Goal: Task Accomplishment & Management: Manage account settings

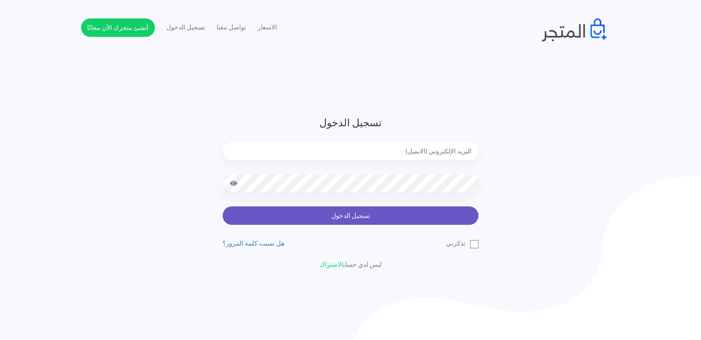
type input "noha_mae86@yahoo.com"
click at [407, 220] on button "تسجيل الدخول" at bounding box center [351, 215] width 256 height 18
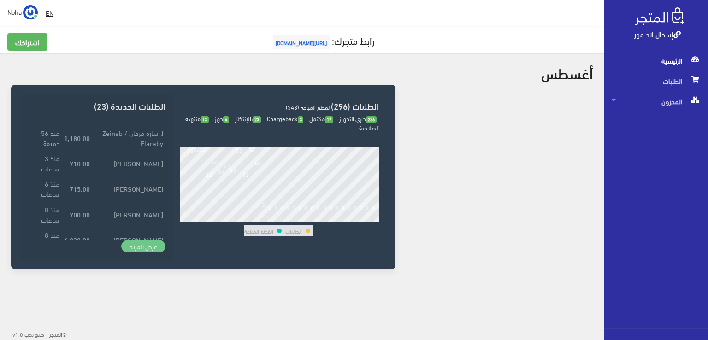
click at [149, 249] on link "عرض المزيد" at bounding box center [143, 246] width 44 height 13
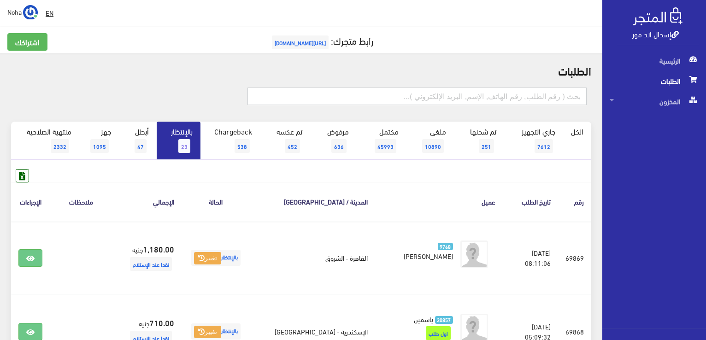
click at [325, 91] on input "text" at bounding box center [416, 97] width 339 height 18
type input "01001369609"
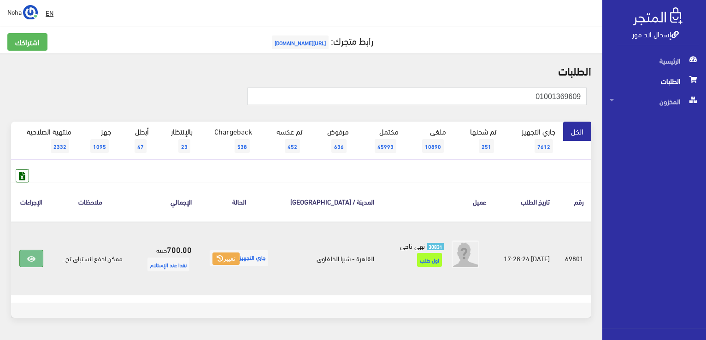
click at [29, 255] on icon at bounding box center [31, 258] width 8 height 7
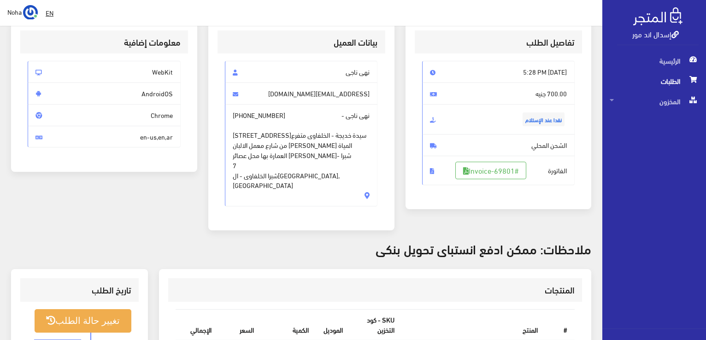
scroll to position [184, 0]
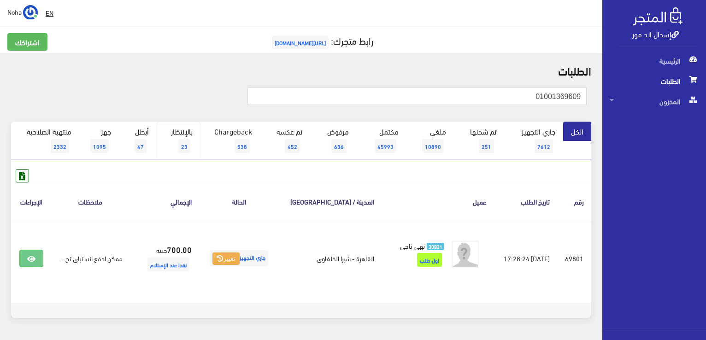
click at [197, 142] on link "بالإنتظار 23" at bounding box center [179, 141] width 44 height 38
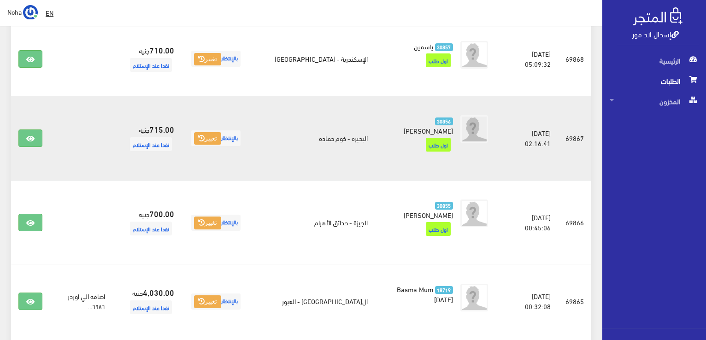
scroll to position [323, 0]
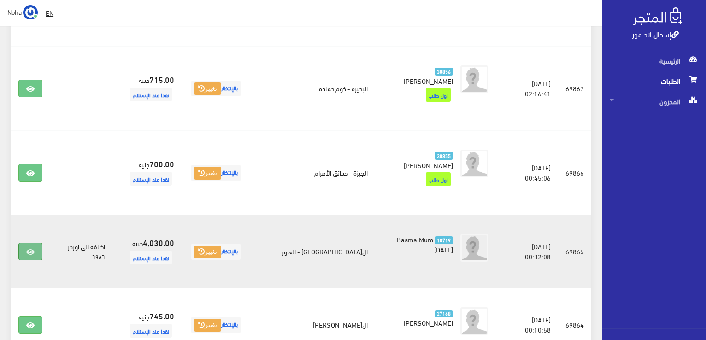
click at [33, 248] on icon at bounding box center [30, 251] width 8 height 7
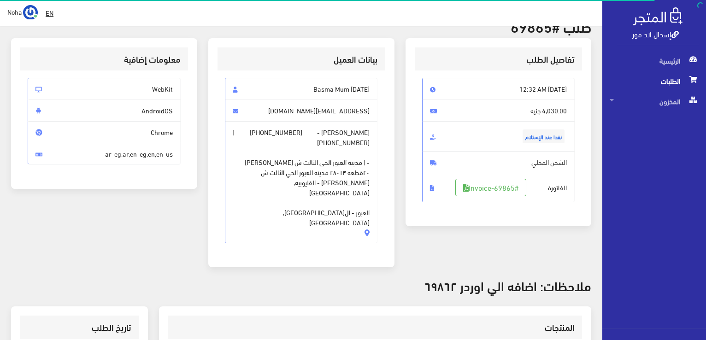
scroll to position [46, 0]
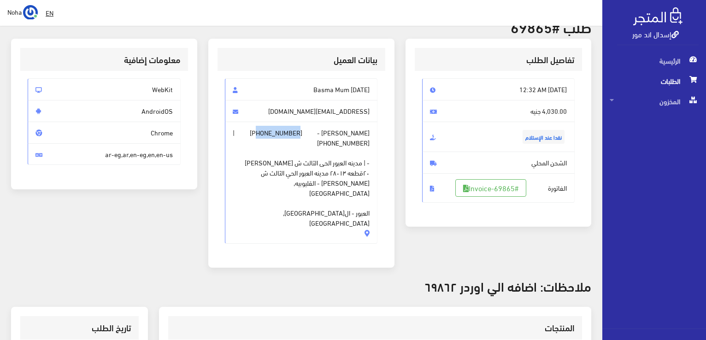
drag, startPoint x: 302, startPoint y: 135, endPoint x: 260, endPoint y: 135, distance: 42.4
click at [260, 135] on span "[PERSON_NAME] - [PHONE_NUMBER] | [PHONE_NUMBER] - | مدينه العبور الحى الثالث ش …" at bounding box center [301, 183] width 153 height 122
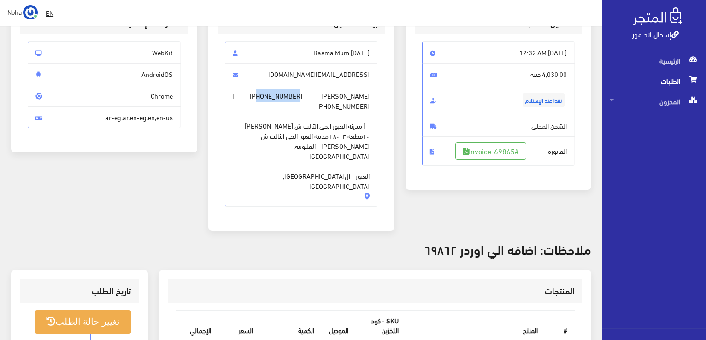
scroll to position [138, 0]
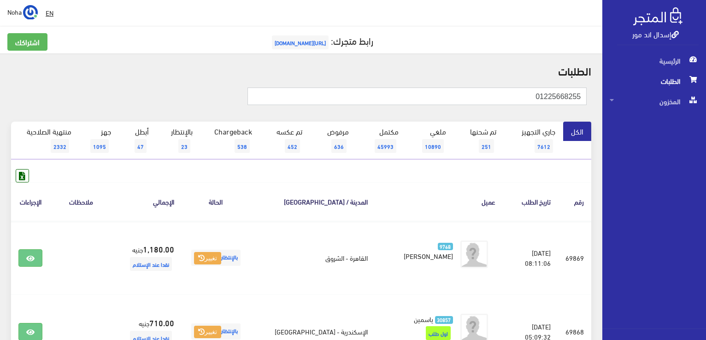
type input "01225668255"
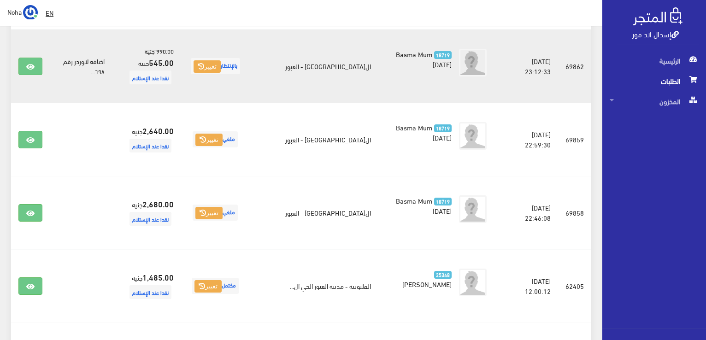
scroll to position [184, 0]
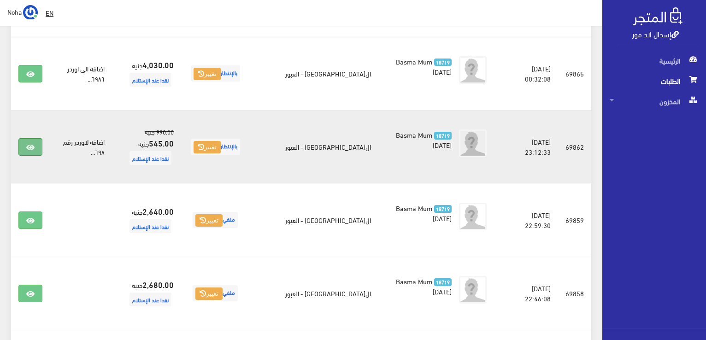
click at [33, 146] on icon at bounding box center [30, 147] width 8 height 7
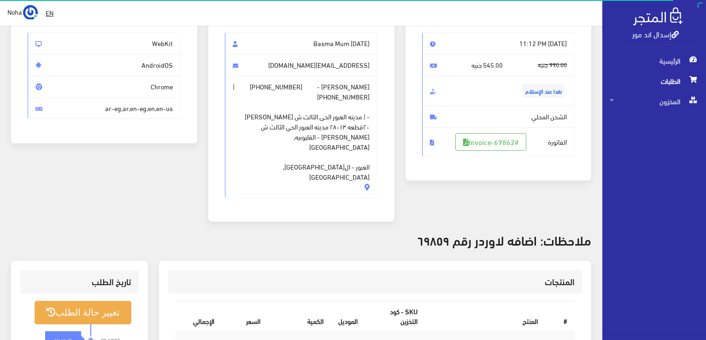
scroll to position [138, 0]
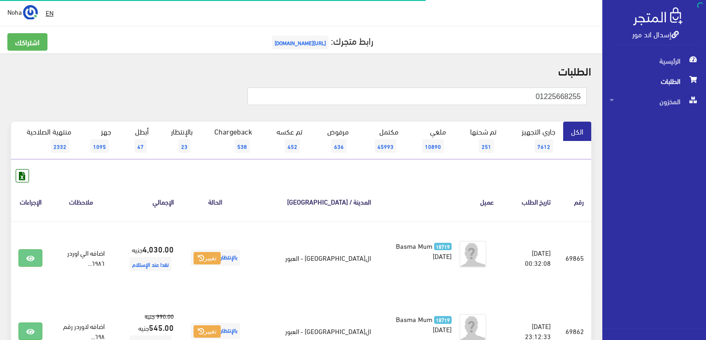
scroll to position [184, 0]
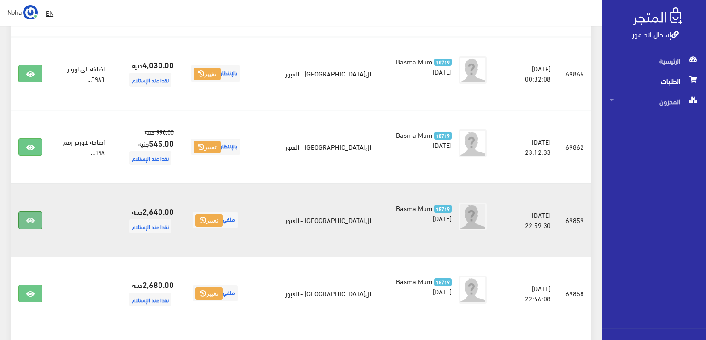
click at [32, 221] on icon at bounding box center [30, 220] width 8 height 7
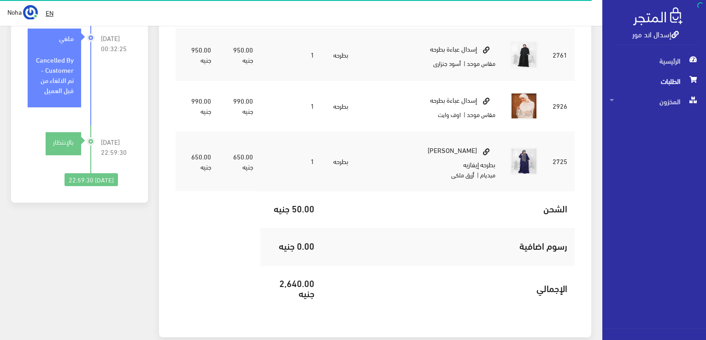
scroll to position [138, 0]
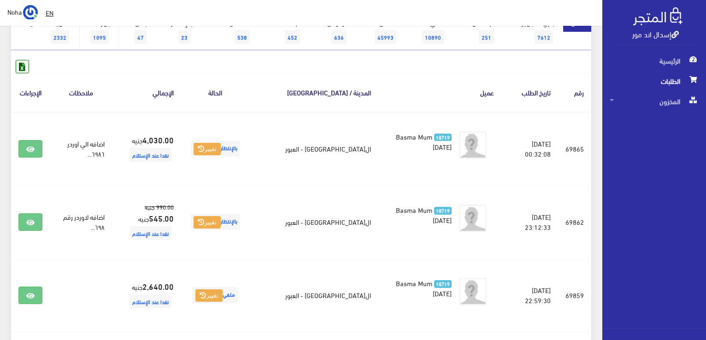
scroll to position [46, 0]
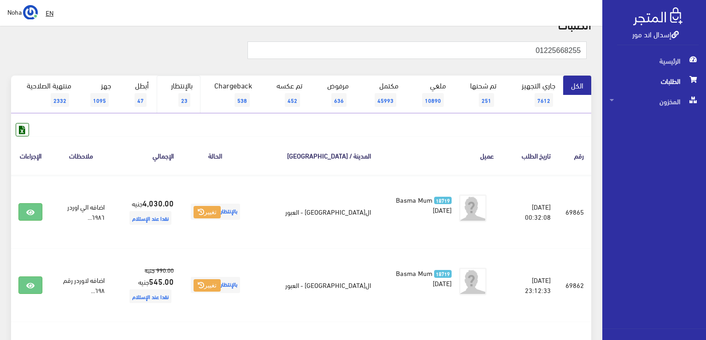
click at [189, 99] on span "23" at bounding box center [184, 100] width 12 height 14
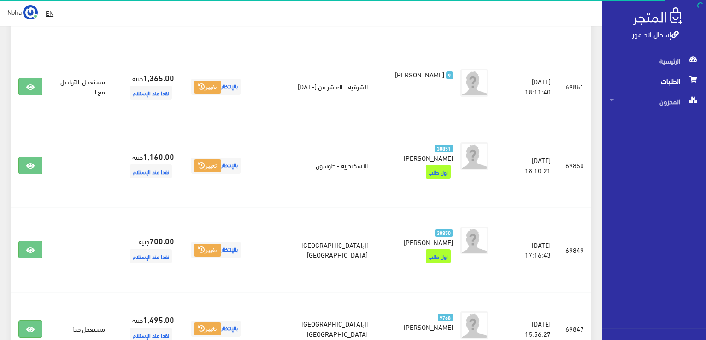
scroll to position [1475, 0]
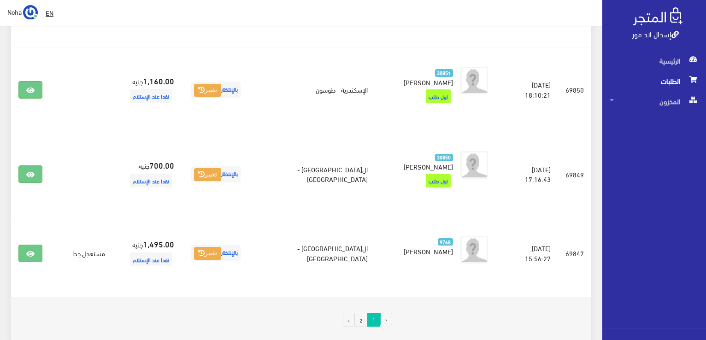
click at [363, 313] on link "2" at bounding box center [360, 320] width 13 height 14
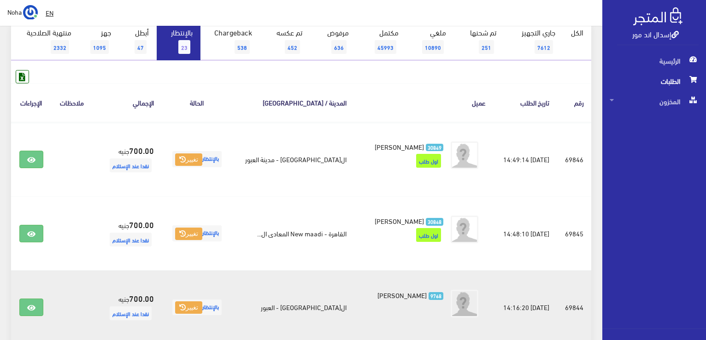
scroll to position [170, 0]
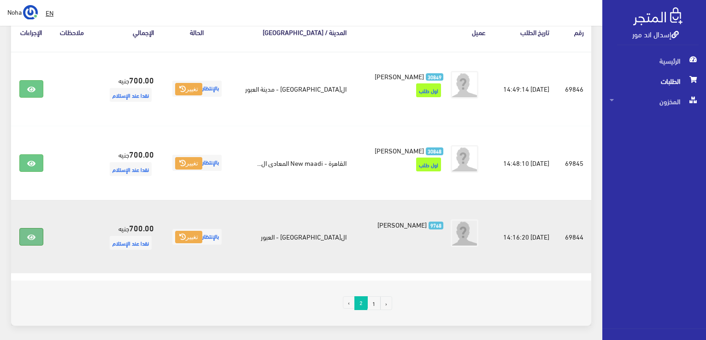
click at [25, 246] on link at bounding box center [31, 237] width 24 height 18
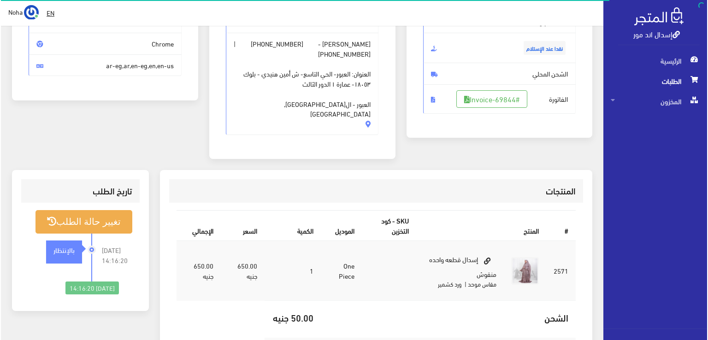
scroll to position [92, 0]
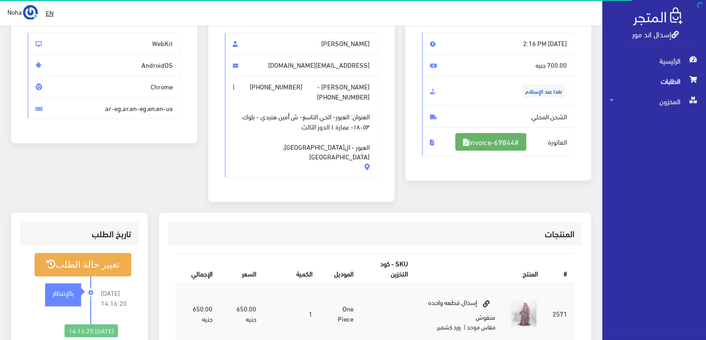
click at [483, 141] on link "#Invoice-69844" at bounding box center [490, 142] width 71 height 18
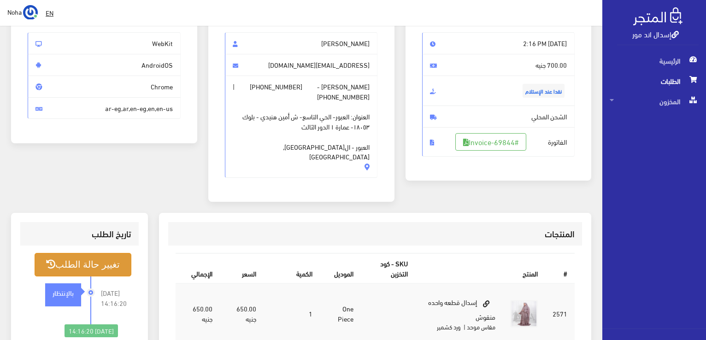
click at [75, 253] on button "تغيير حالة الطلب" at bounding box center [83, 265] width 97 height 24
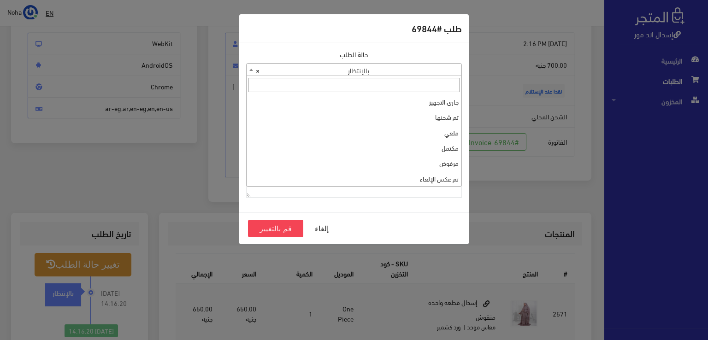
click at [363, 69] on span "× بالإنتظار" at bounding box center [354, 70] width 215 height 13
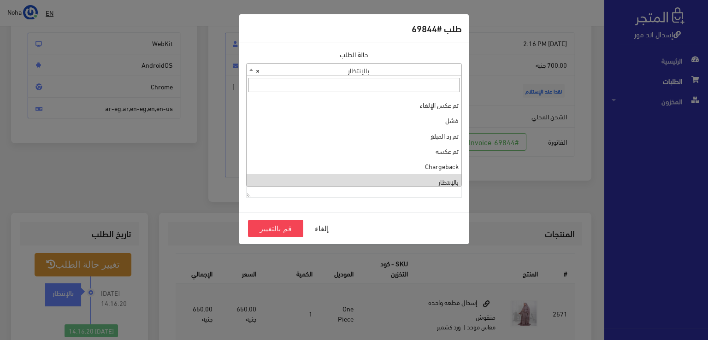
scroll to position [0, 0]
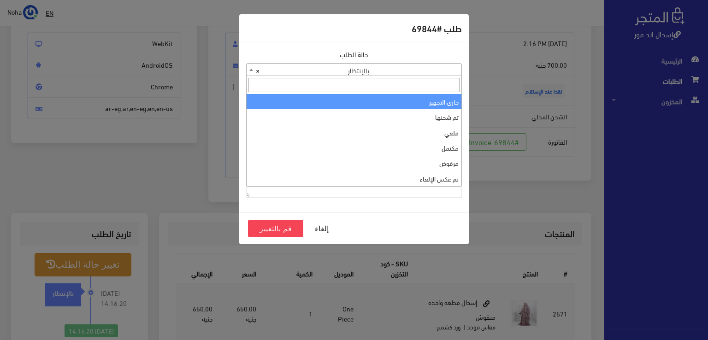
select select "1"
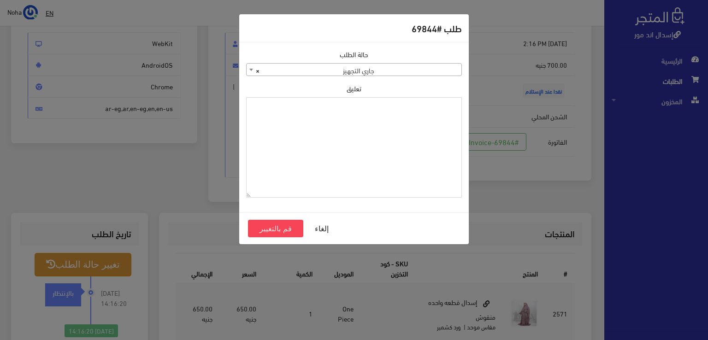
drag, startPoint x: 357, startPoint y: 132, endPoint x: 306, endPoint y: 124, distance: 51.8
click at [353, 162] on textarea "تعليق" at bounding box center [354, 147] width 216 height 101
click at [334, 107] on textarea "تعليق" at bounding box center [354, 147] width 216 height 101
click at [369, 164] on textarea "تعليق" at bounding box center [354, 147] width 216 height 101
click at [437, 109] on textarea "1109617" at bounding box center [354, 147] width 216 height 101
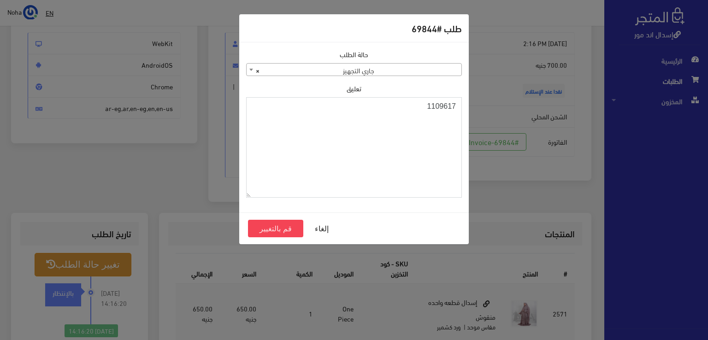
click at [437, 109] on textarea "1109617" at bounding box center [354, 147] width 216 height 101
type textarea "1109617"
click at [267, 228] on button "قم بالتغيير" at bounding box center [275, 229] width 55 height 18
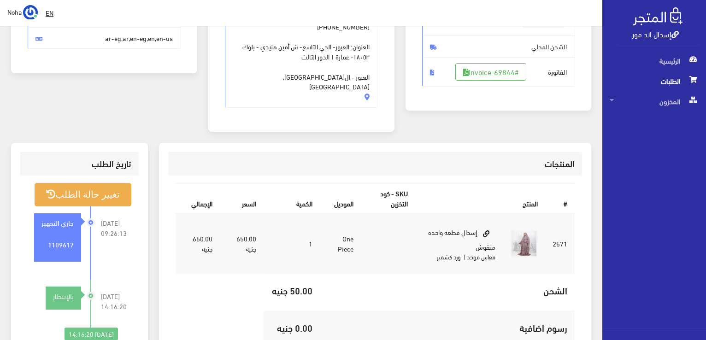
scroll to position [184, 0]
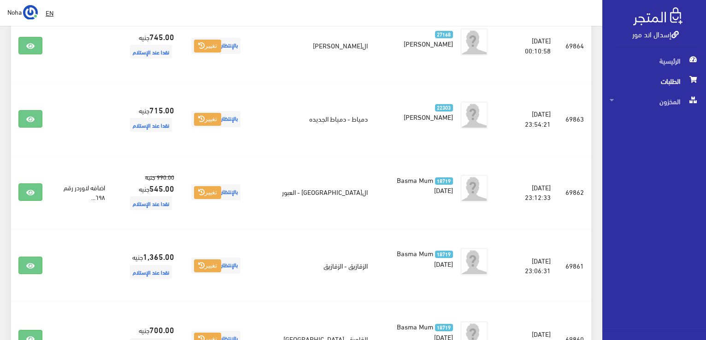
scroll to position [599, 0]
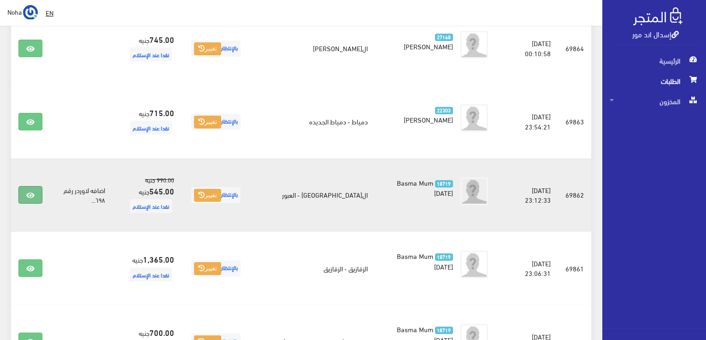
click at [25, 186] on link at bounding box center [30, 195] width 24 height 18
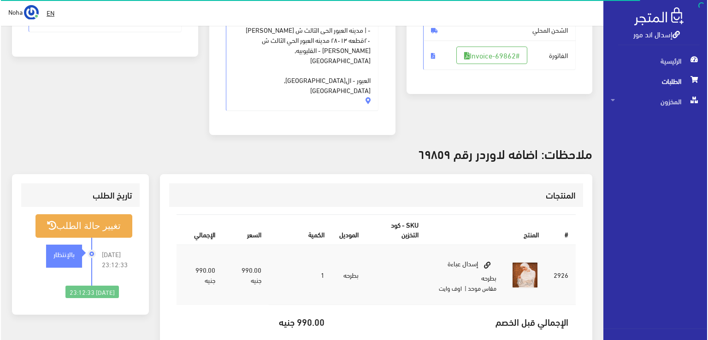
scroll to position [184, 0]
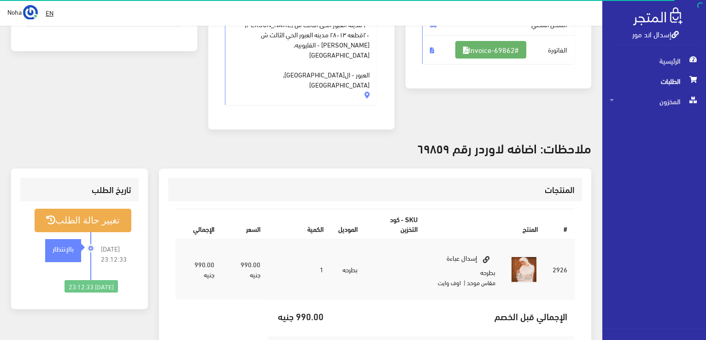
click at [476, 49] on link "#Invoice-69862" at bounding box center [490, 50] width 71 height 18
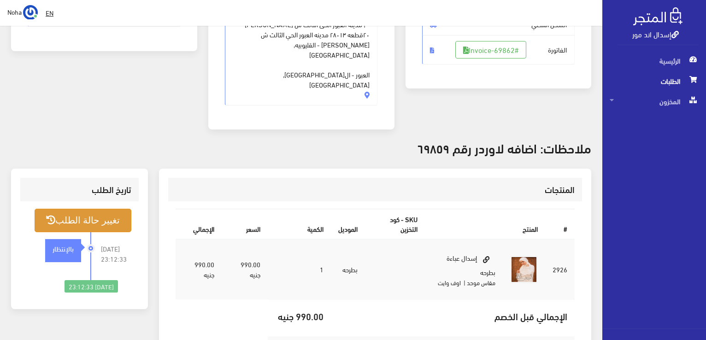
click at [103, 209] on button "تغيير حالة الطلب" at bounding box center [83, 221] width 97 height 24
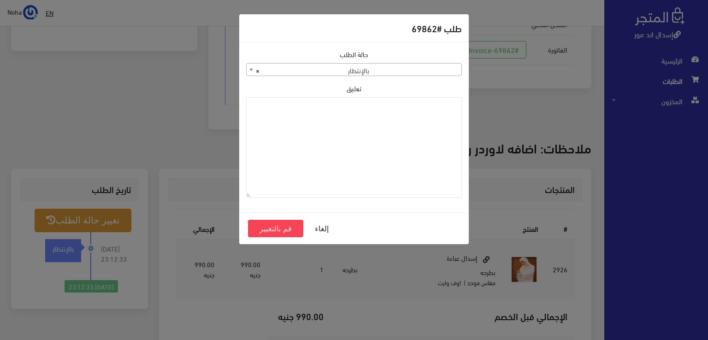
click at [372, 70] on span "× بالإنتظار" at bounding box center [354, 70] width 215 height 13
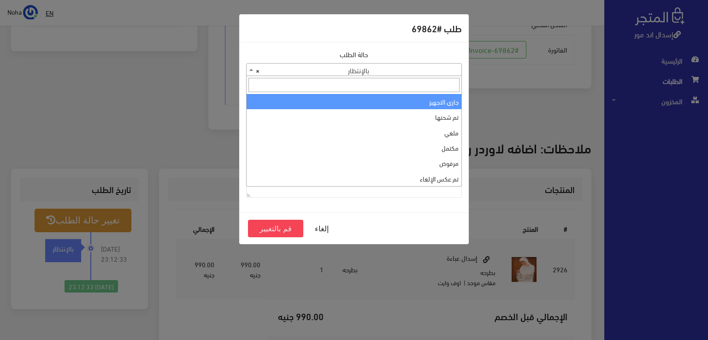
select select "1"
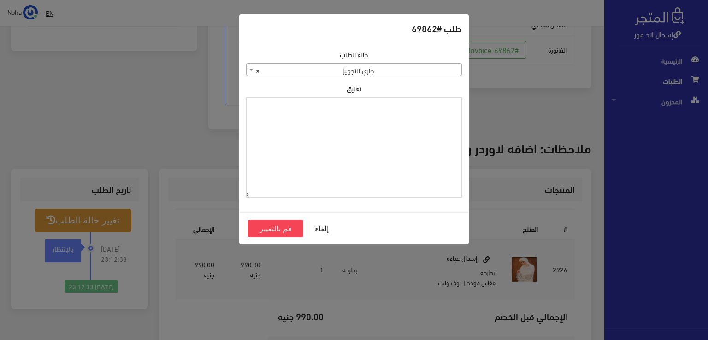
paste textarea "1109617"
type textarea "1109617"
click at [267, 225] on button "قم بالتغيير" at bounding box center [275, 229] width 55 height 18
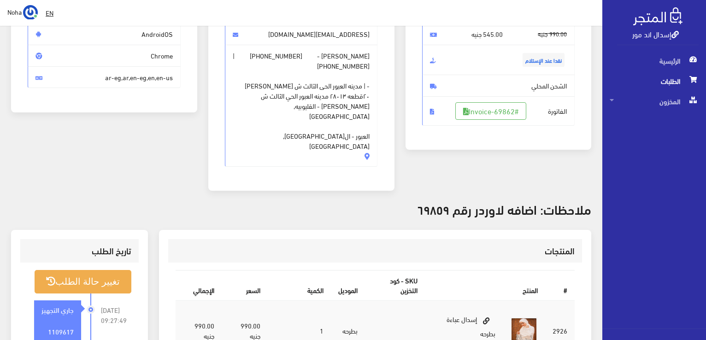
scroll to position [138, 0]
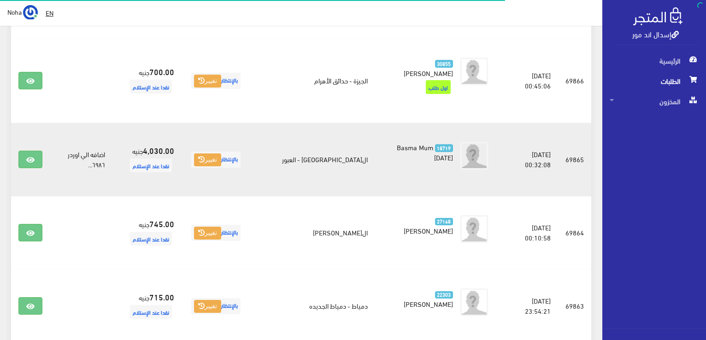
scroll to position [415, 0]
click at [35, 126] on td at bounding box center [30, 159] width 39 height 73
click at [35, 151] on link at bounding box center [30, 160] width 24 height 18
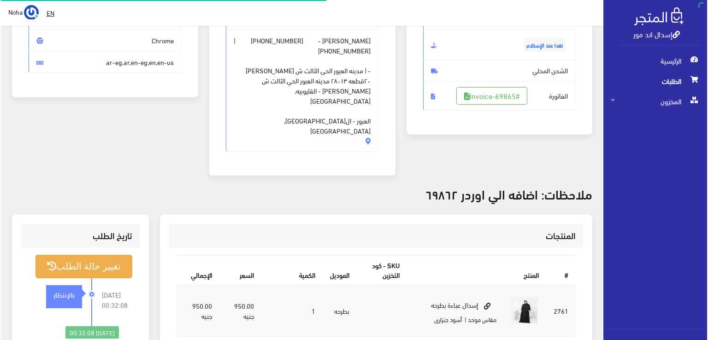
scroll to position [138, 0]
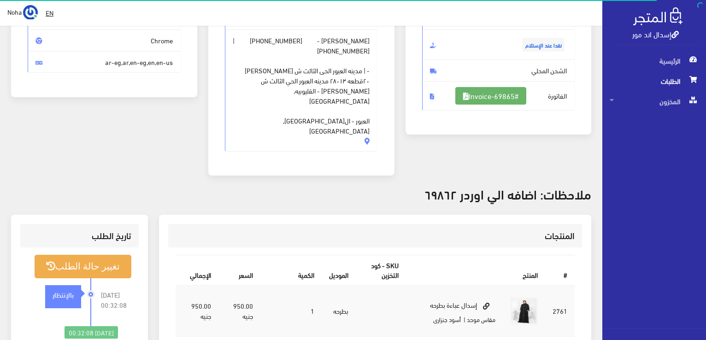
click at [483, 96] on link "#Invoice-69865" at bounding box center [490, 96] width 71 height 18
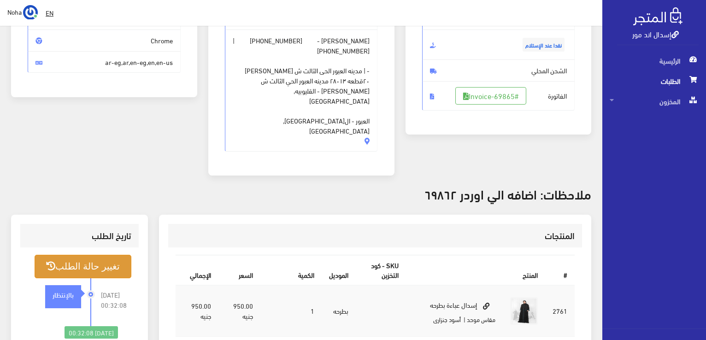
click at [99, 255] on button "تغيير حالة الطلب" at bounding box center [83, 267] width 97 height 24
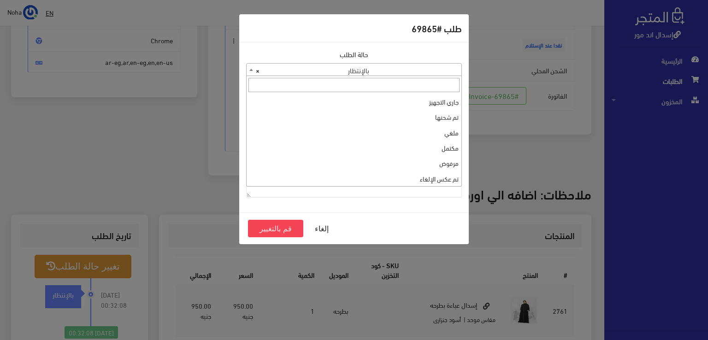
click at [371, 69] on span "× بالإنتظار" at bounding box center [354, 70] width 215 height 13
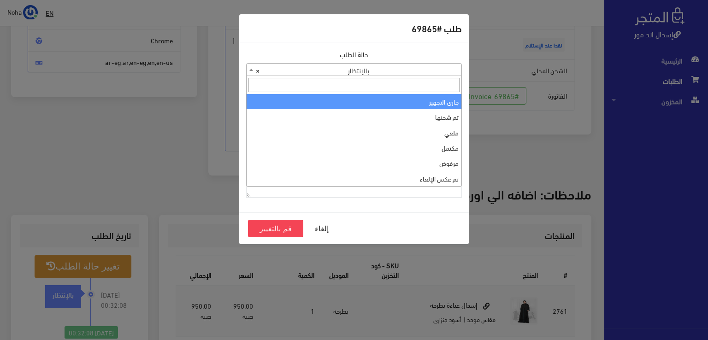
select select "1"
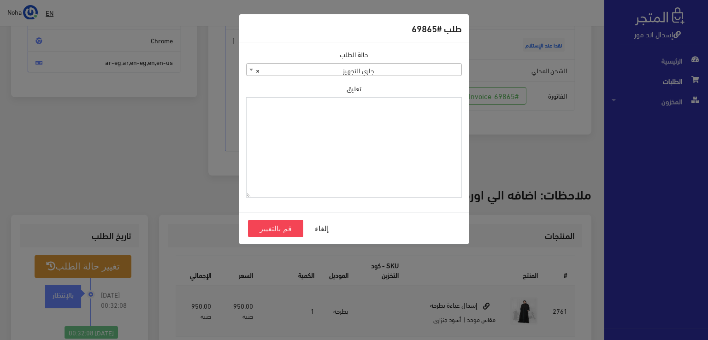
paste textarea "1109617"
type textarea "1109617"
click at [284, 230] on button "قم بالتغيير" at bounding box center [275, 229] width 55 height 18
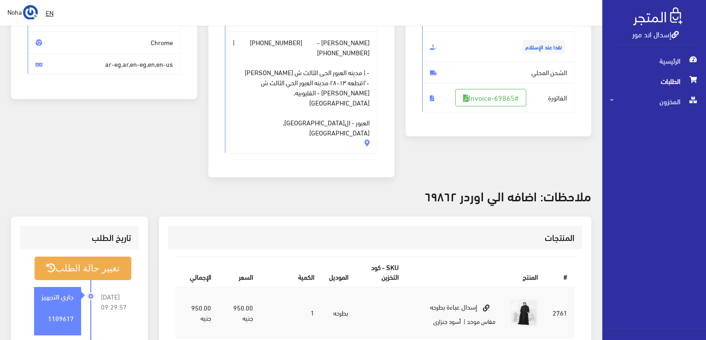
scroll to position [138, 0]
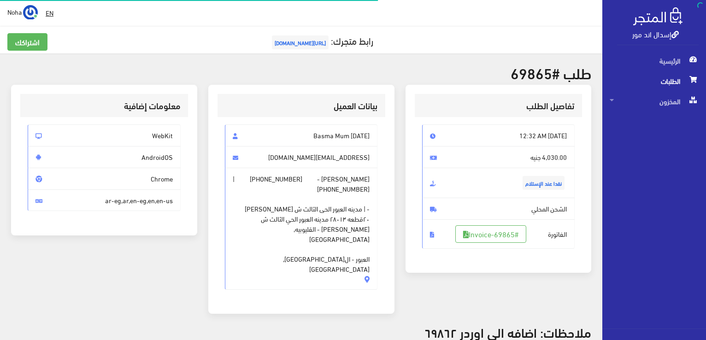
scroll to position [132, 0]
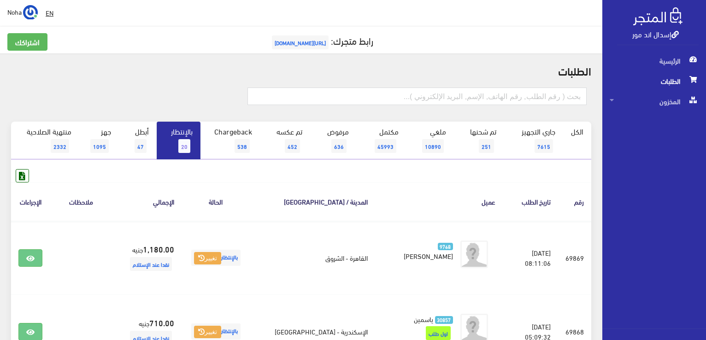
click at [175, 135] on link "بالإنتظار 20" at bounding box center [179, 141] width 44 height 38
click at [196, 137] on link "بالإنتظار 20" at bounding box center [179, 141] width 44 height 38
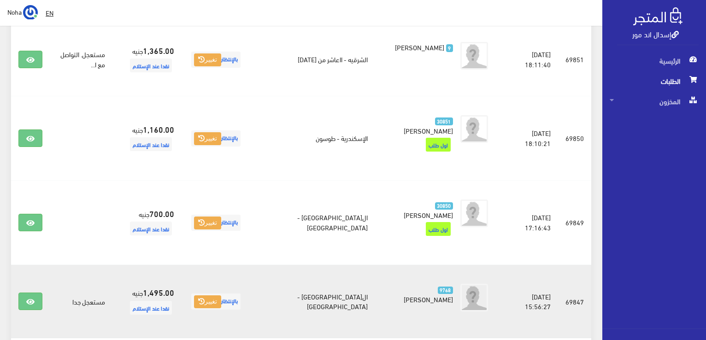
scroll to position [1468, 0]
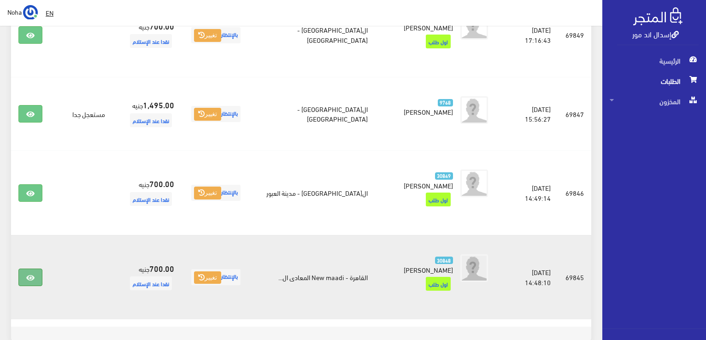
click at [25, 269] on link at bounding box center [30, 278] width 24 height 18
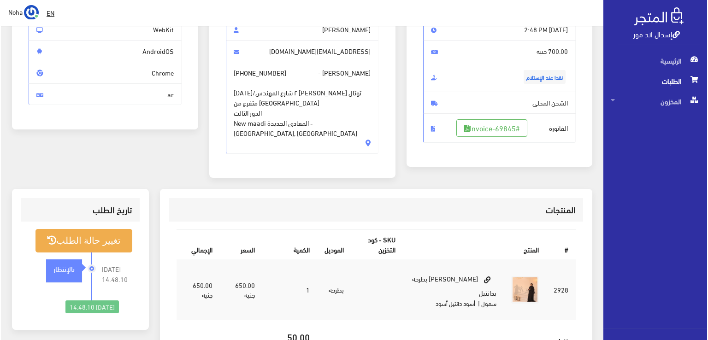
scroll to position [184, 0]
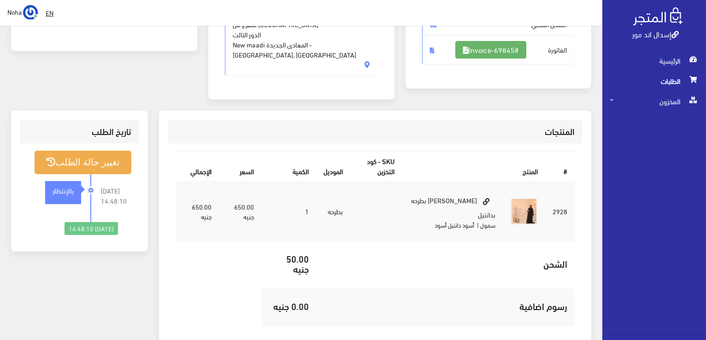
click at [480, 44] on link "#Invoice-69845" at bounding box center [490, 50] width 71 height 18
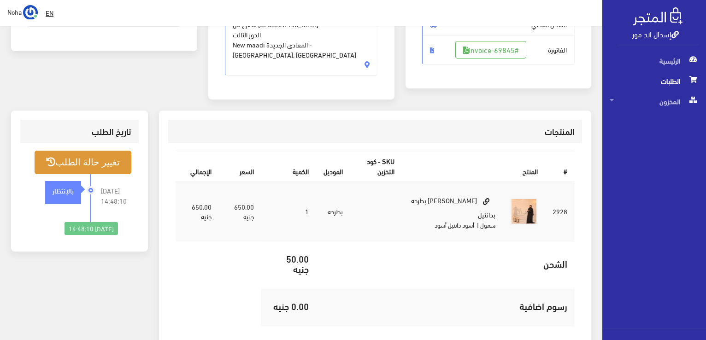
click at [87, 156] on button "تغيير حالة الطلب" at bounding box center [83, 163] width 97 height 24
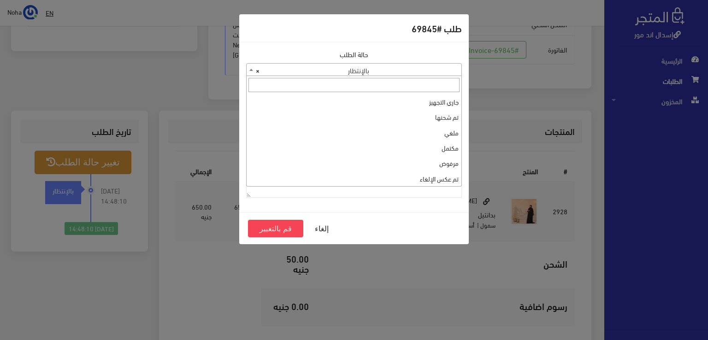
click at [400, 71] on span "× بالإنتظار" at bounding box center [354, 70] width 215 height 13
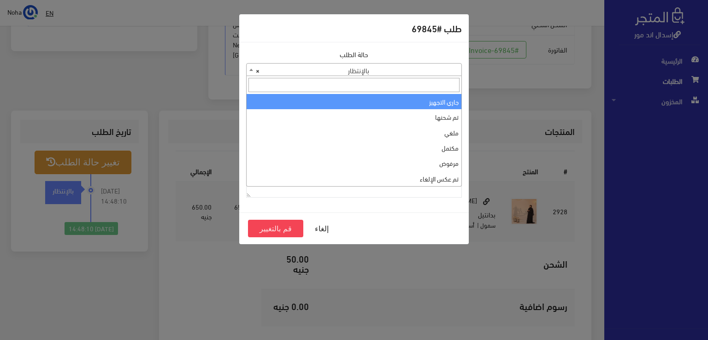
select select "1"
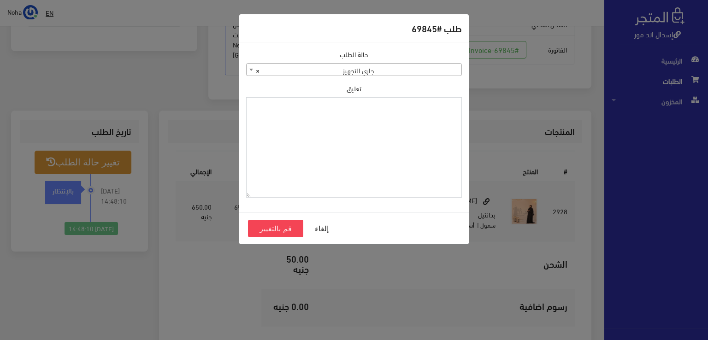
paste textarea "1109617"
type textarea "1109617"
click at [289, 231] on button "قم بالتغيير" at bounding box center [275, 229] width 55 height 18
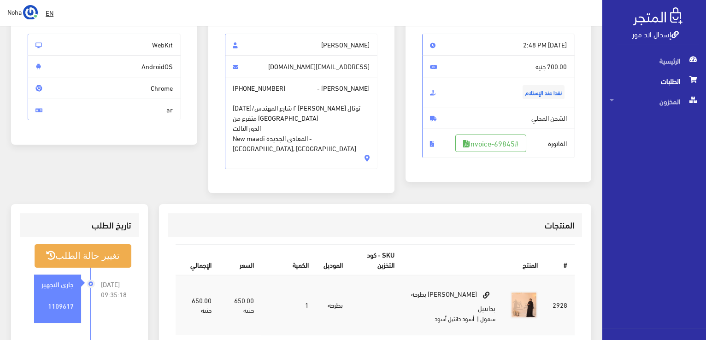
scroll to position [92, 0]
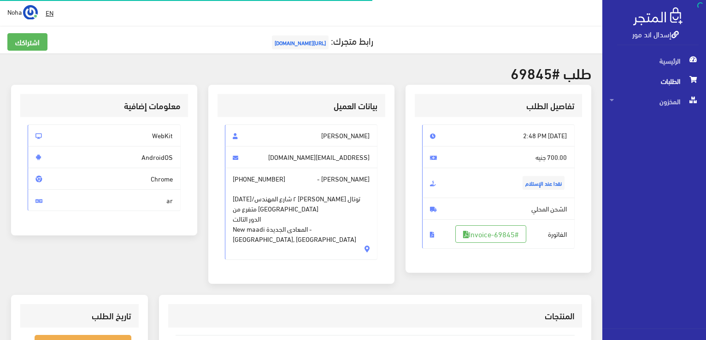
scroll to position [181, 0]
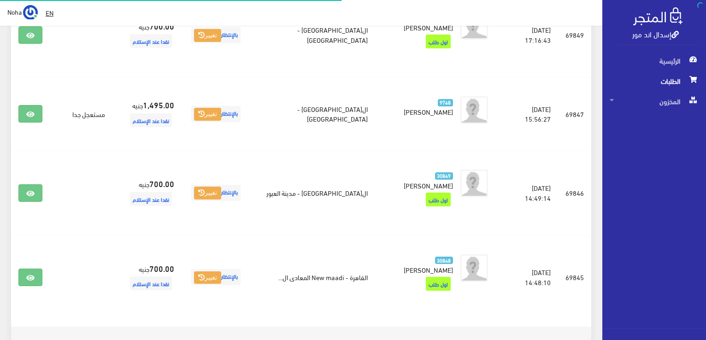
scroll to position [1468, 0]
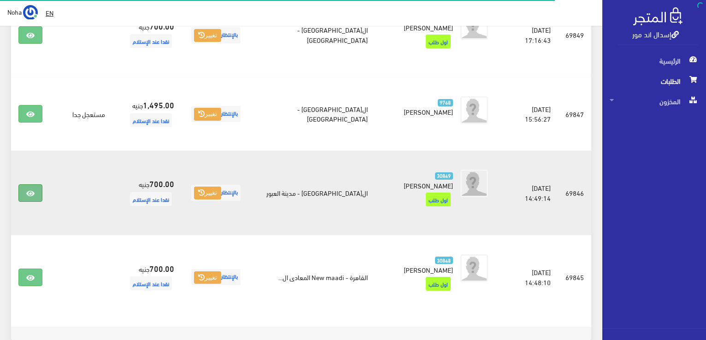
click at [26, 190] on icon at bounding box center [30, 193] width 8 height 7
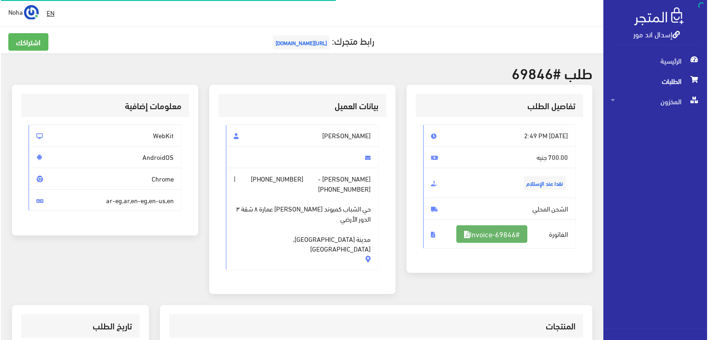
scroll to position [138, 0]
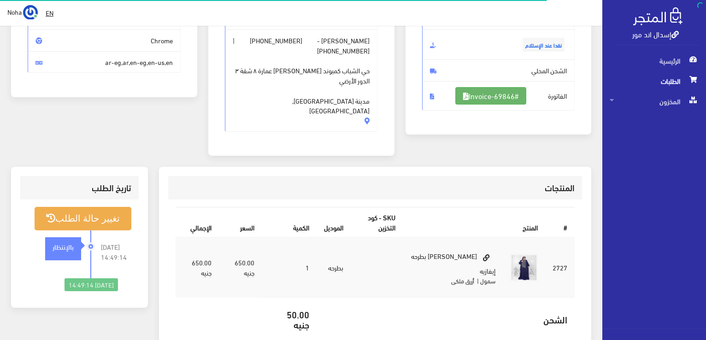
click at [513, 89] on link "#Invoice-69846" at bounding box center [490, 96] width 71 height 18
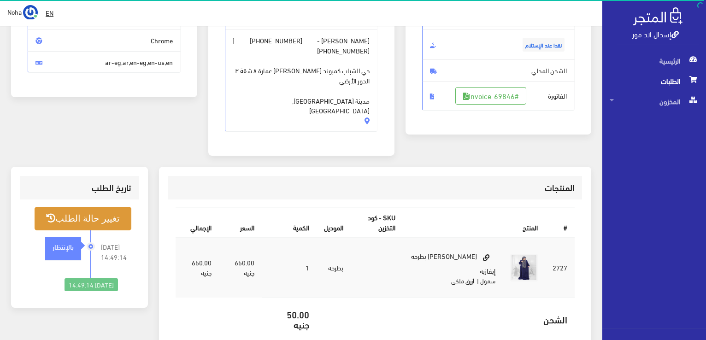
click at [95, 209] on button "تغيير حالة الطلب" at bounding box center [83, 219] width 97 height 24
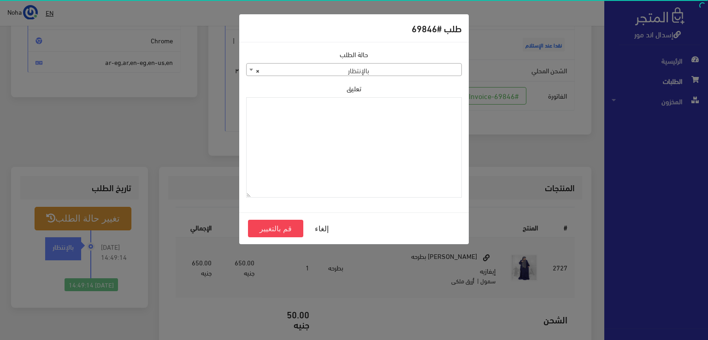
click at [430, 71] on span "× بالإنتظار" at bounding box center [354, 70] width 215 height 13
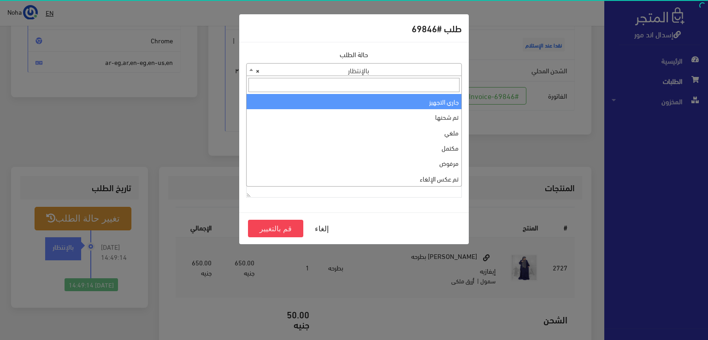
select select "1"
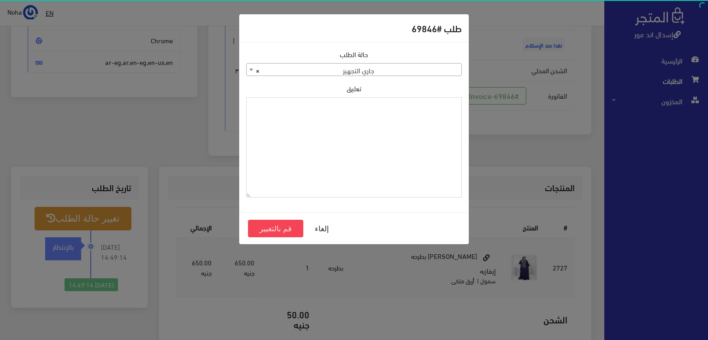
paste textarea "1109617"
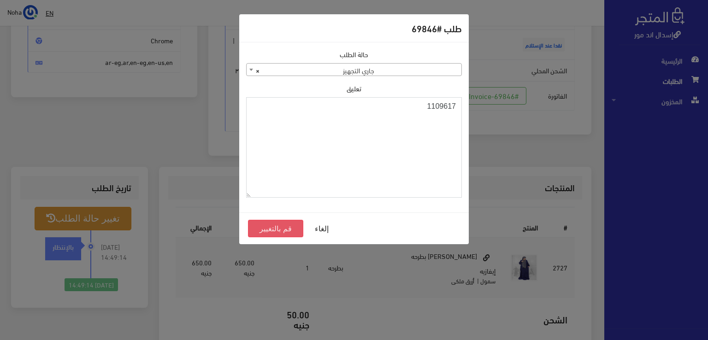
type textarea "1109617"
click at [273, 228] on button "قم بالتغيير" at bounding box center [275, 229] width 55 height 18
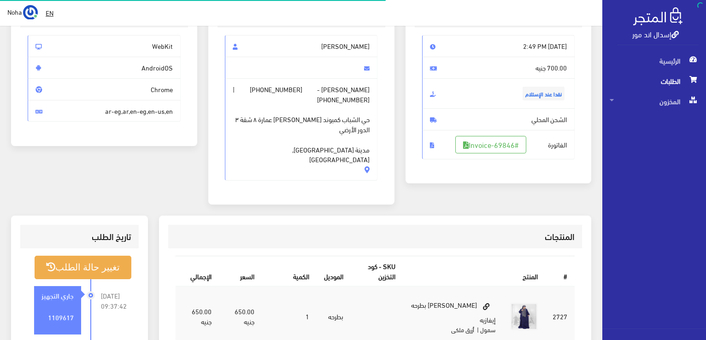
scroll to position [92, 0]
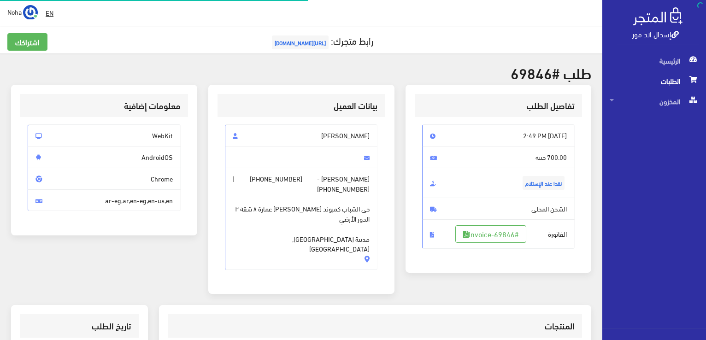
scroll to position [132, 0]
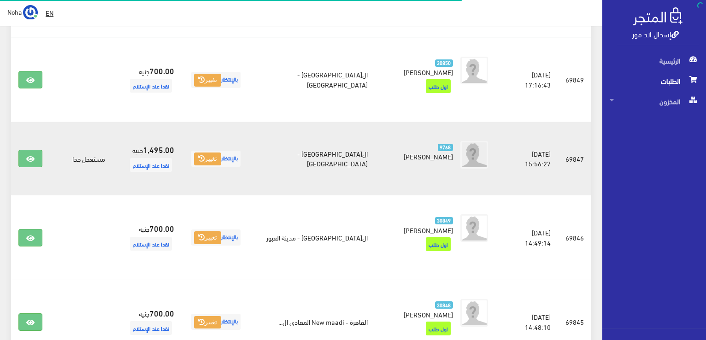
scroll to position [1422, 0]
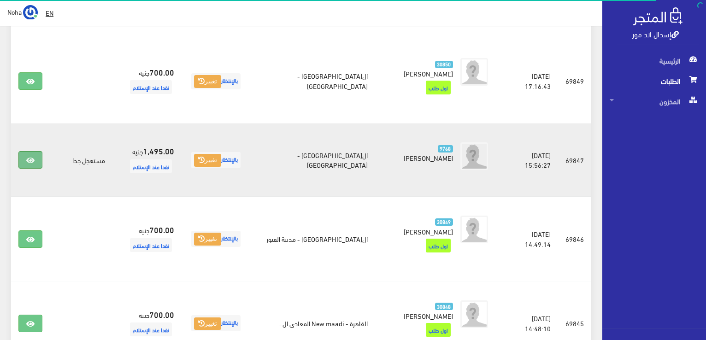
click at [28, 151] on link at bounding box center [30, 160] width 24 height 18
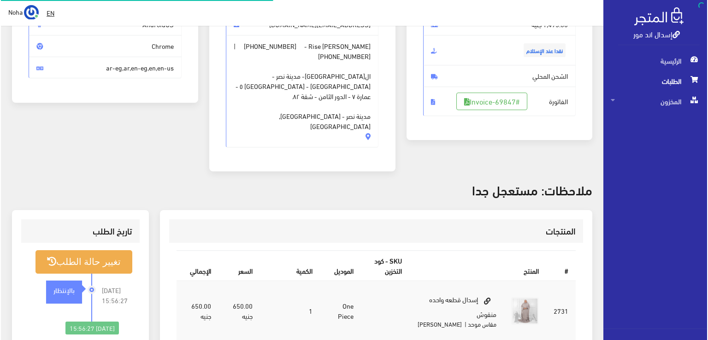
scroll to position [138, 0]
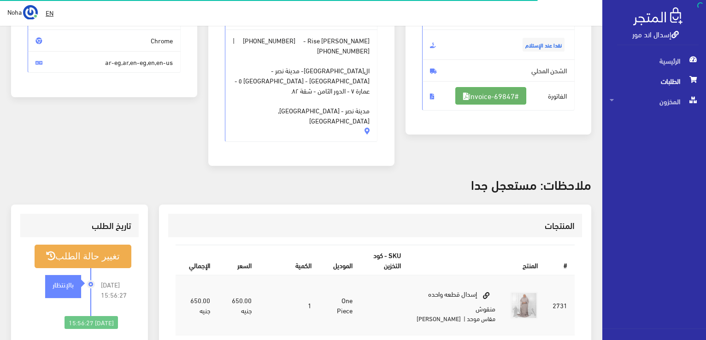
click at [508, 94] on link "#Invoice-69847" at bounding box center [490, 96] width 71 height 18
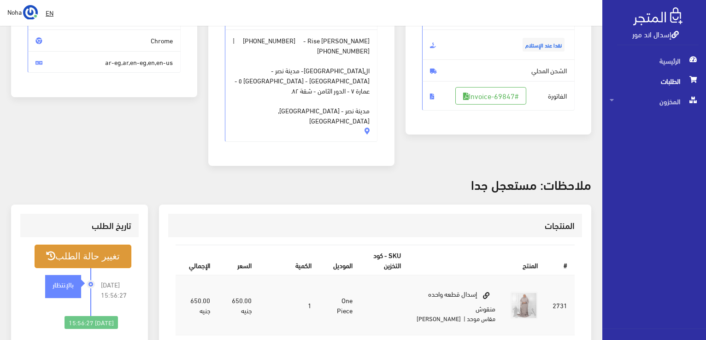
click at [92, 245] on button "تغيير حالة الطلب" at bounding box center [83, 257] width 97 height 24
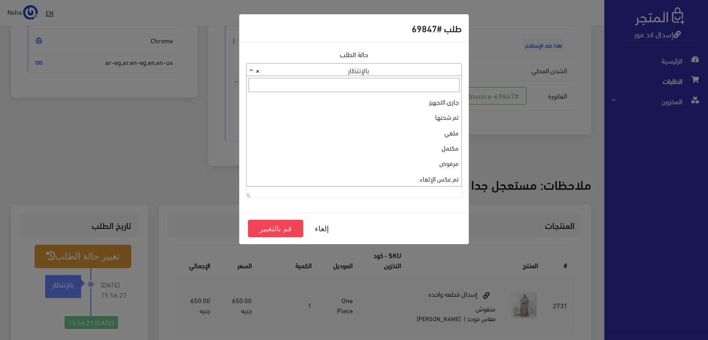
click at [422, 67] on span "× بالإنتظار" at bounding box center [354, 70] width 215 height 13
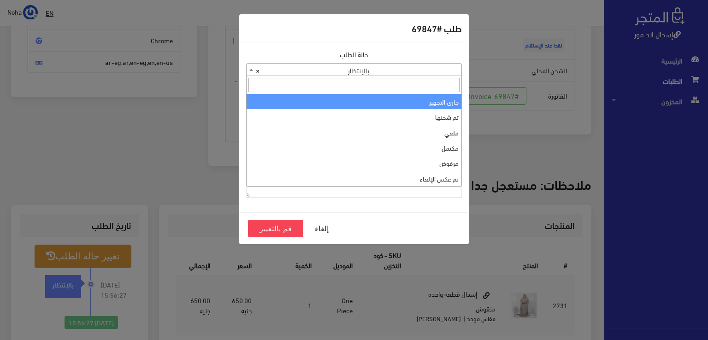
select select "1"
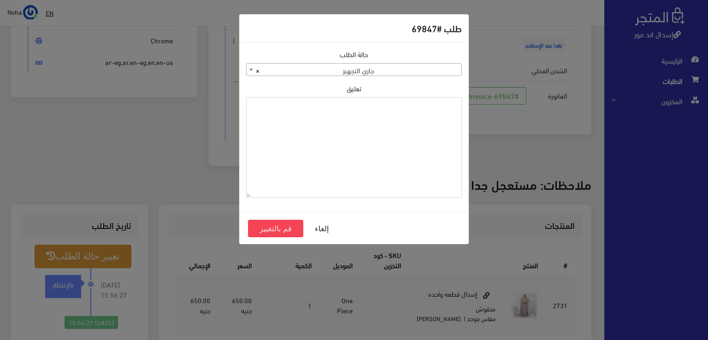
paste textarea "1109617"
type textarea "1109617"
click at [281, 227] on button "قم بالتغيير" at bounding box center [275, 229] width 55 height 18
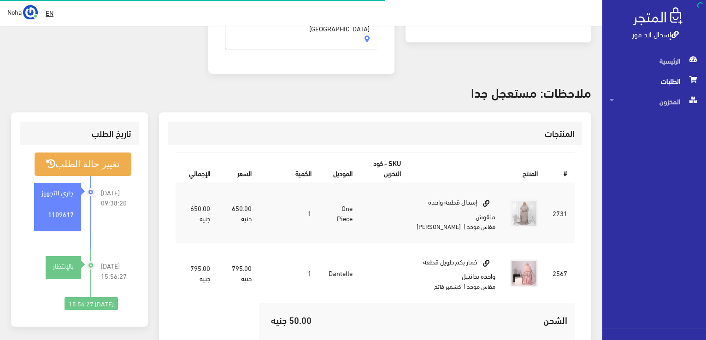
scroll to position [230, 0]
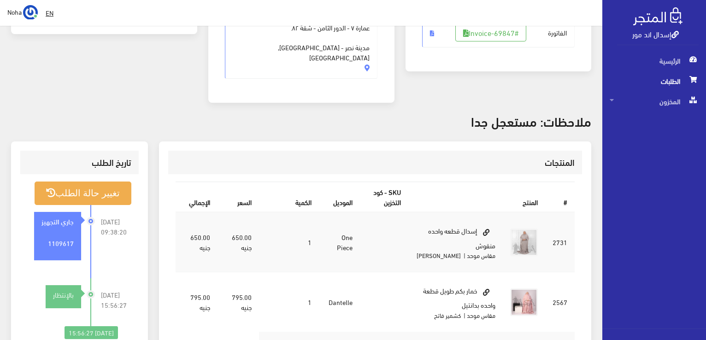
scroll to position [224, 0]
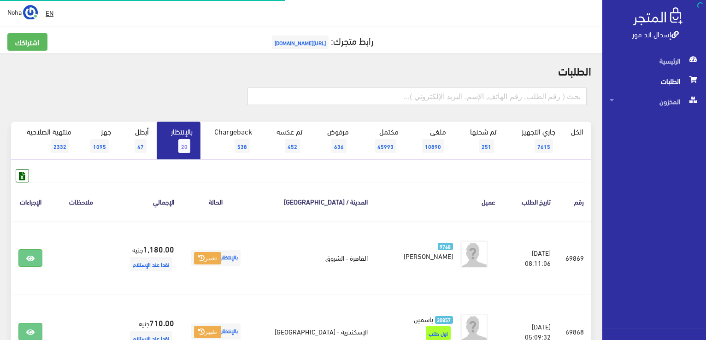
scroll to position [1422, 0]
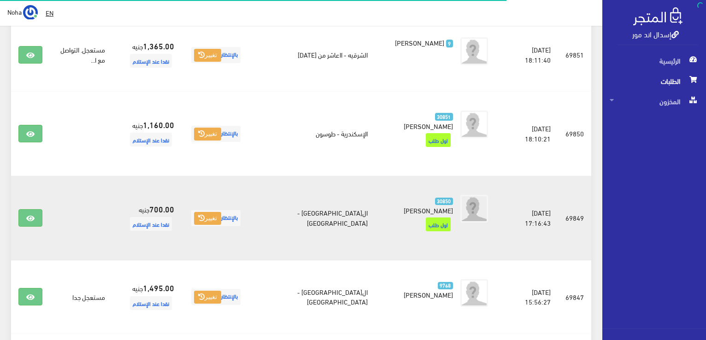
scroll to position [1284, 0]
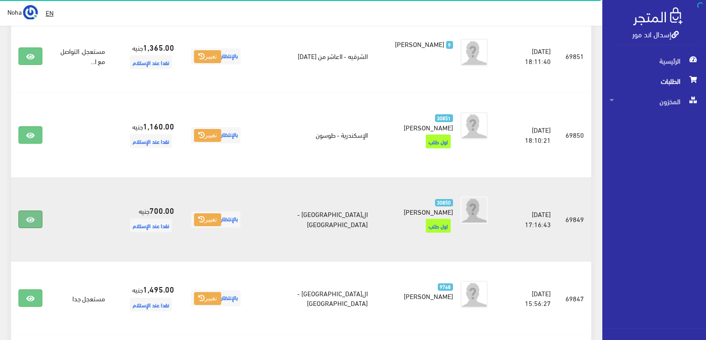
click at [29, 211] on link at bounding box center [30, 220] width 24 height 18
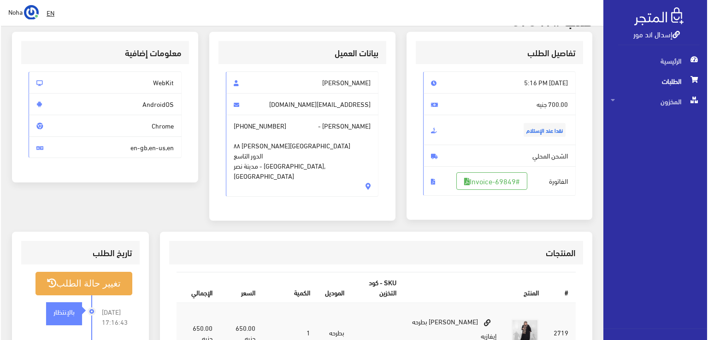
scroll to position [92, 0]
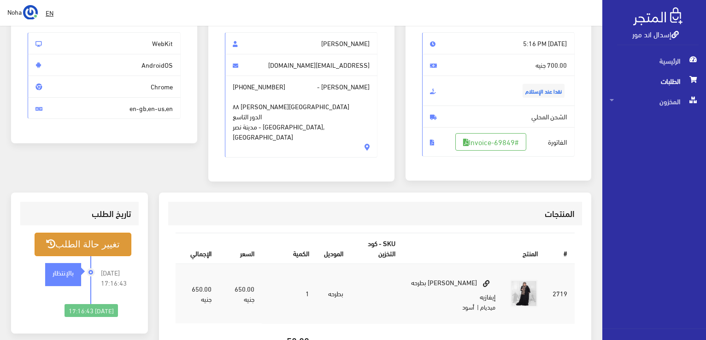
click at [106, 248] on button "تغيير حالة الطلب" at bounding box center [83, 245] width 97 height 24
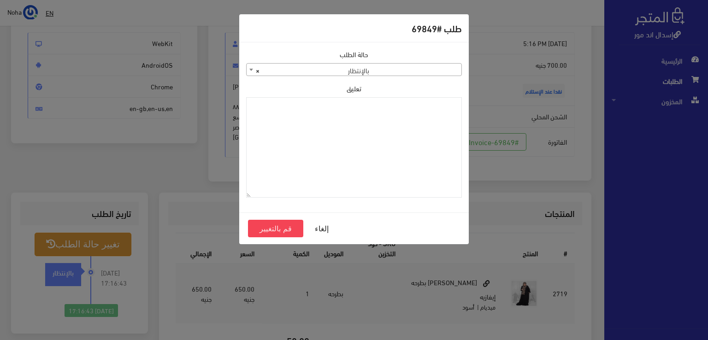
click at [358, 71] on span "× بالإنتظار" at bounding box center [354, 70] width 215 height 13
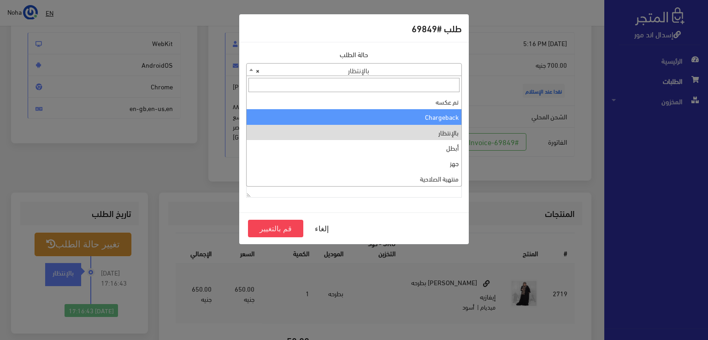
scroll to position [0, 0]
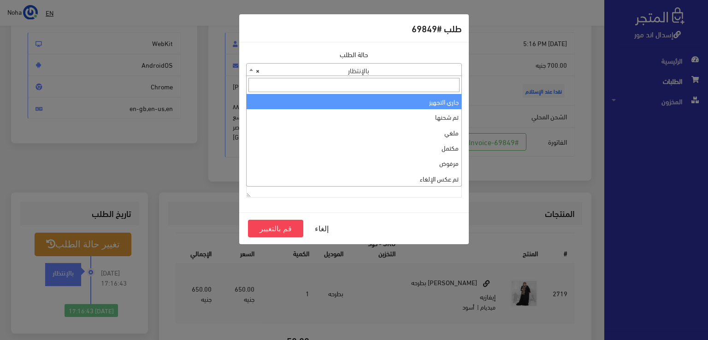
select select "1"
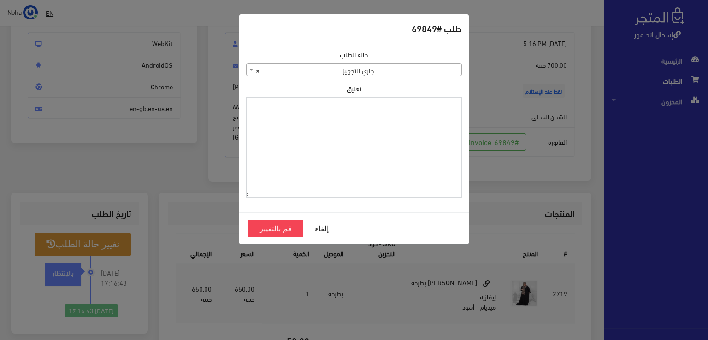
paste textarea "1109617"
type textarea "1109617"
click at [280, 224] on button "قم بالتغيير" at bounding box center [275, 229] width 55 height 18
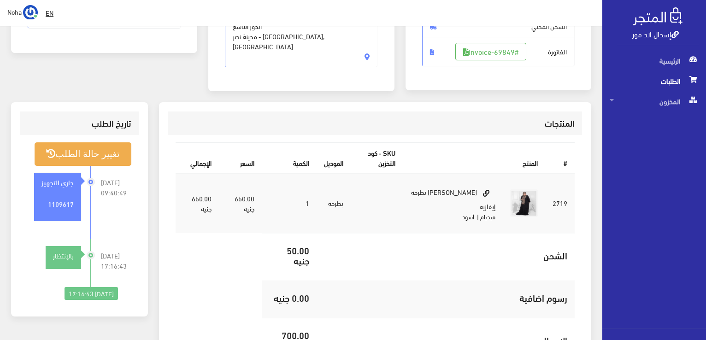
scroll to position [184, 0]
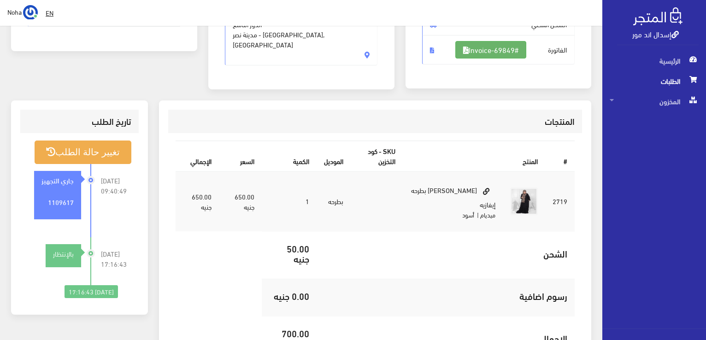
click at [498, 48] on link "#Invoice-69849" at bounding box center [490, 50] width 71 height 18
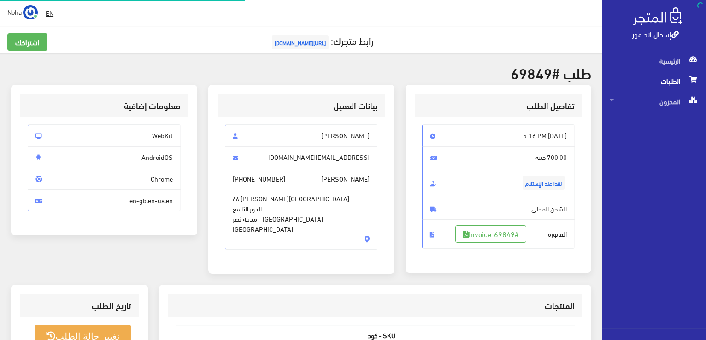
scroll to position [92, 0]
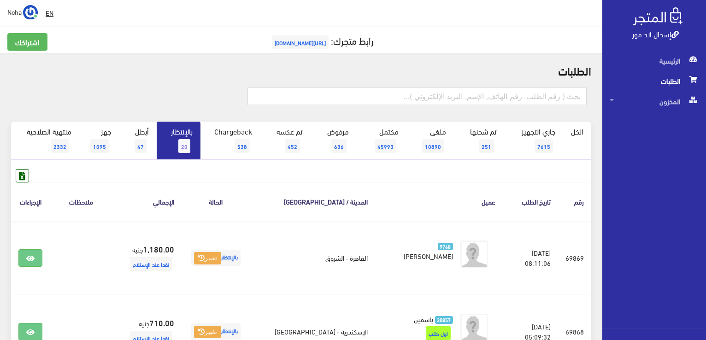
click at [175, 145] on link "بالإنتظار 20" at bounding box center [179, 141] width 44 height 38
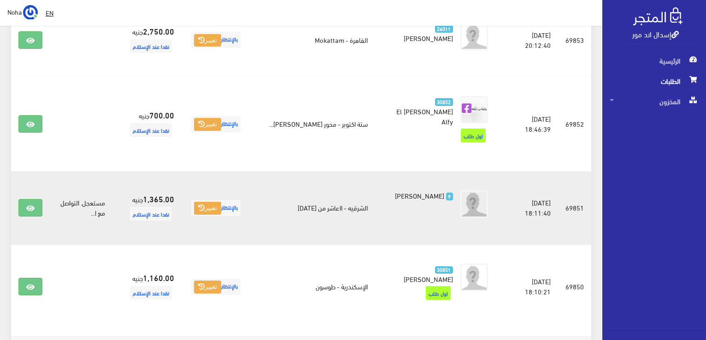
scroll to position [1226, 0]
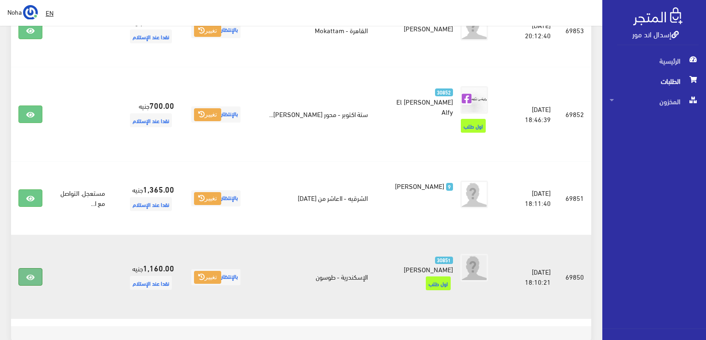
click at [29, 268] on link at bounding box center [30, 277] width 24 height 18
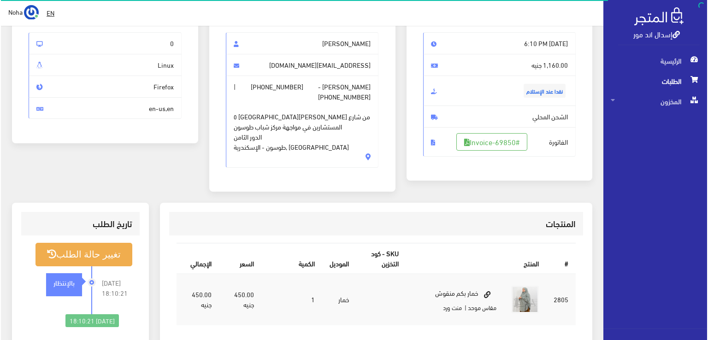
scroll to position [138, 0]
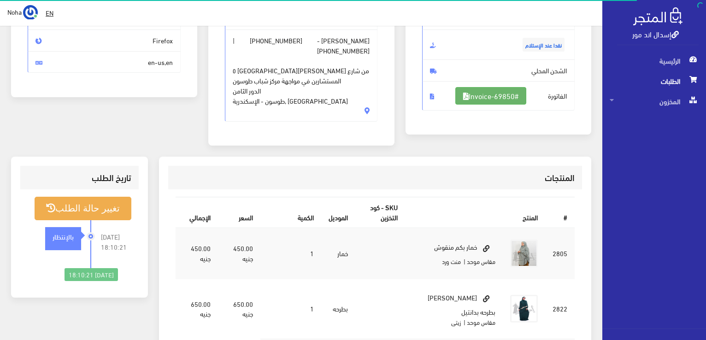
click at [509, 96] on link "#Invoice-69850" at bounding box center [490, 96] width 71 height 18
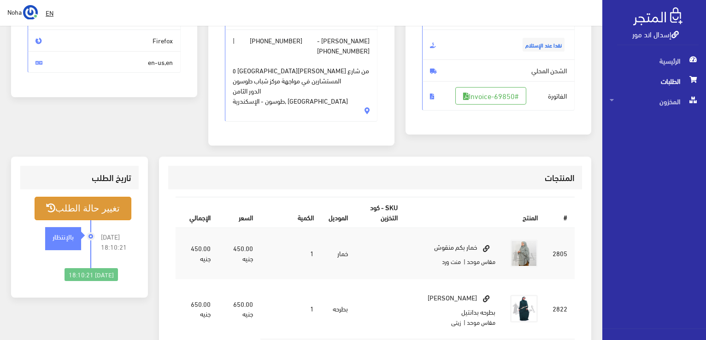
click at [94, 197] on button "تغيير حالة الطلب" at bounding box center [83, 209] width 97 height 24
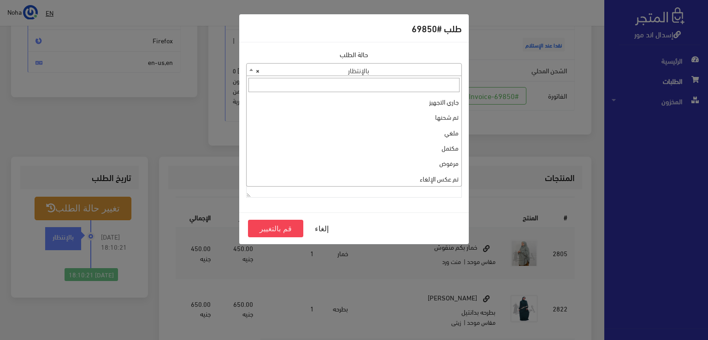
click at [374, 72] on span "× بالإنتظار" at bounding box center [354, 70] width 215 height 13
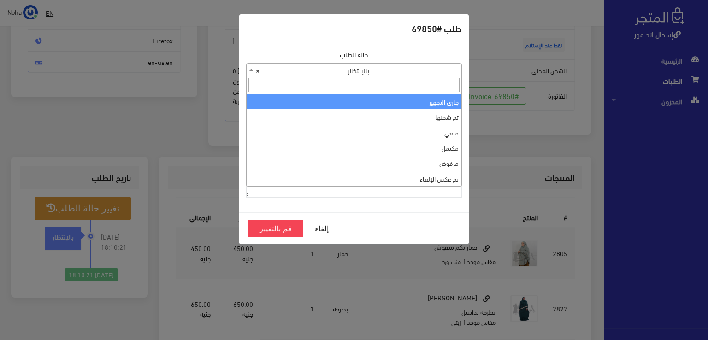
select select "1"
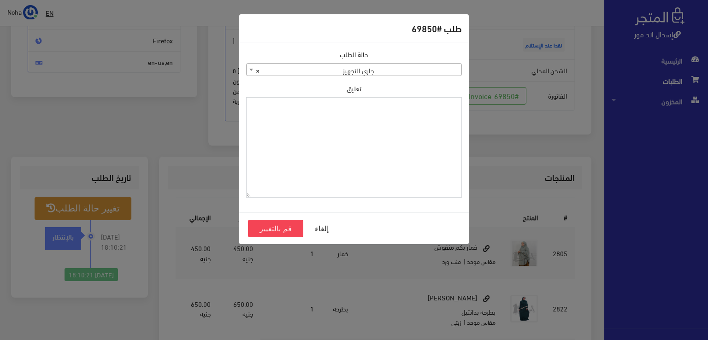
drag, startPoint x: 363, startPoint y: 107, endPoint x: 364, endPoint y: 114, distance: 7.0
paste textarea "1109617"
type textarea "1109617"
click at [286, 230] on button "قم بالتغيير" at bounding box center [275, 229] width 55 height 18
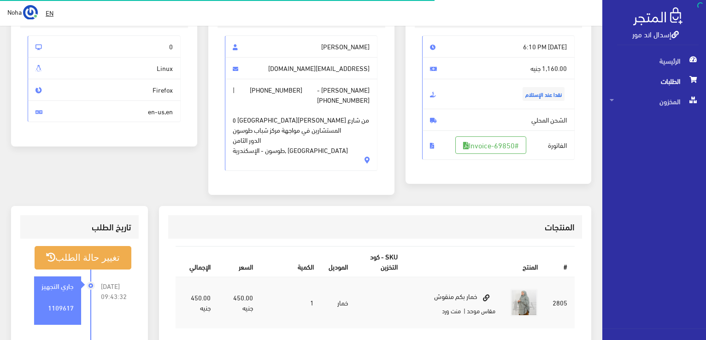
scroll to position [138, 0]
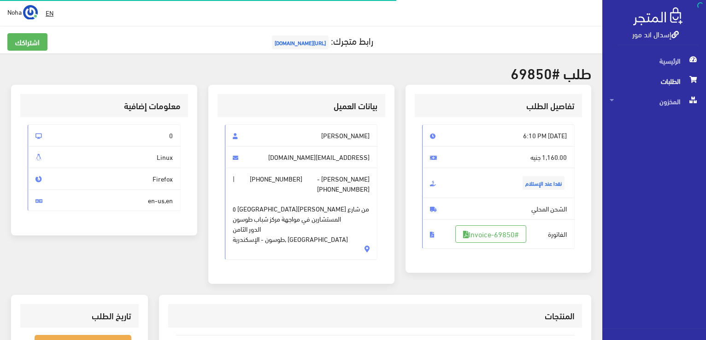
scroll to position [132, 0]
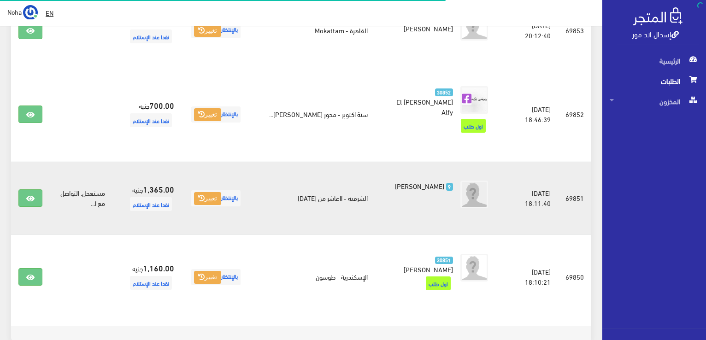
scroll to position [1226, 0]
click at [35, 189] on link at bounding box center [30, 198] width 24 height 18
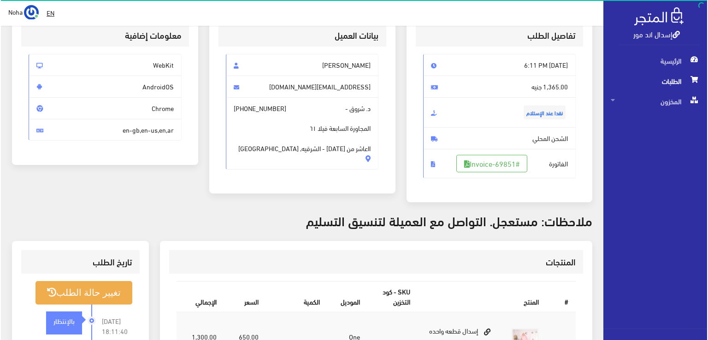
scroll to position [138, 0]
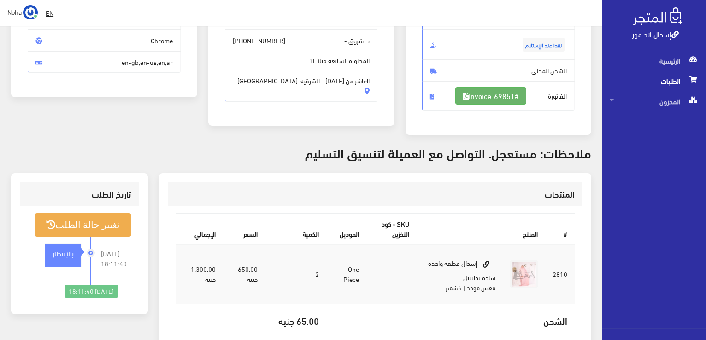
click at [478, 93] on link "#Invoice-69851" at bounding box center [490, 96] width 71 height 18
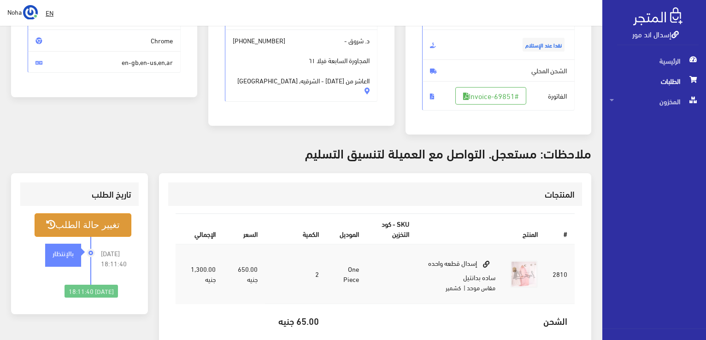
click at [97, 229] on button "تغيير حالة الطلب" at bounding box center [83, 225] width 97 height 24
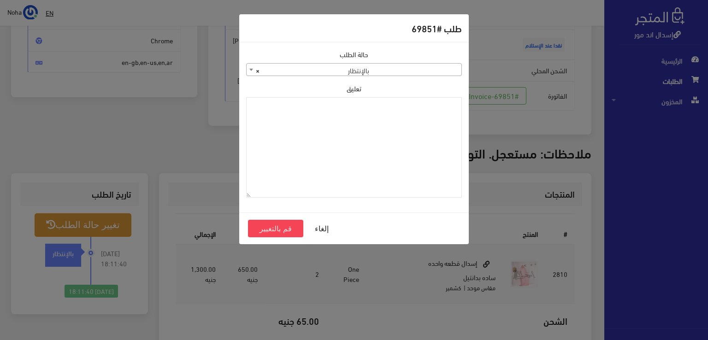
click at [376, 65] on span "× بالإنتظار" at bounding box center [354, 70] width 215 height 13
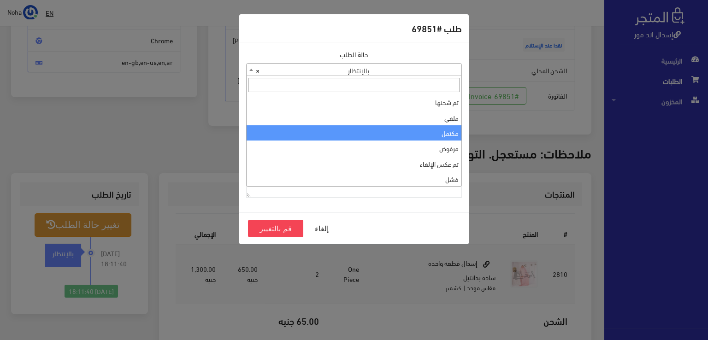
scroll to position [0, 0]
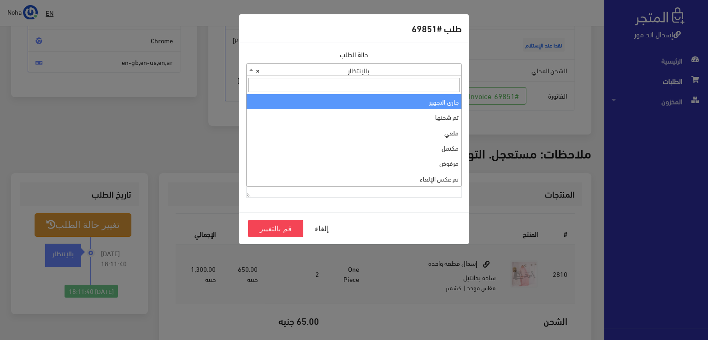
select select "1"
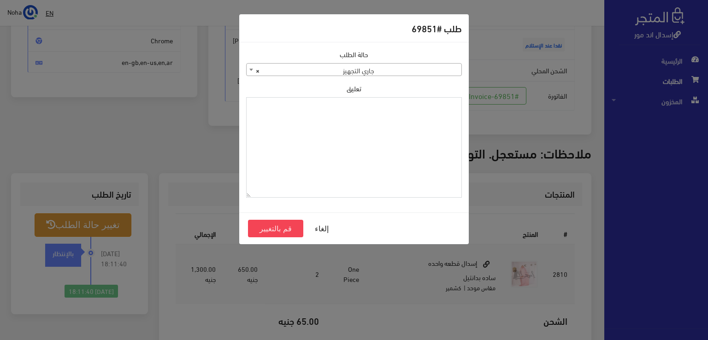
drag, startPoint x: 393, startPoint y: 129, endPoint x: 368, endPoint y: 179, distance: 56.1
click at [377, 171] on textarea "تعليق" at bounding box center [354, 147] width 216 height 101
click at [263, 229] on button "قم بالتغيير" at bounding box center [275, 229] width 55 height 18
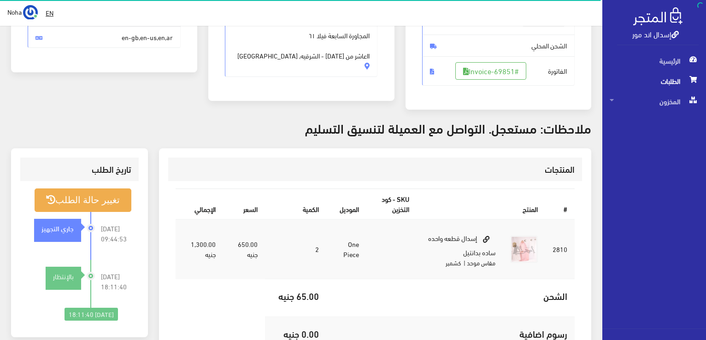
scroll to position [184, 0]
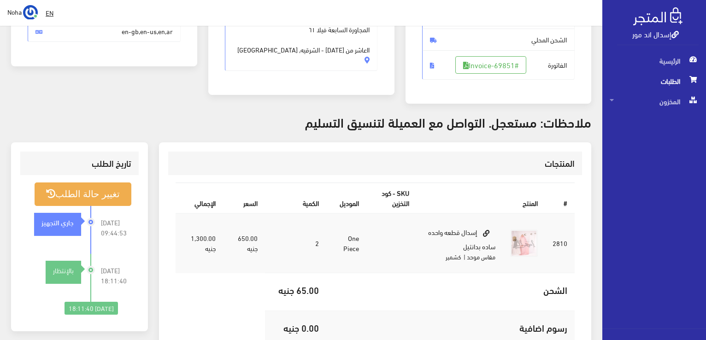
scroll to position [224, 0]
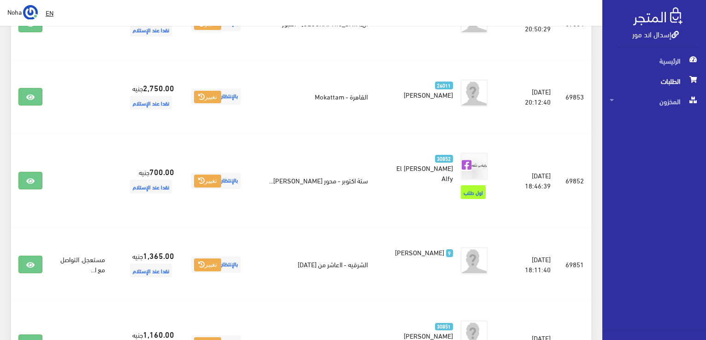
scroll to position [1134, 0]
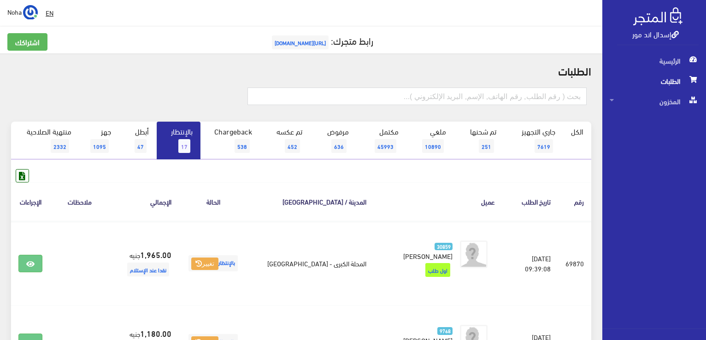
scroll to position [1068, 0]
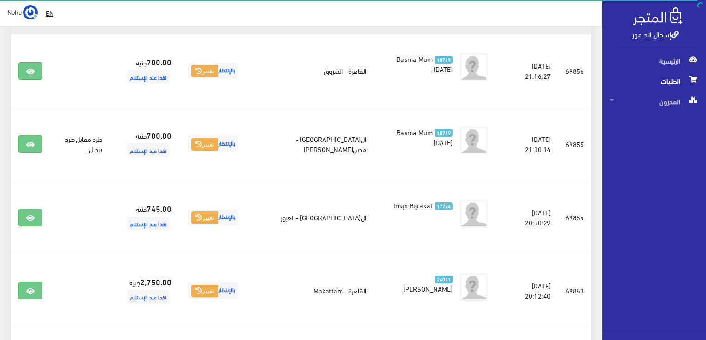
scroll to position [1068, 0]
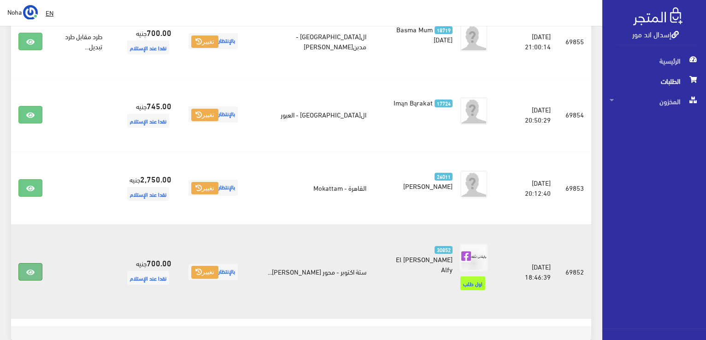
click at [35, 263] on link at bounding box center [30, 272] width 24 height 18
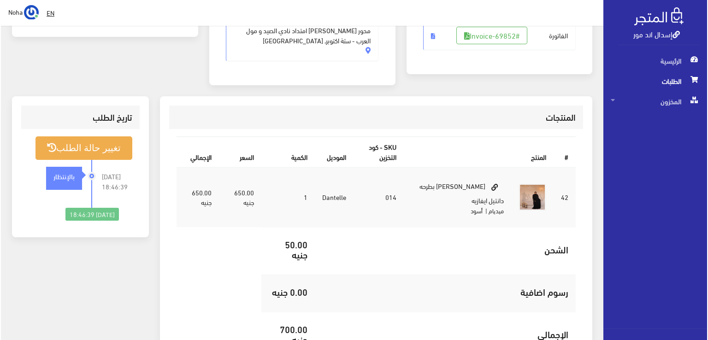
scroll to position [92, 0]
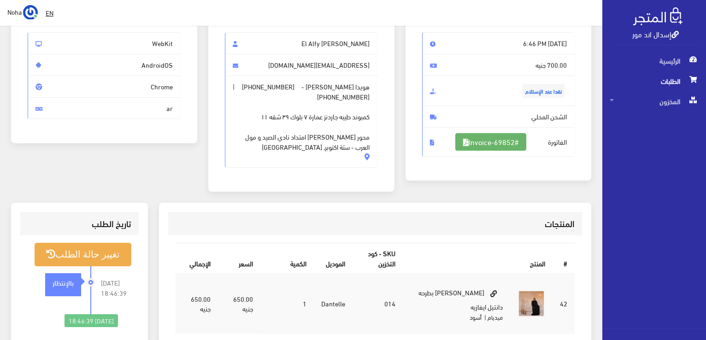
click at [498, 141] on link "#Invoice-69852" at bounding box center [490, 142] width 71 height 18
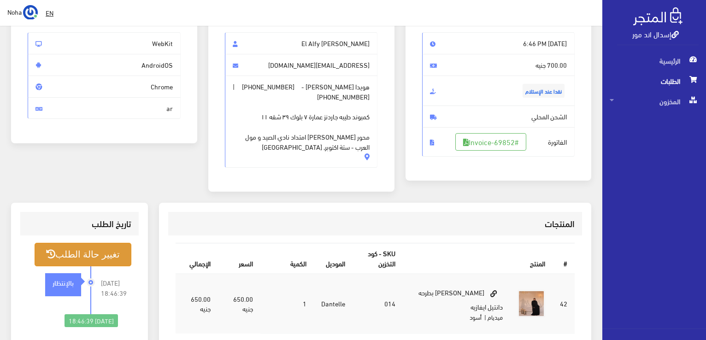
click at [104, 252] on button "تغيير حالة الطلب" at bounding box center [83, 255] width 97 height 24
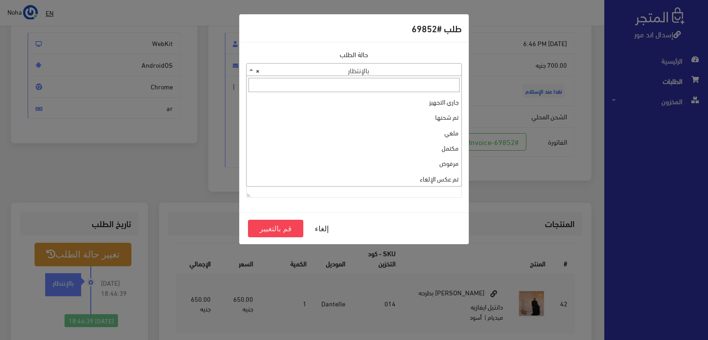
click at [325, 65] on span "× بالإنتظار" at bounding box center [354, 70] width 215 height 13
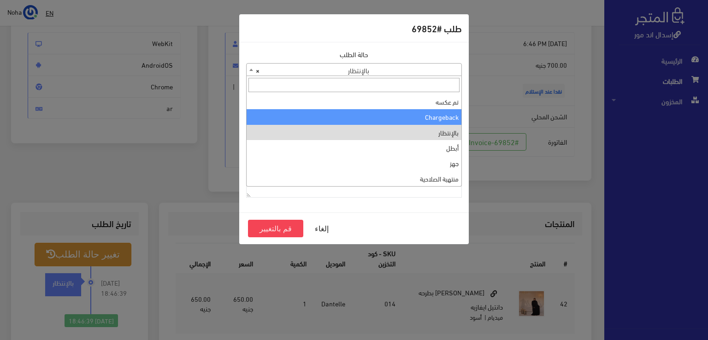
scroll to position [0, 0]
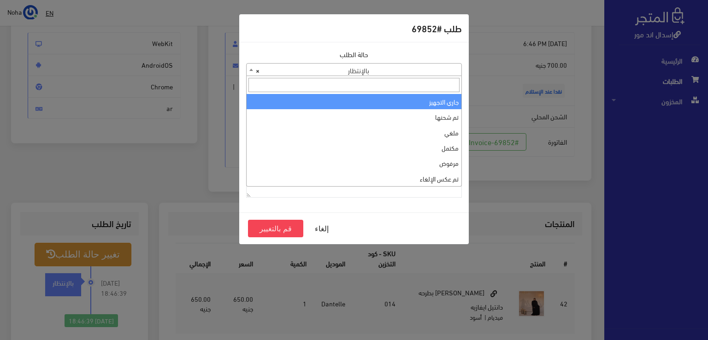
select select "1"
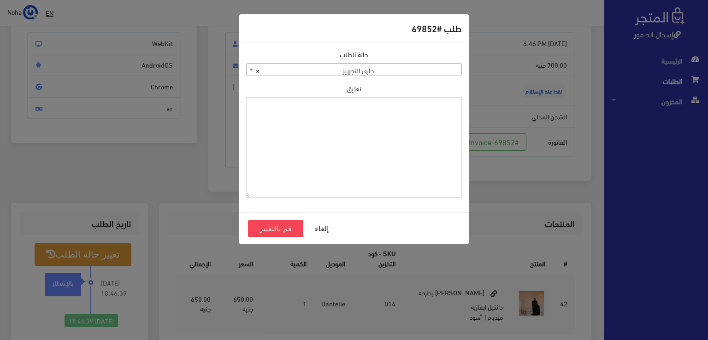
paste textarea "1109617"
type textarea "1109617"
click at [282, 229] on button "قم بالتغيير" at bounding box center [275, 229] width 55 height 18
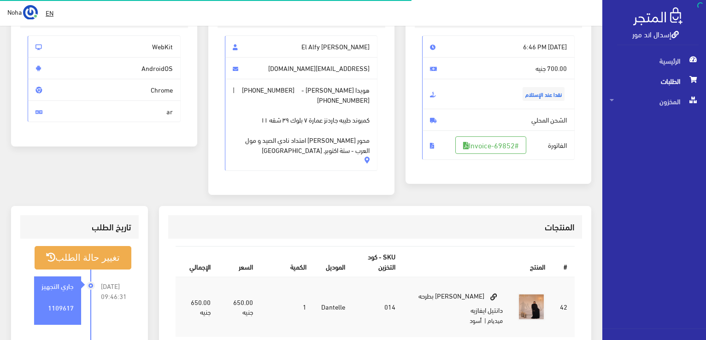
scroll to position [92, 0]
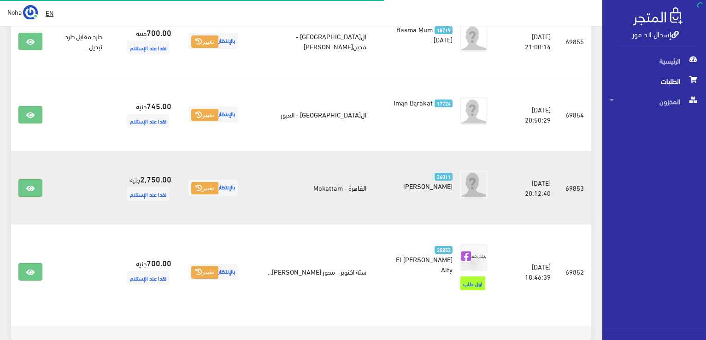
scroll to position [1068, 0]
click at [31, 185] on icon at bounding box center [30, 188] width 8 height 7
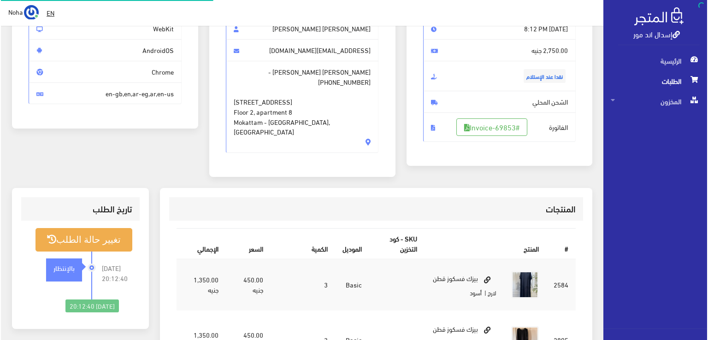
scroll to position [138, 0]
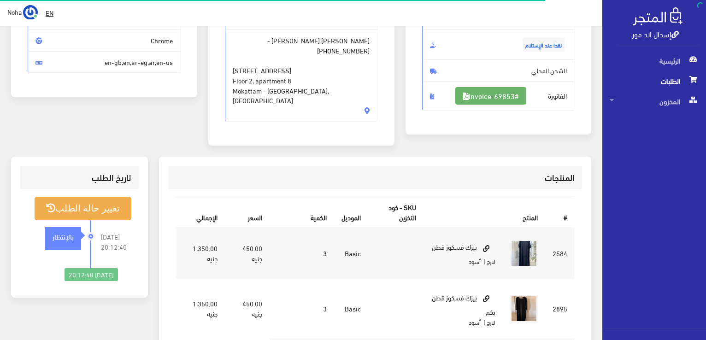
click at [497, 96] on link "#Invoice-69853" at bounding box center [490, 96] width 71 height 18
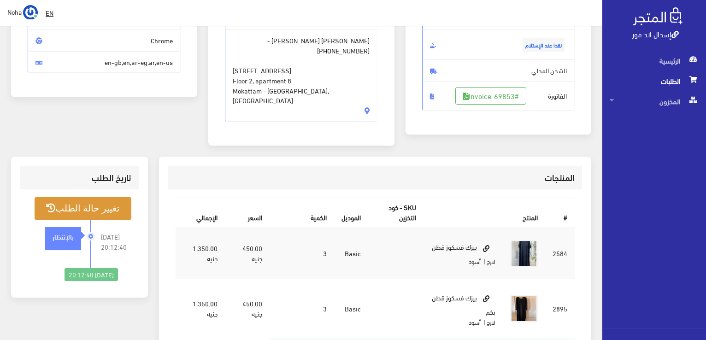
click at [65, 204] on button "تغيير حالة الطلب" at bounding box center [83, 209] width 97 height 24
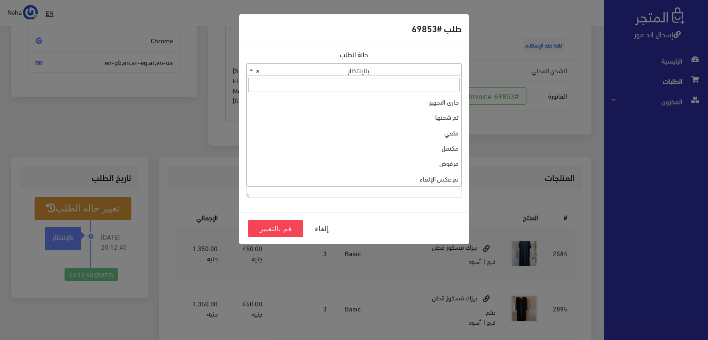
click at [424, 71] on span "× بالإنتظار" at bounding box center [354, 70] width 215 height 13
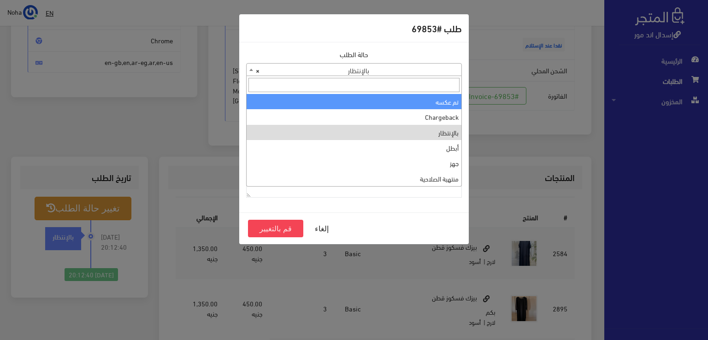
scroll to position [0, 0]
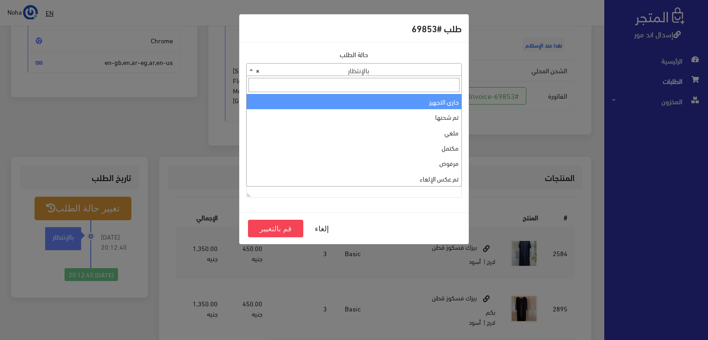
select select "1"
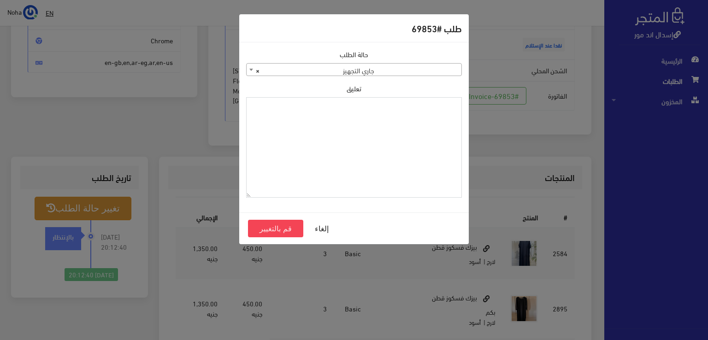
paste textarea "1109617"
type textarea "1109617"
click at [284, 227] on button "قم بالتغيير" at bounding box center [275, 229] width 55 height 18
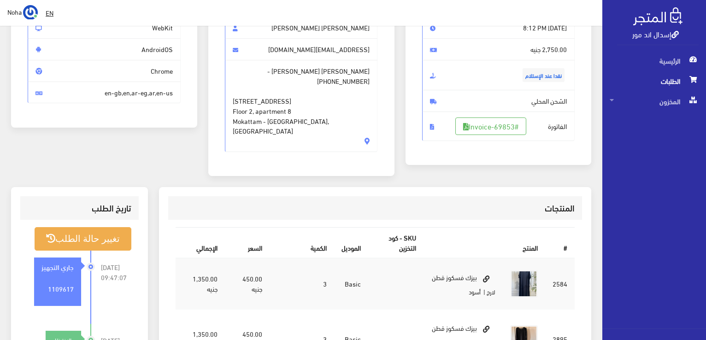
scroll to position [138, 0]
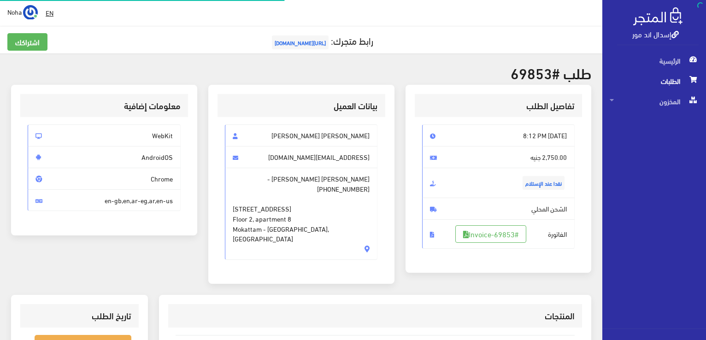
scroll to position [132, 0]
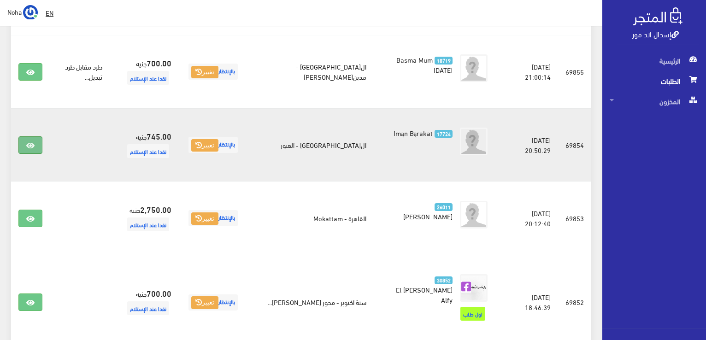
scroll to position [1022, 0]
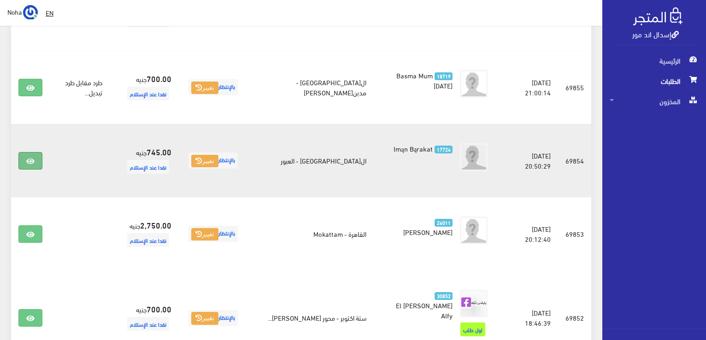
click at [35, 152] on link at bounding box center [30, 161] width 24 height 18
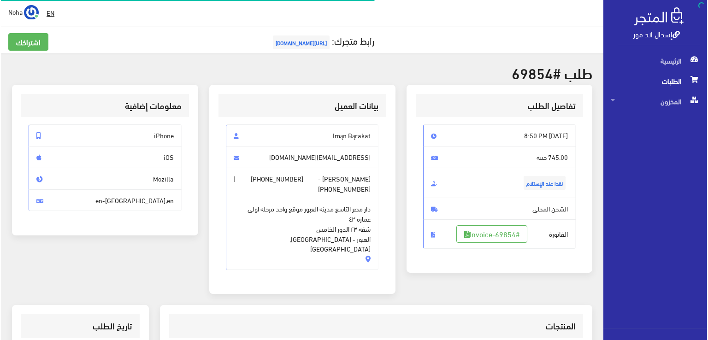
scroll to position [92, 0]
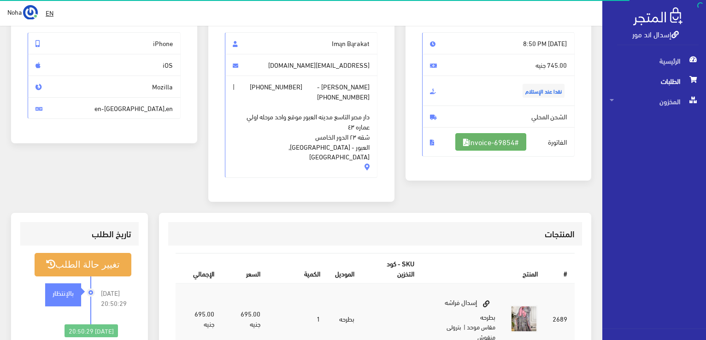
click at [491, 136] on link "#Invoice-69854" at bounding box center [490, 142] width 71 height 18
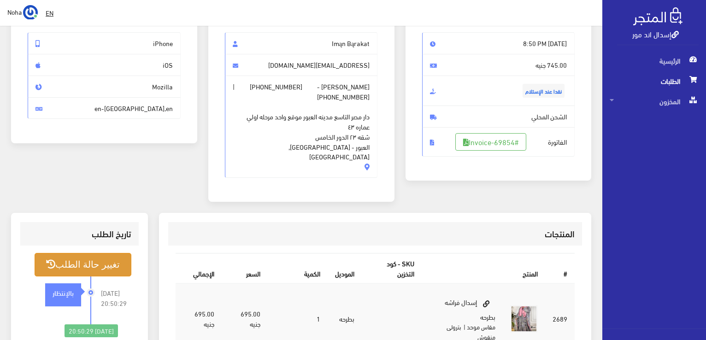
click at [105, 260] on button "تغيير حالة الطلب" at bounding box center [83, 265] width 97 height 24
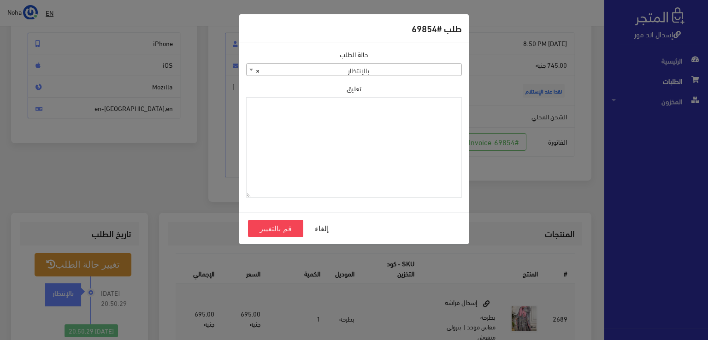
click at [377, 74] on span "× بالإنتظار" at bounding box center [354, 70] width 215 height 13
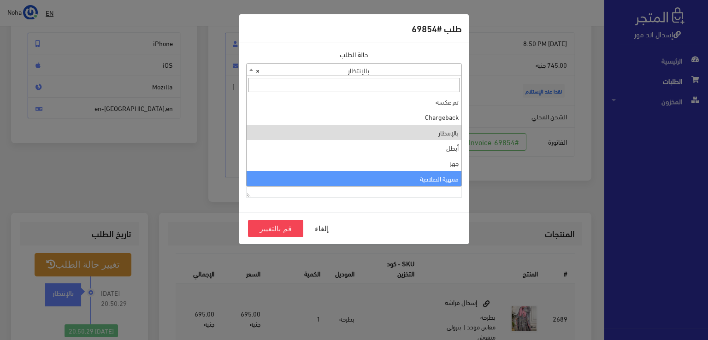
scroll to position [0, 0]
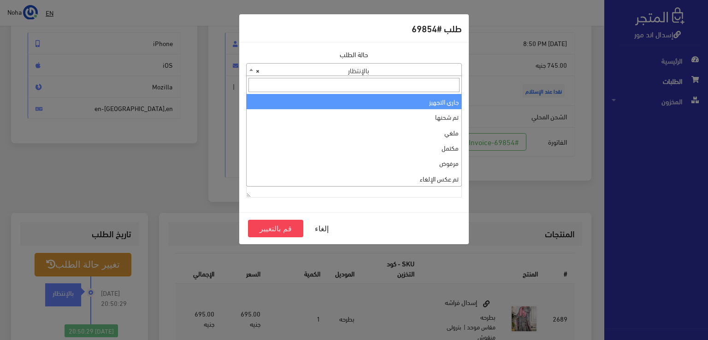
select select "1"
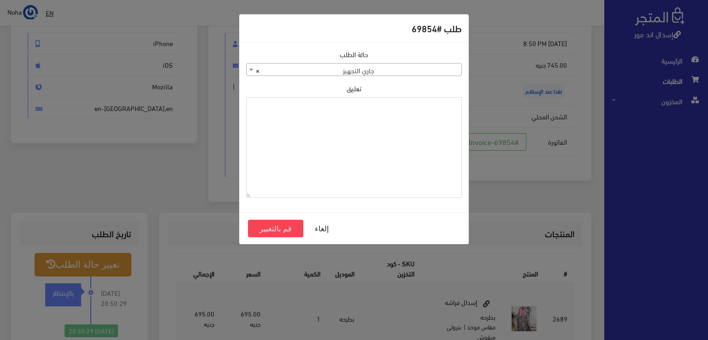
paste textarea "1109617"
type textarea "1109617"
click at [278, 231] on button "قم بالتغيير" at bounding box center [275, 229] width 55 height 18
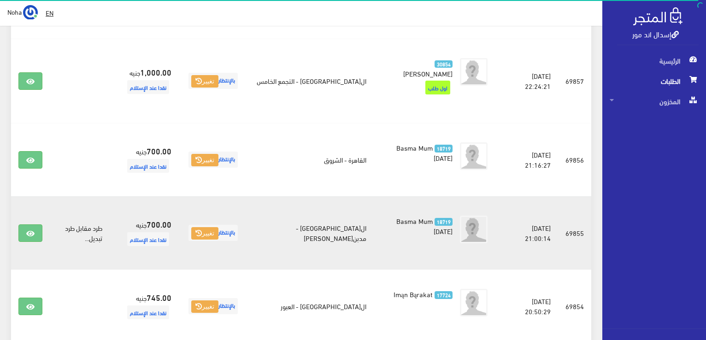
scroll to position [838, 0]
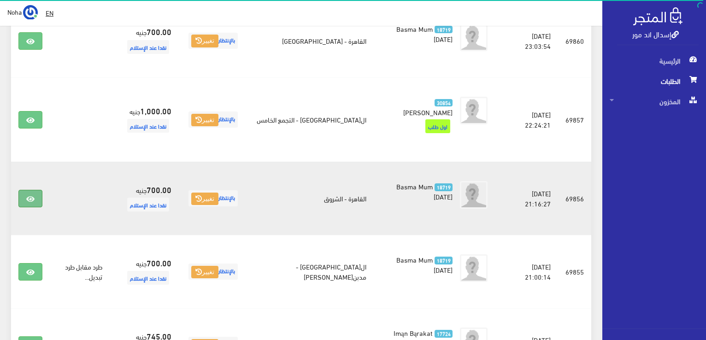
click at [27, 190] on link at bounding box center [30, 199] width 24 height 18
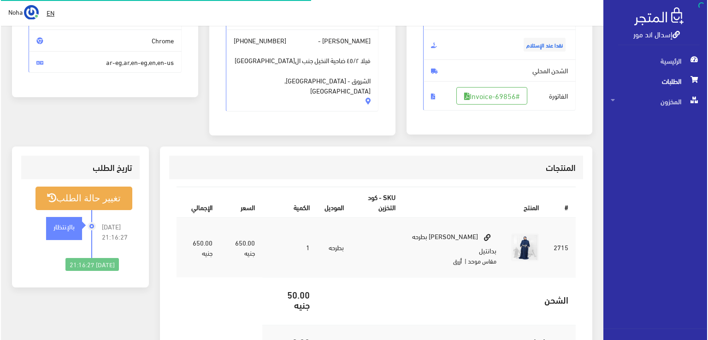
scroll to position [138, 0]
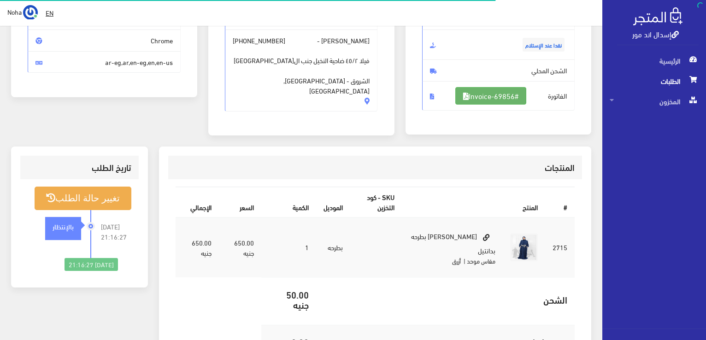
click at [506, 93] on link "#Invoice-69856" at bounding box center [490, 96] width 71 height 18
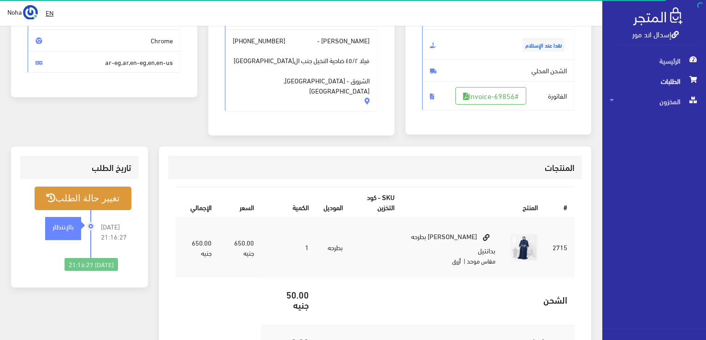
click at [104, 195] on button "تغيير حالة الطلب" at bounding box center [83, 199] width 97 height 24
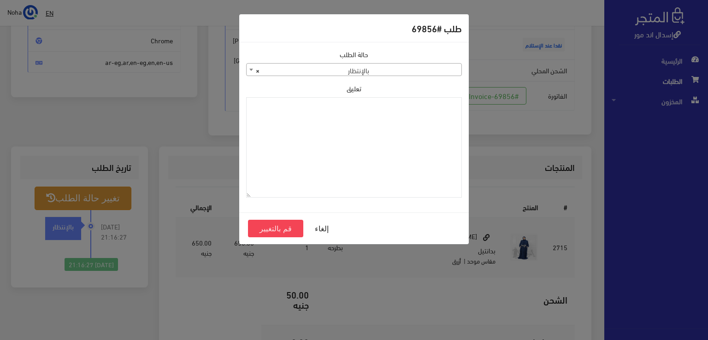
click at [336, 67] on span "× بالإنتظار" at bounding box center [354, 70] width 215 height 13
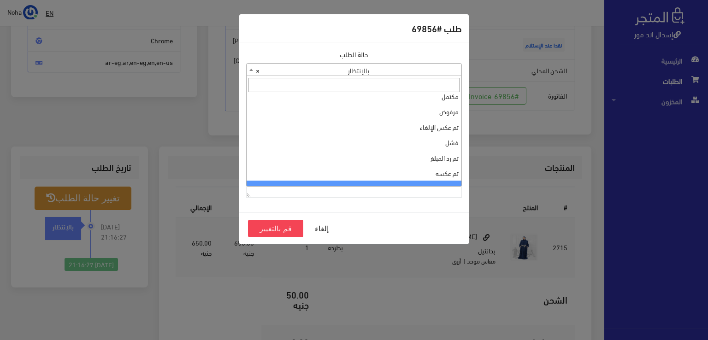
scroll to position [0, 0]
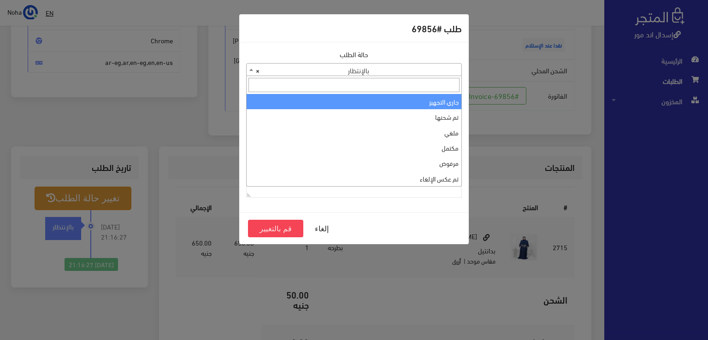
select select "1"
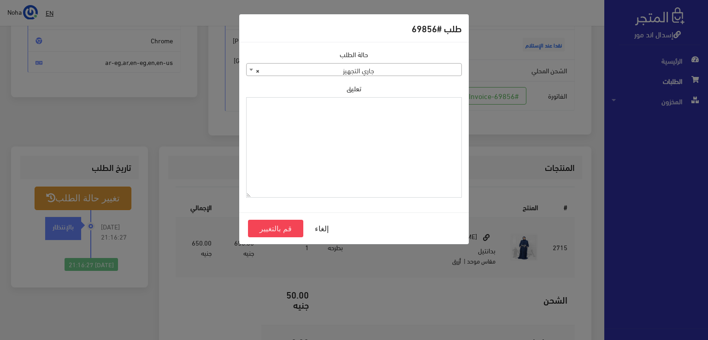
paste textarea "1109617"
type textarea "1109617"
click at [273, 229] on button "قم بالتغيير" at bounding box center [275, 229] width 55 height 18
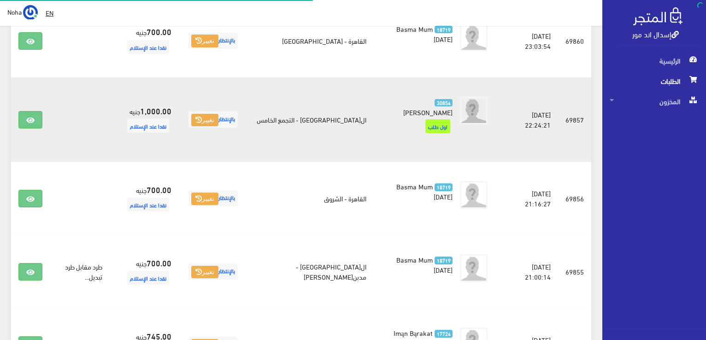
scroll to position [838, 0]
click at [38, 111] on link at bounding box center [30, 120] width 24 height 18
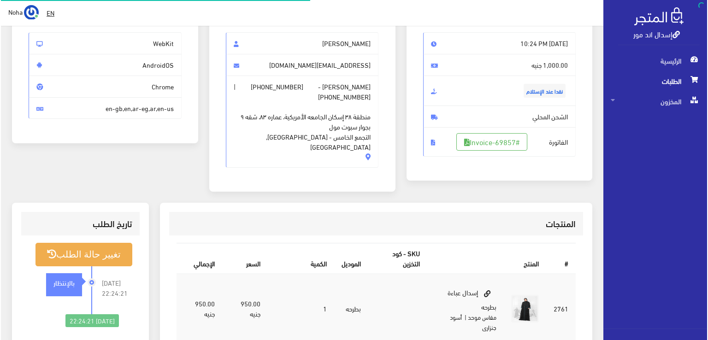
scroll to position [92, 0]
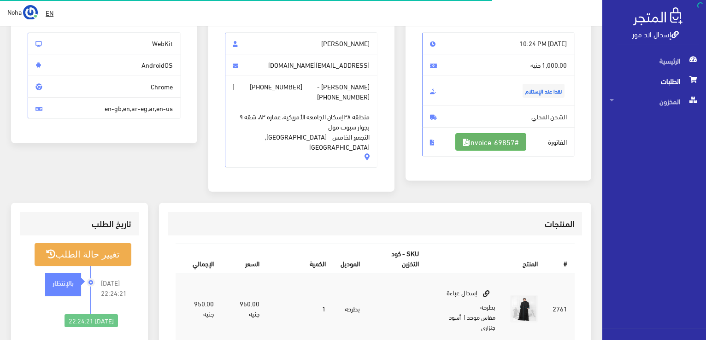
click at [501, 144] on link "#Invoice-69857" at bounding box center [490, 142] width 71 height 18
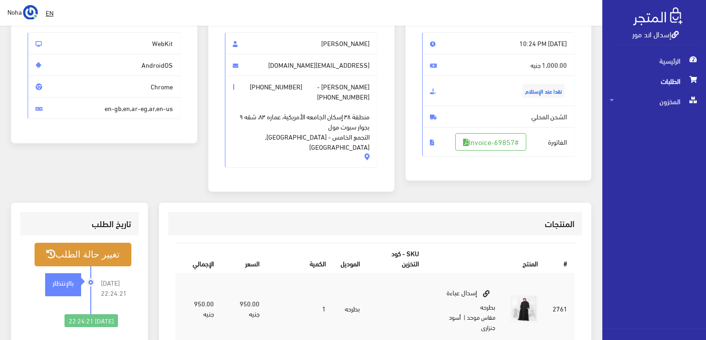
click at [106, 246] on button "تغيير حالة الطلب" at bounding box center [83, 255] width 97 height 24
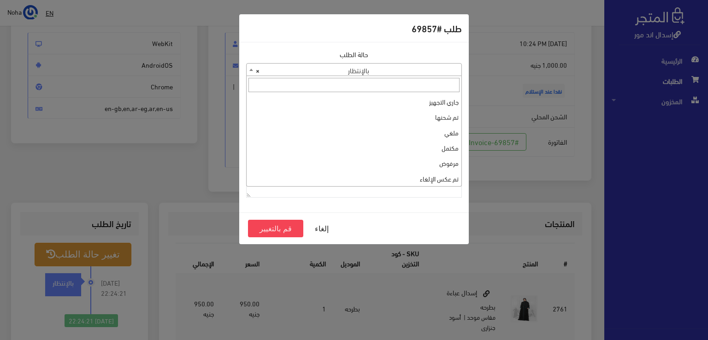
click at [317, 74] on span "× بالإنتظار" at bounding box center [354, 70] width 215 height 13
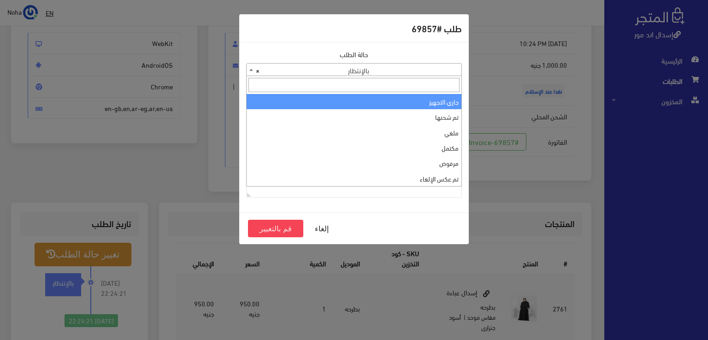
select select "1"
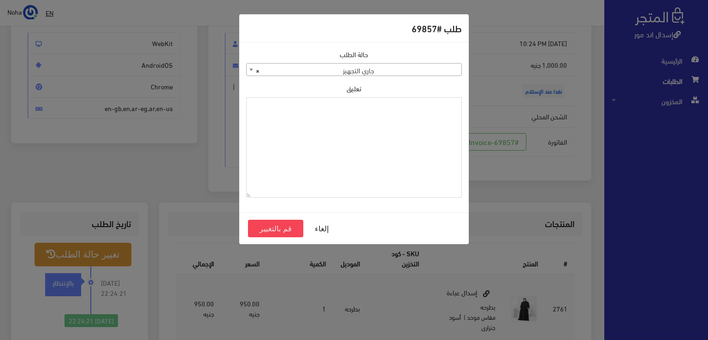
paste textarea "1109617"
type textarea "1109617"
click at [265, 226] on button "قم بالتغيير" at bounding box center [275, 229] width 55 height 18
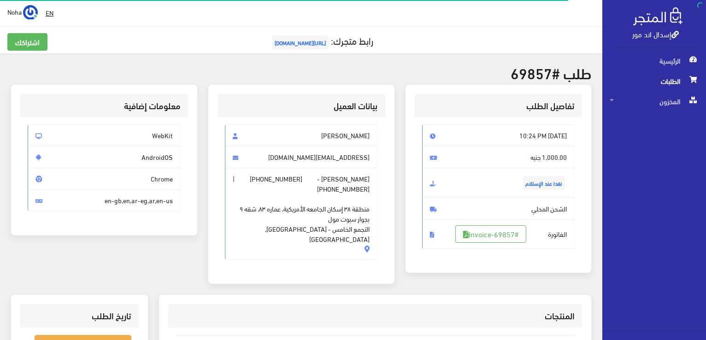
scroll to position [138, 0]
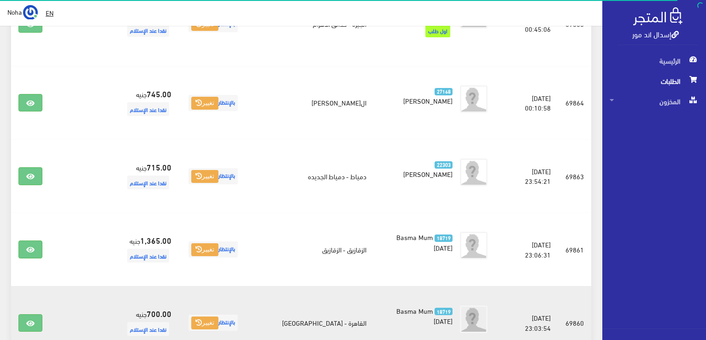
scroll to position [561, 0]
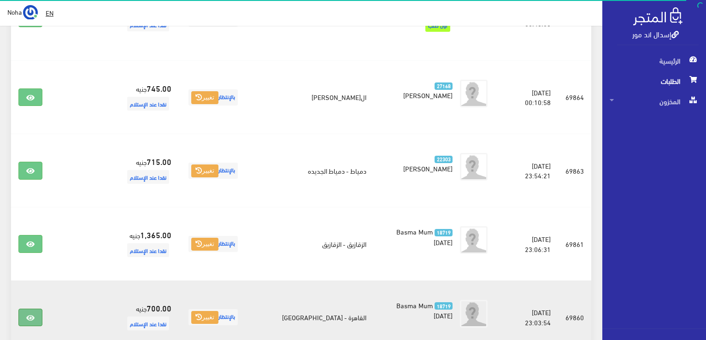
click at [37, 309] on link at bounding box center [30, 318] width 24 height 18
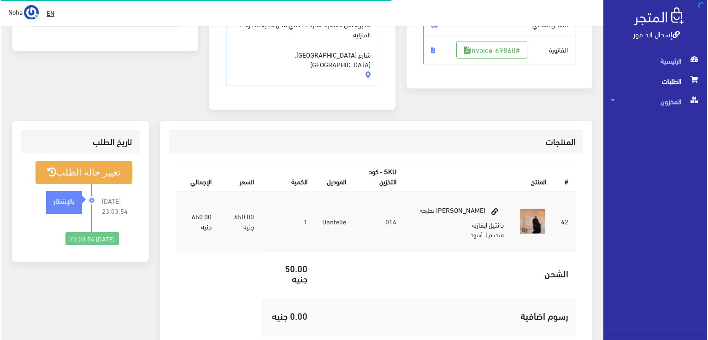
scroll to position [184, 0]
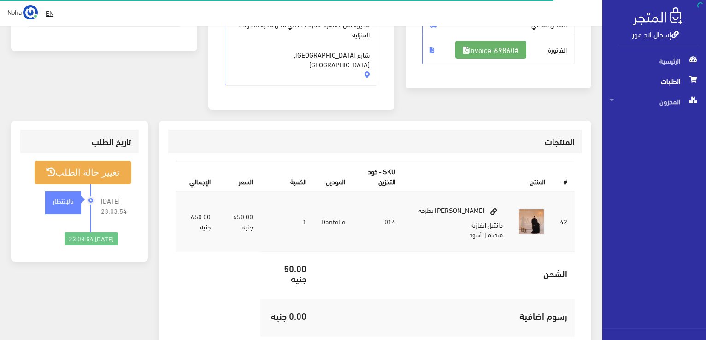
click at [489, 54] on link "#Invoice-69860" at bounding box center [490, 50] width 71 height 18
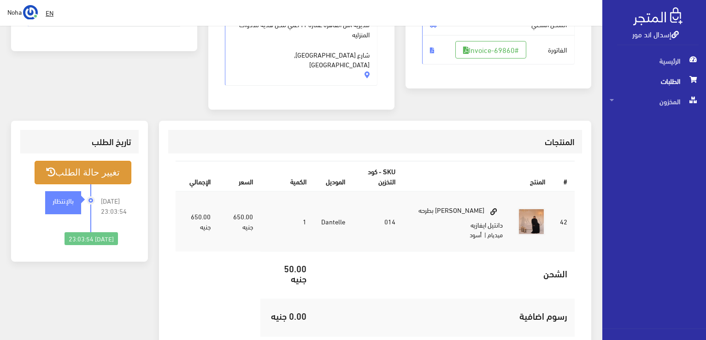
click at [97, 161] on button "تغيير حالة الطلب" at bounding box center [83, 173] width 97 height 24
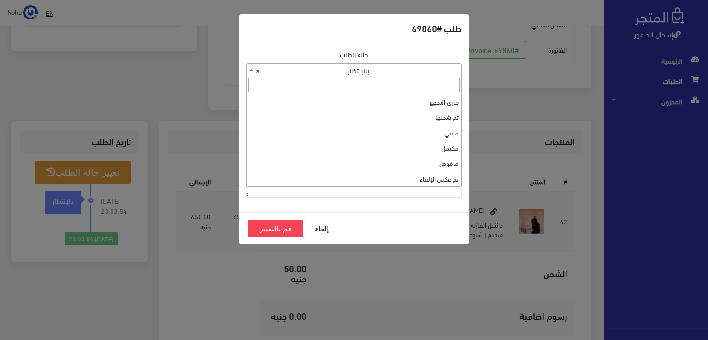
click at [388, 73] on span "× بالإنتظار" at bounding box center [354, 70] width 215 height 13
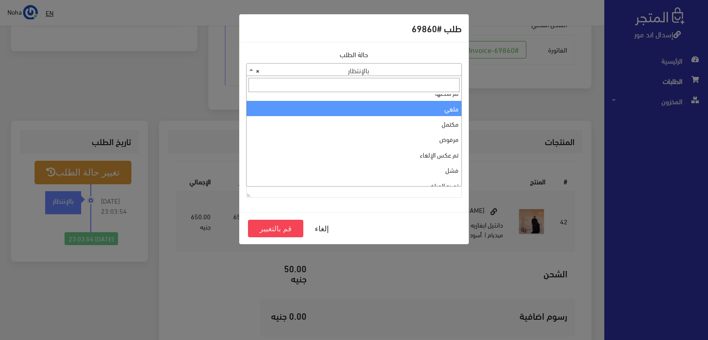
scroll to position [0, 0]
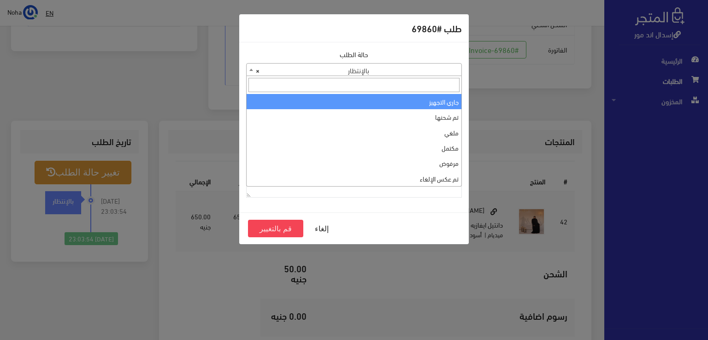
select select "1"
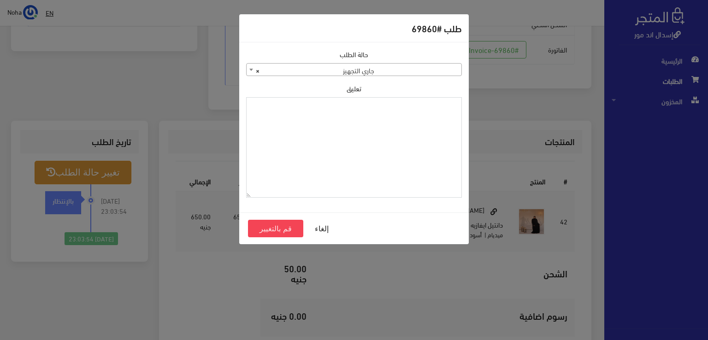
paste textarea "1109617"
type textarea "1109617"
click at [288, 229] on button "قم بالتغيير" at bounding box center [275, 229] width 55 height 18
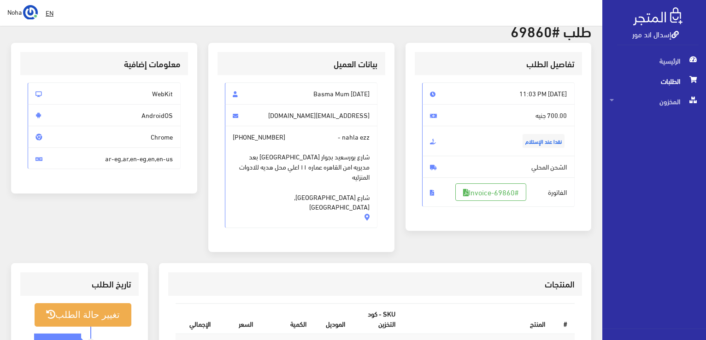
scroll to position [41, 0]
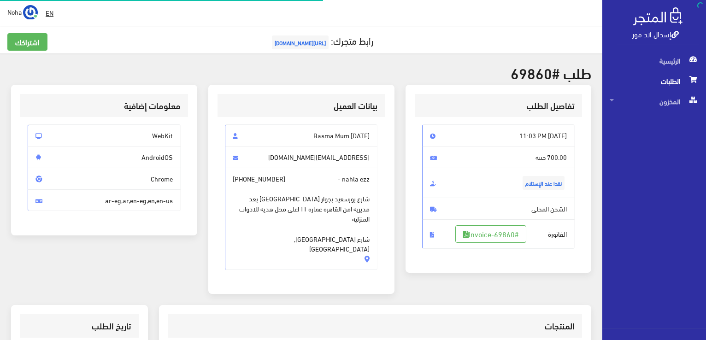
scroll to position [181, 0]
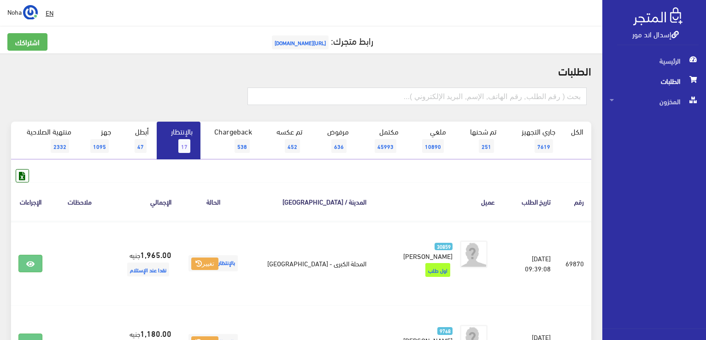
click at [191, 141] on link "بالإنتظار 17" at bounding box center [179, 141] width 44 height 38
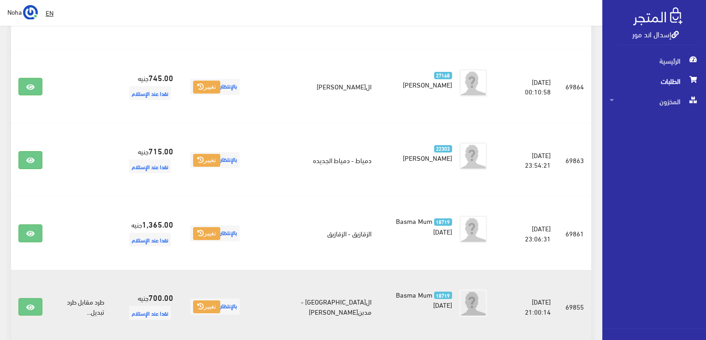
scroll to position [617, 0]
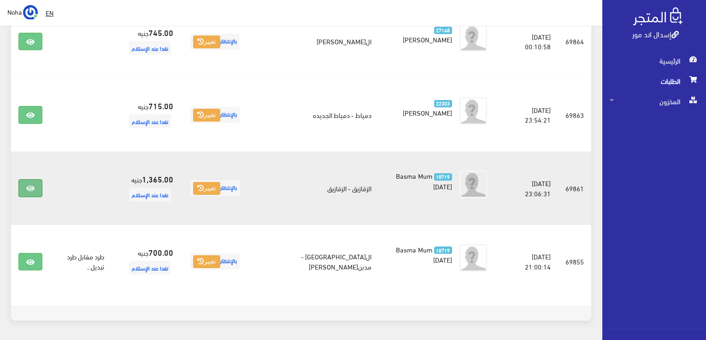
click at [32, 185] on icon at bounding box center [30, 188] width 8 height 7
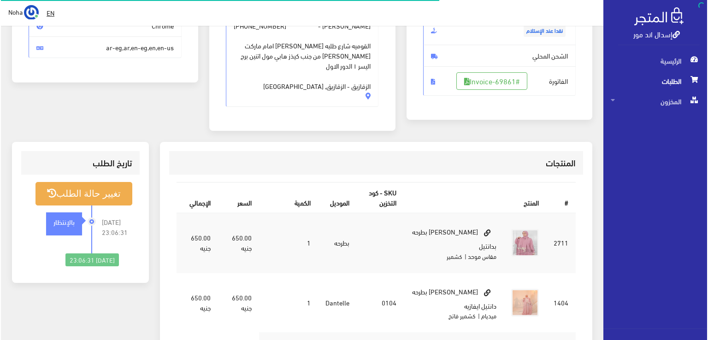
scroll to position [184, 0]
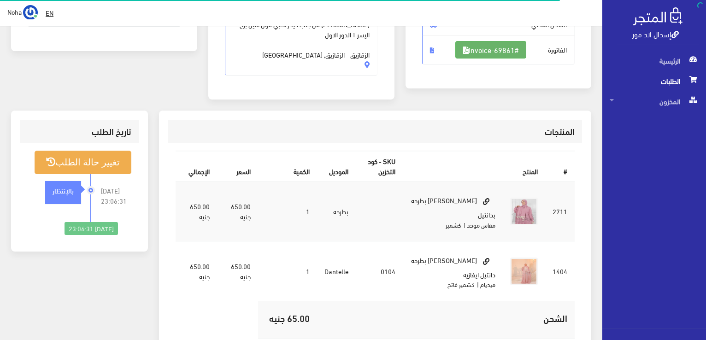
click at [489, 48] on link "#Invoice-69861" at bounding box center [490, 50] width 71 height 18
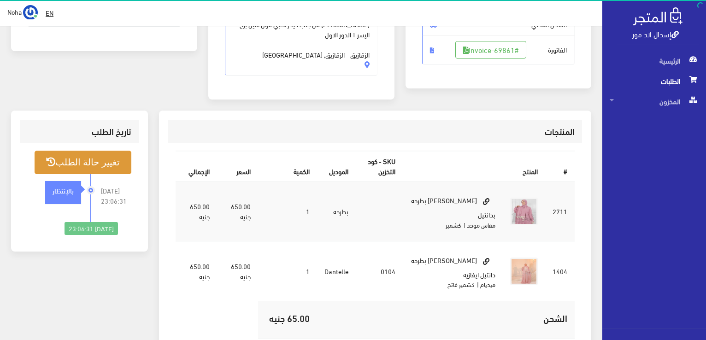
click at [99, 151] on button "تغيير حالة الطلب" at bounding box center [83, 163] width 97 height 24
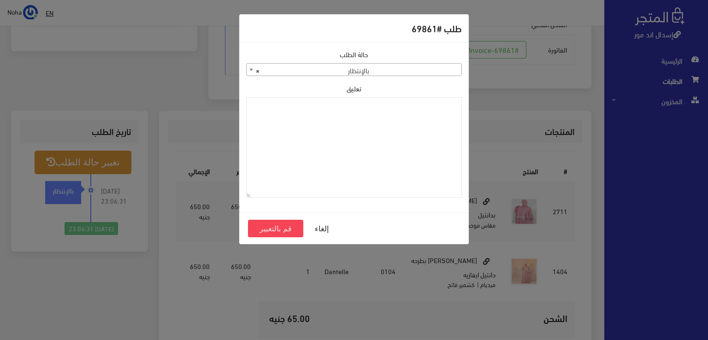
click at [347, 68] on span "× بالإنتظار" at bounding box center [354, 70] width 215 height 13
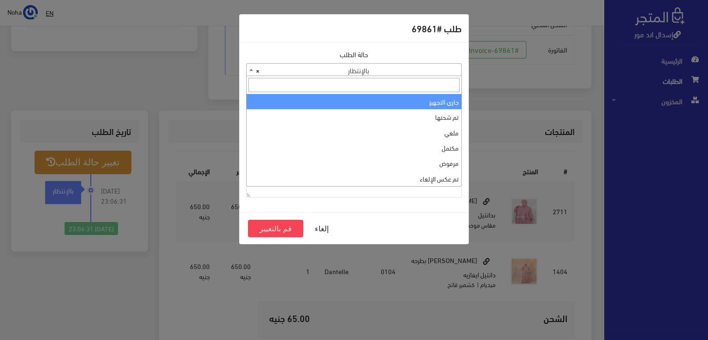
select select "1"
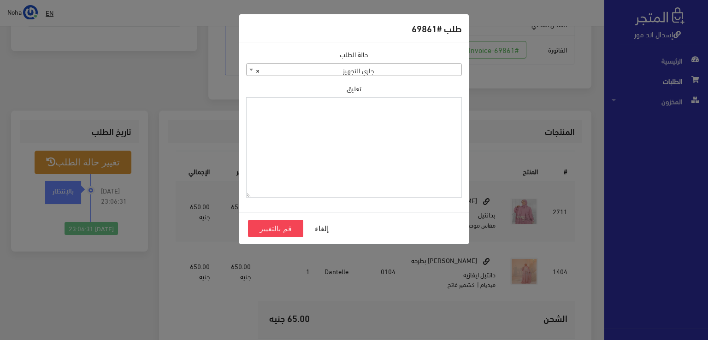
paste textarea "1109617"
type textarea "1109617"
click at [288, 224] on button "قم بالتغيير" at bounding box center [275, 229] width 55 height 18
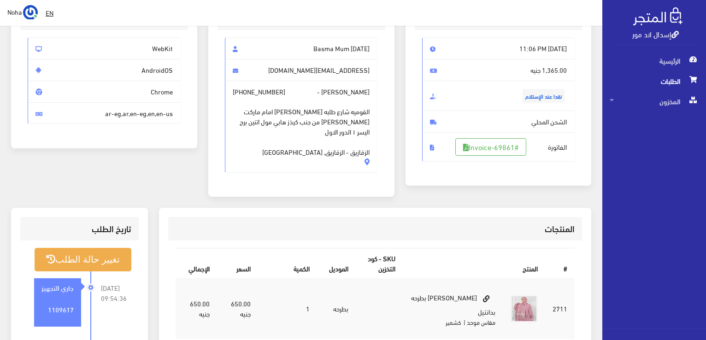
scroll to position [230, 0]
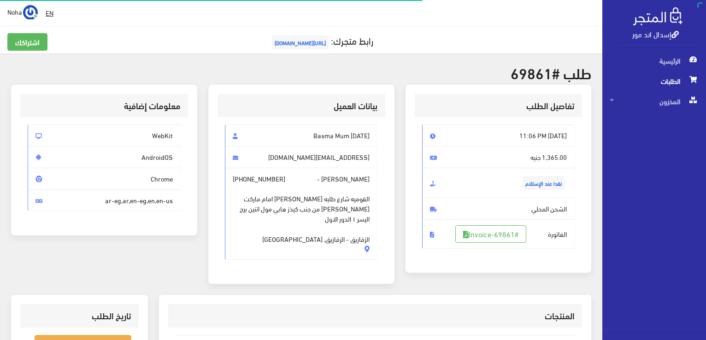
scroll to position [181, 0]
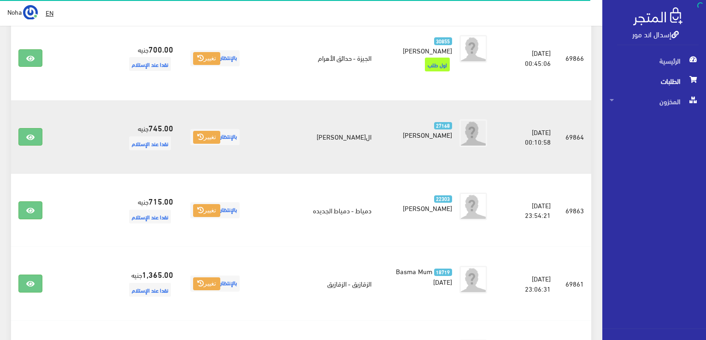
scroll to position [571, 0]
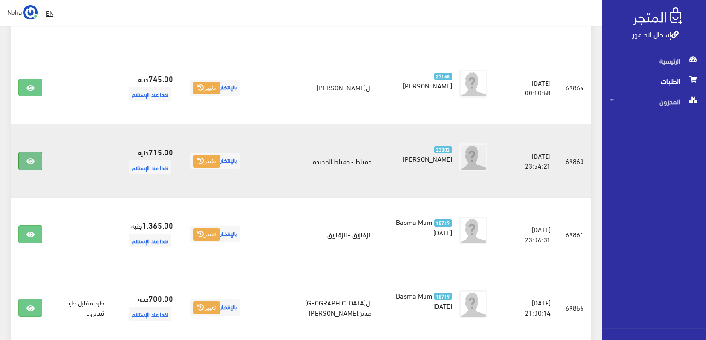
click at [32, 158] on icon at bounding box center [30, 161] width 8 height 7
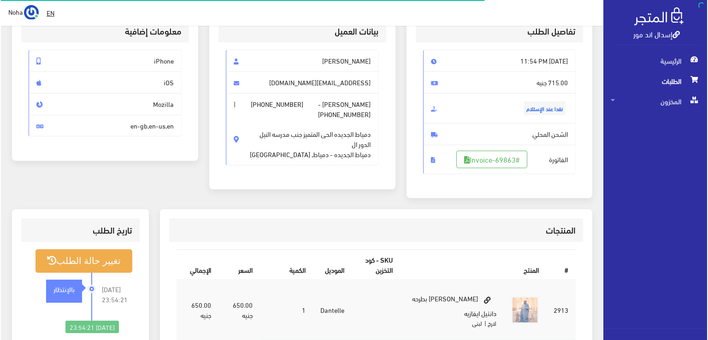
scroll to position [92, 0]
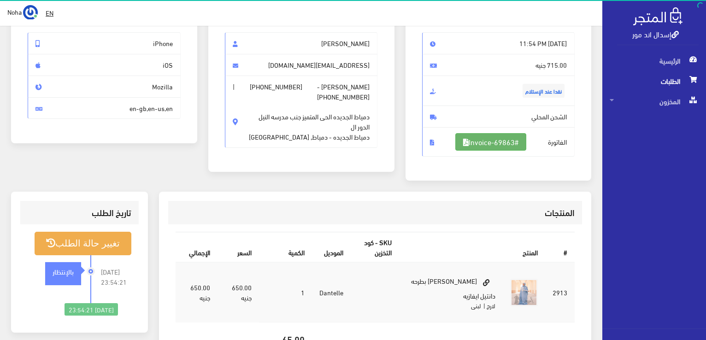
click at [503, 142] on link "#Invoice-69863" at bounding box center [490, 142] width 71 height 18
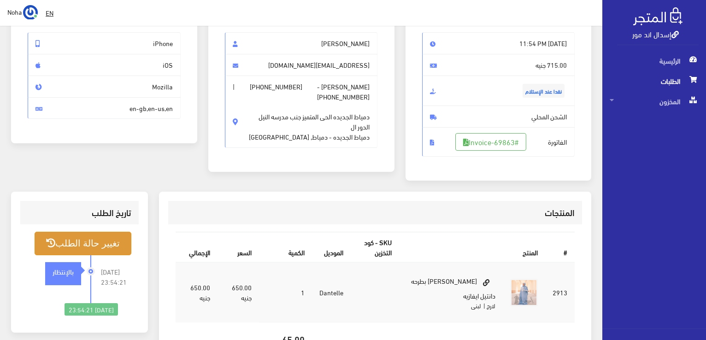
click at [96, 236] on button "تغيير حالة الطلب" at bounding box center [83, 244] width 97 height 24
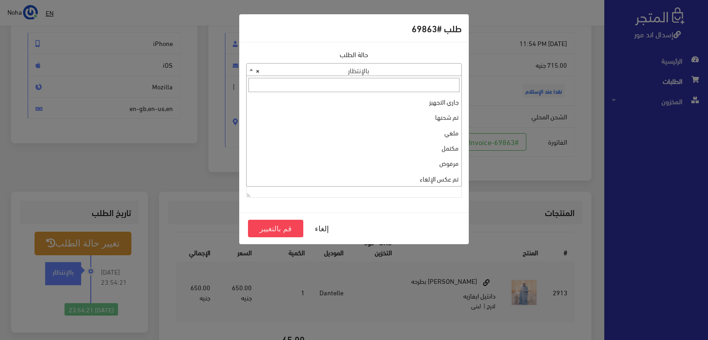
click at [383, 69] on span "× بالإنتظار" at bounding box center [354, 70] width 215 height 13
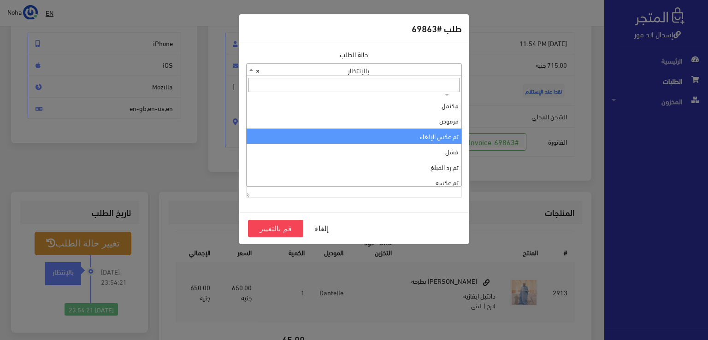
scroll to position [0, 0]
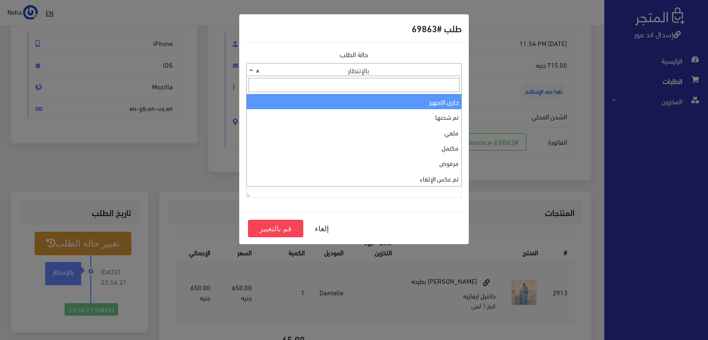
select select "1"
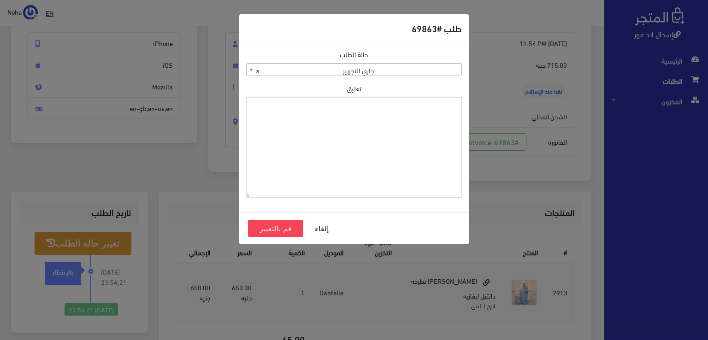
paste textarea "1109617"
type textarea "1109617"
click at [269, 228] on button "قم بالتغيير" at bounding box center [275, 229] width 55 height 18
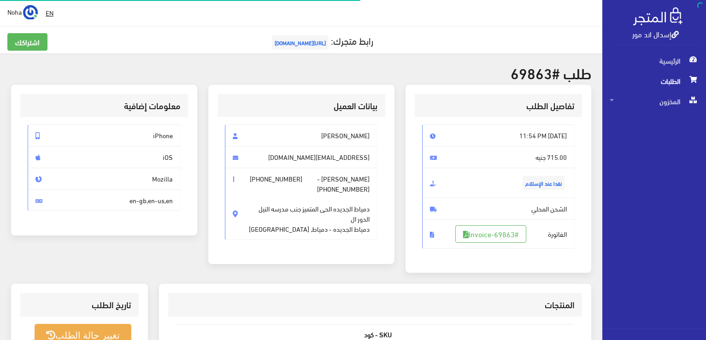
scroll to position [92, 0]
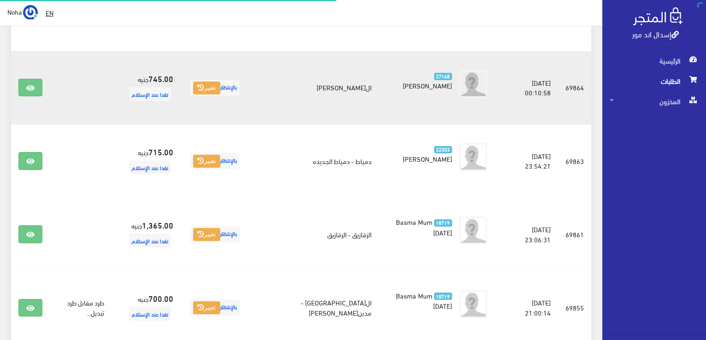
scroll to position [571, 0]
click at [26, 79] on link at bounding box center [30, 88] width 24 height 18
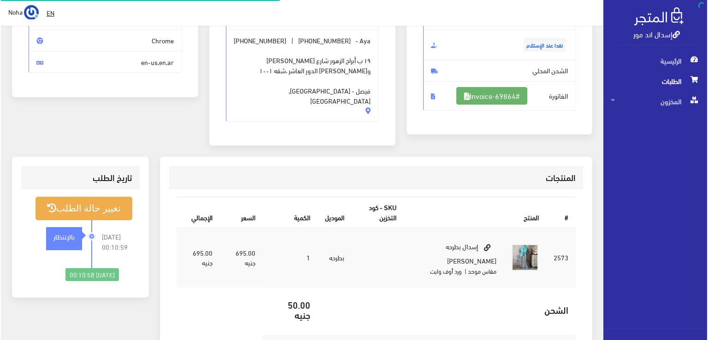
scroll to position [138, 0]
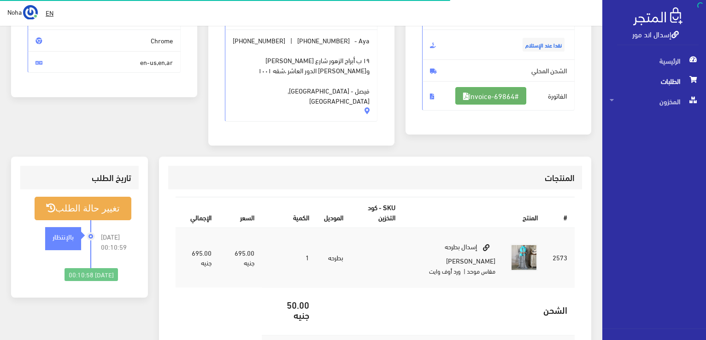
click at [478, 94] on link "#Invoice-69864" at bounding box center [490, 96] width 71 height 18
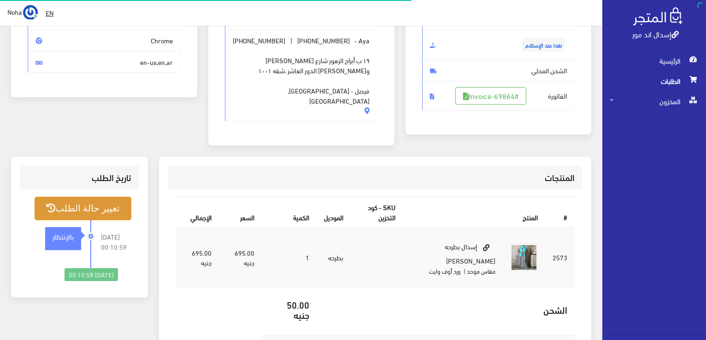
click at [106, 198] on button "تغيير حالة الطلب" at bounding box center [83, 209] width 97 height 24
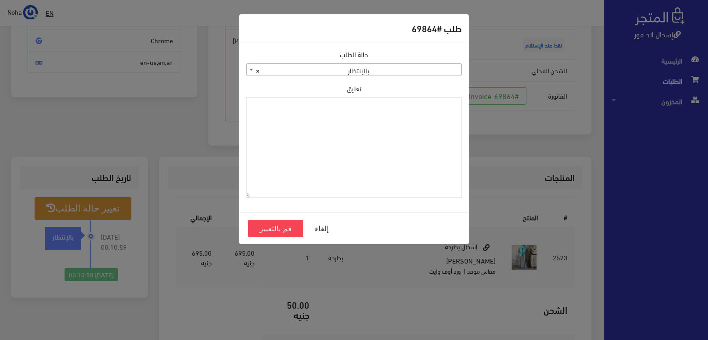
click at [424, 65] on span "× بالإنتظار" at bounding box center [354, 70] width 215 height 13
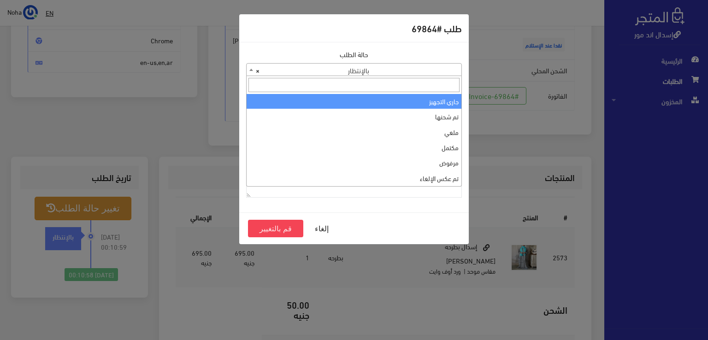
scroll to position [0, 0]
select select "1"
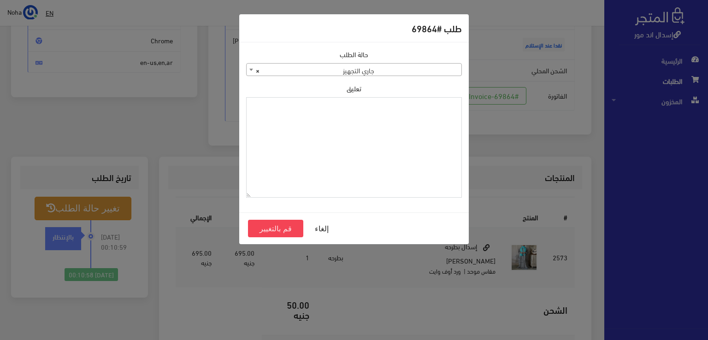
paste textarea "1109617"
type textarea "1109617"
click at [281, 229] on button "قم بالتغيير" at bounding box center [275, 229] width 55 height 18
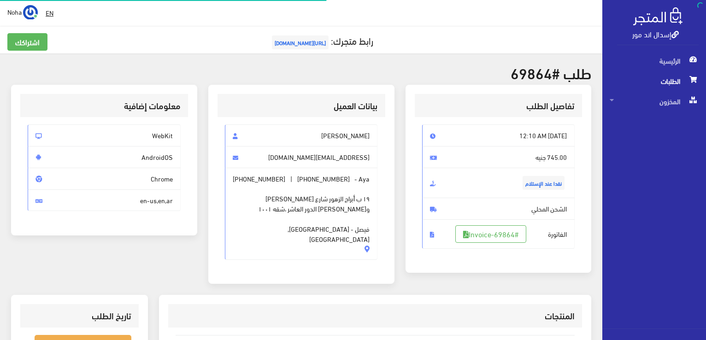
scroll to position [132, 0]
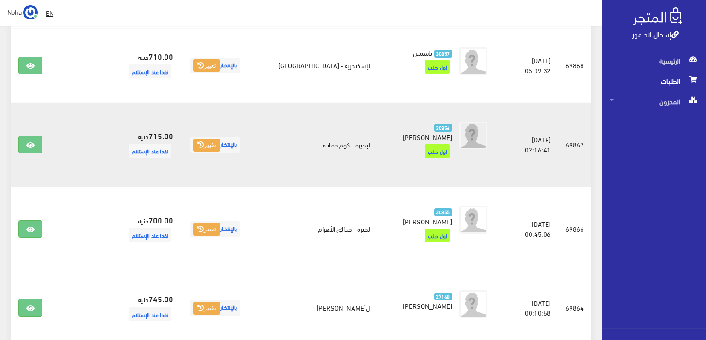
scroll to position [294, 0]
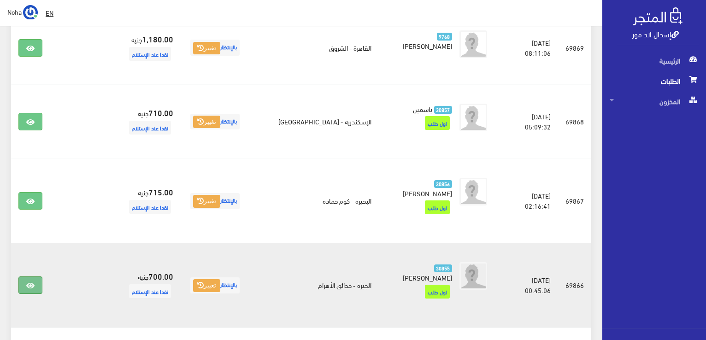
click at [30, 282] on icon at bounding box center [30, 285] width 8 height 7
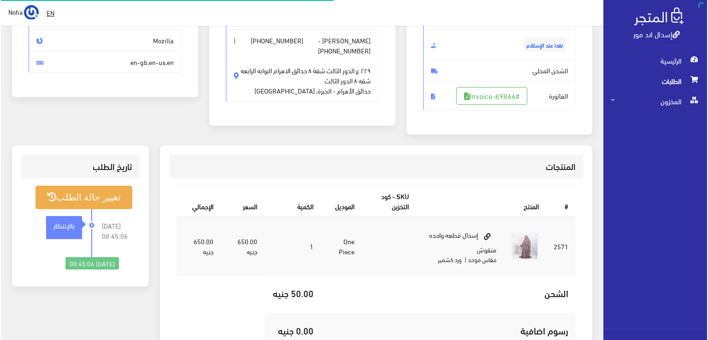
scroll to position [138, 0]
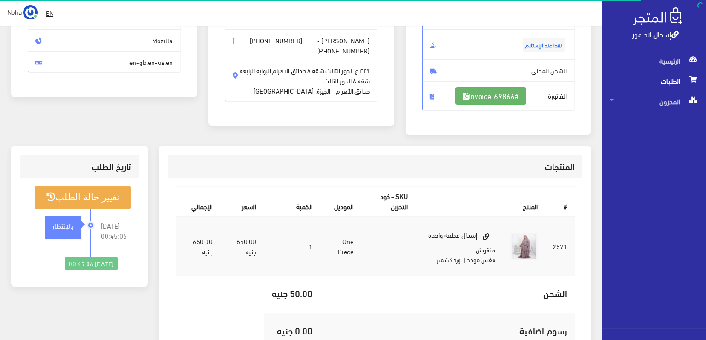
click at [510, 97] on link "#Invoice-69866" at bounding box center [490, 96] width 71 height 18
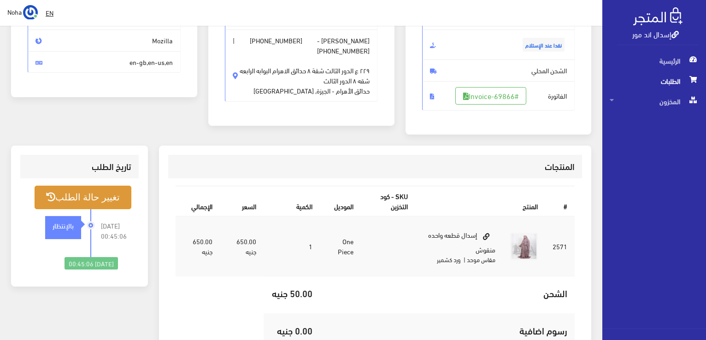
click at [69, 201] on button "تغيير حالة الطلب" at bounding box center [83, 198] width 97 height 24
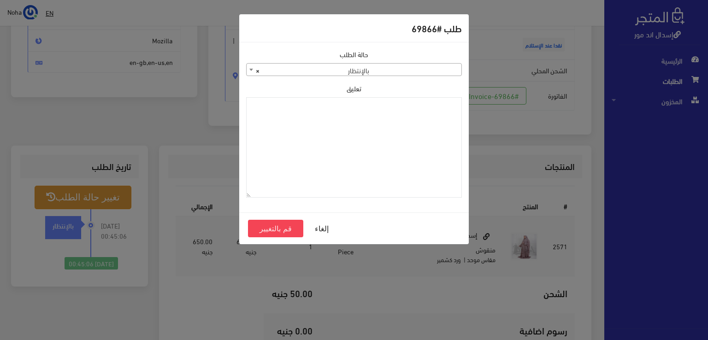
click at [302, 69] on span "× بالإنتظار" at bounding box center [354, 70] width 215 height 13
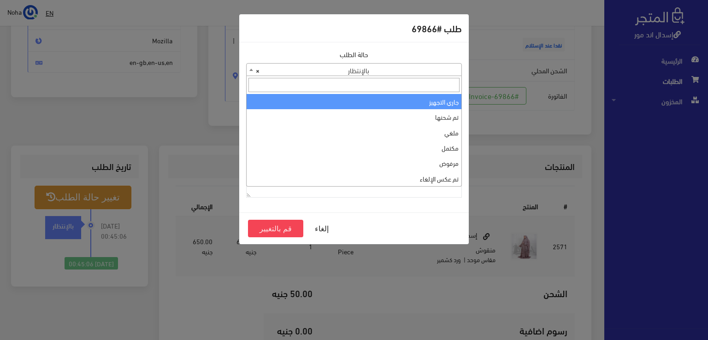
select select "1"
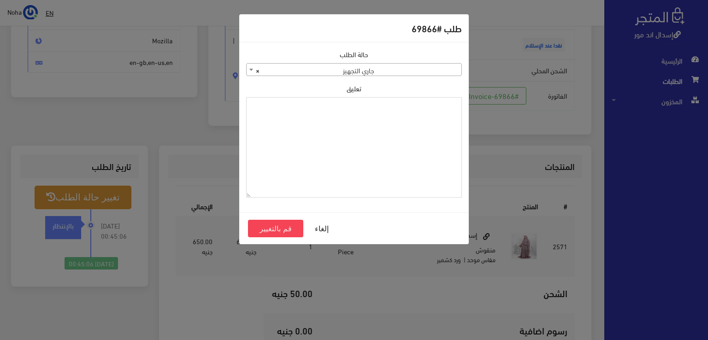
paste textarea "1109617"
type textarea "1109617"
click at [257, 230] on button "قم بالتغيير" at bounding box center [275, 229] width 55 height 18
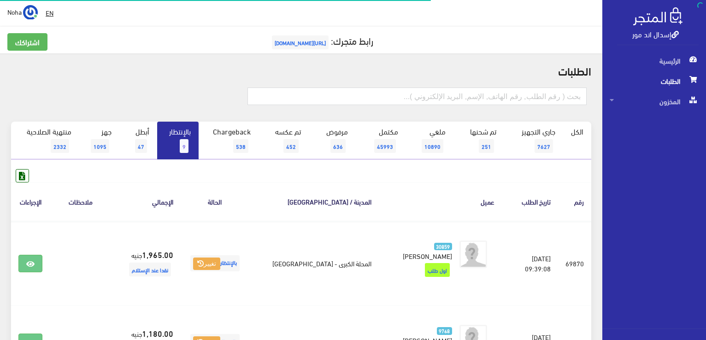
scroll to position [294, 0]
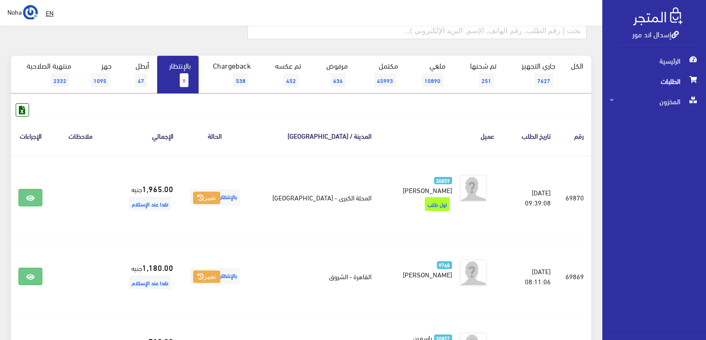
scroll to position [110, 0]
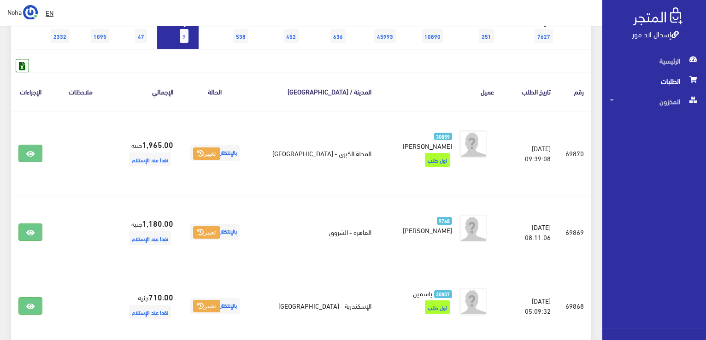
click at [163, 35] on link "بالإنتظار 9" at bounding box center [177, 31] width 41 height 38
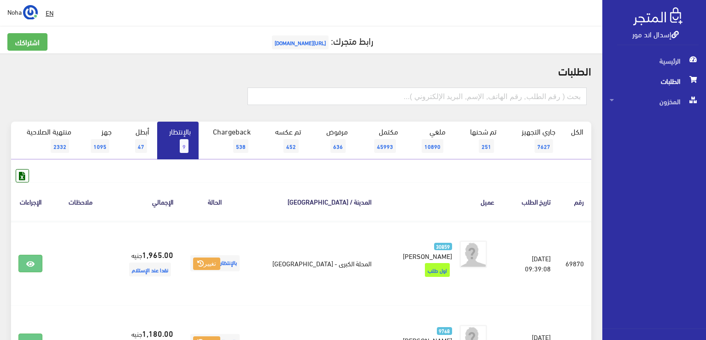
click at [188, 134] on link "بالإنتظار 9" at bounding box center [177, 141] width 41 height 38
click at [188, 140] on span "9" at bounding box center [184, 146] width 9 height 14
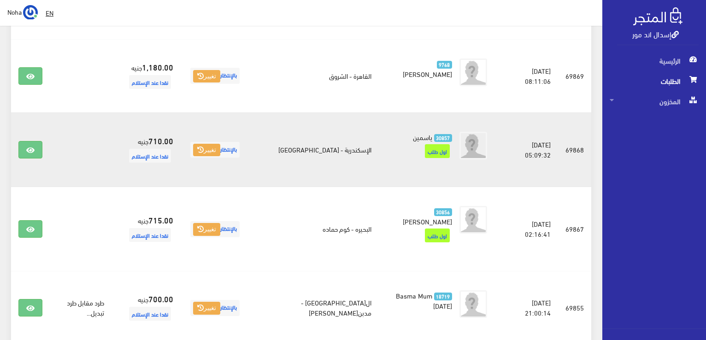
scroll to position [323, 0]
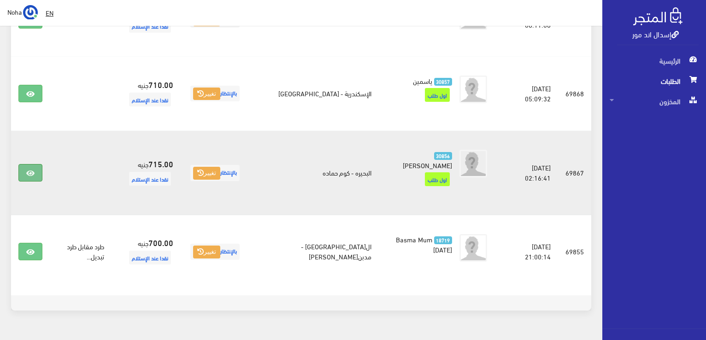
click at [35, 164] on link at bounding box center [30, 173] width 24 height 18
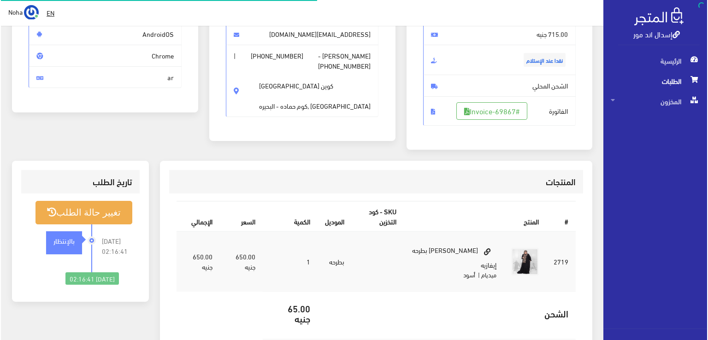
scroll to position [138, 0]
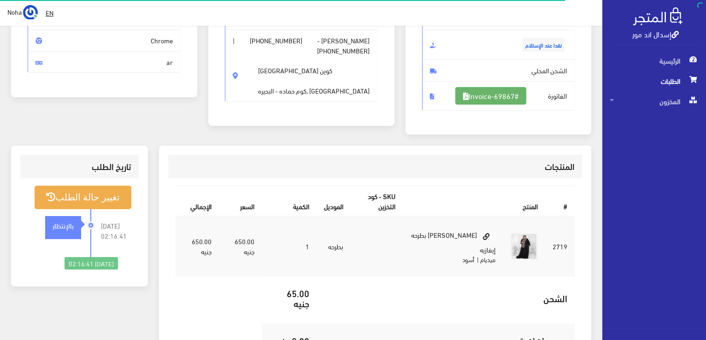
click at [491, 88] on link "#Invoice-69867" at bounding box center [490, 96] width 71 height 18
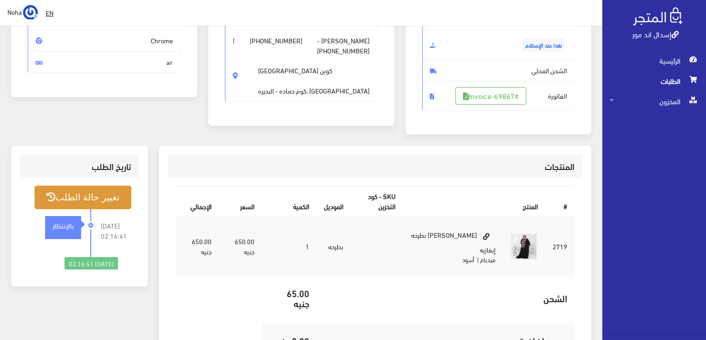
click at [112, 198] on button "تغيير حالة الطلب" at bounding box center [83, 198] width 97 height 24
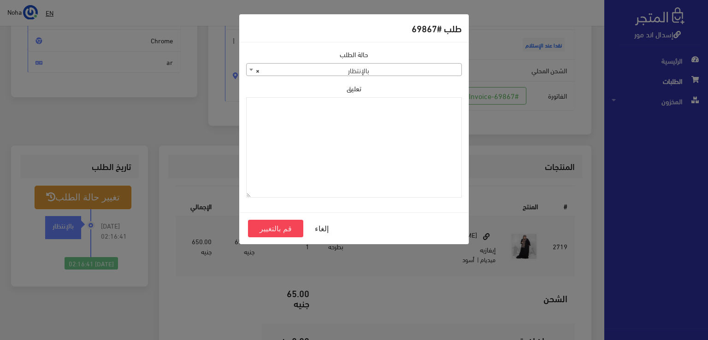
click at [411, 71] on span "× بالإنتظار" at bounding box center [354, 70] width 215 height 13
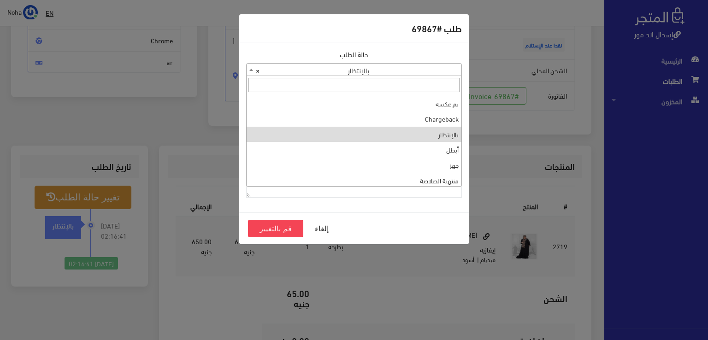
scroll to position [0, 0]
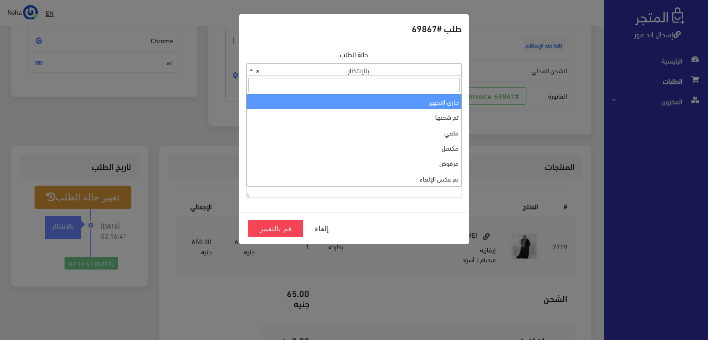
drag, startPoint x: 388, startPoint y: 95, endPoint x: 389, endPoint y: 134, distance: 38.7
select select "1"
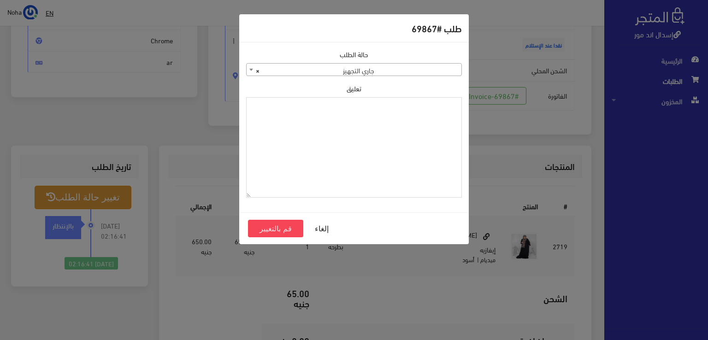
paste textarea "1109617"
type textarea "1109617"
click at [266, 229] on button "قم بالتغيير" at bounding box center [275, 229] width 55 height 18
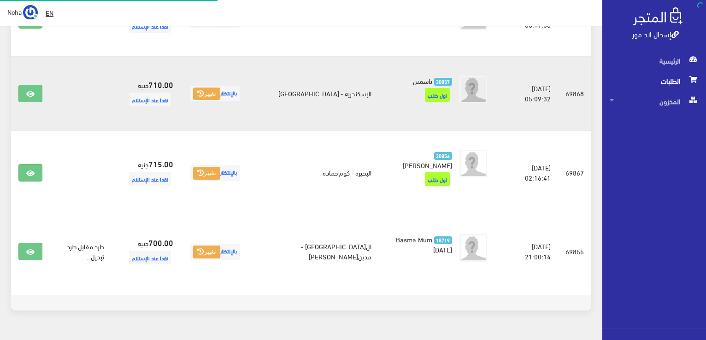
scroll to position [323, 0]
click at [36, 85] on link at bounding box center [30, 94] width 24 height 18
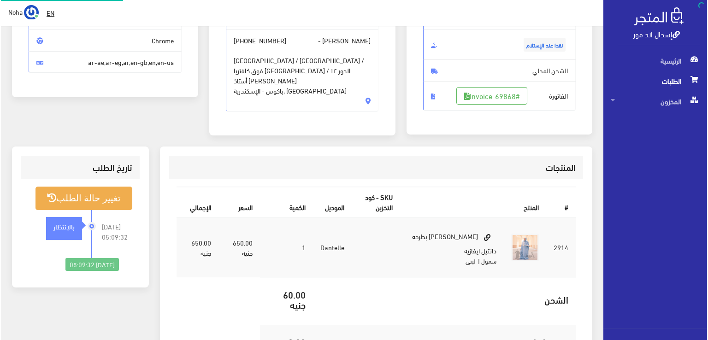
scroll to position [138, 0]
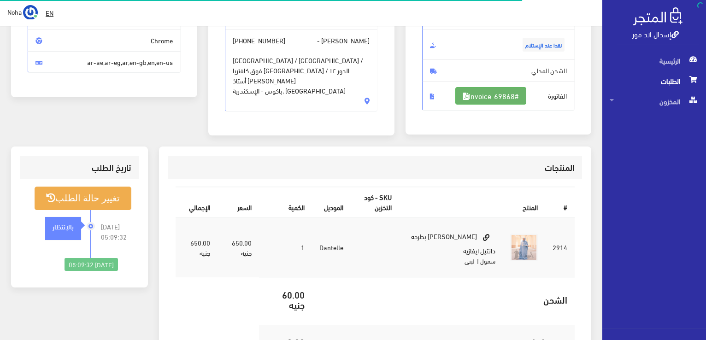
click at [504, 94] on link "#Invoice-69868" at bounding box center [490, 96] width 71 height 18
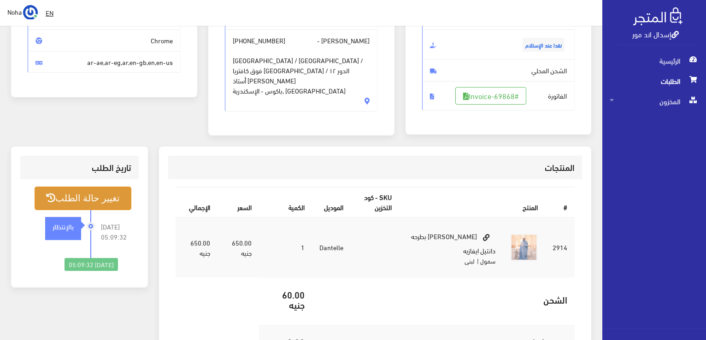
click at [75, 203] on button "تغيير حالة الطلب" at bounding box center [83, 199] width 97 height 24
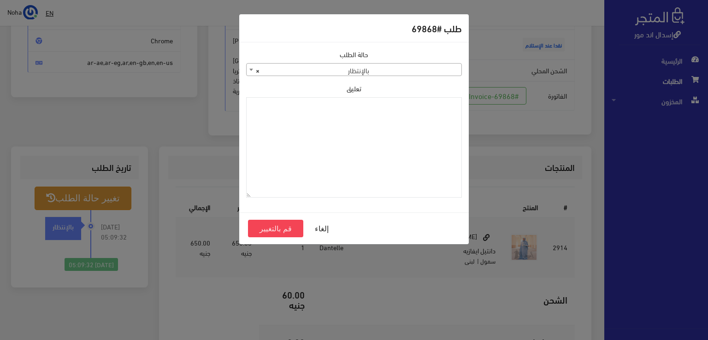
click at [425, 59] on div "حالة الطلب جاري التجهيز تم شحنها ملغي مكتمل مرفوض تم عكس الإلغاء فشل تم رد المب…" at bounding box center [354, 62] width 216 height 27
click at [422, 66] on span "× بالإنتظار" at bounding box center [354, 70] width 215 height 13
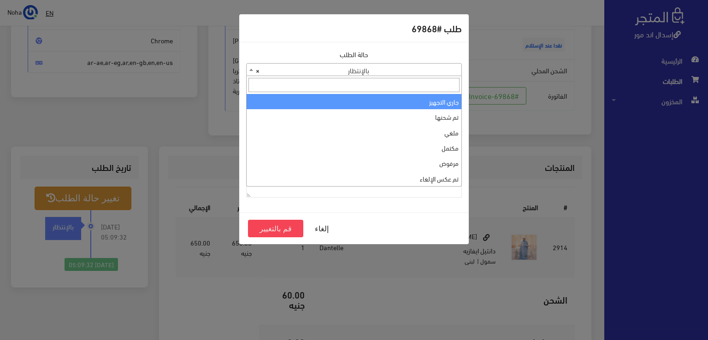
select select "1"
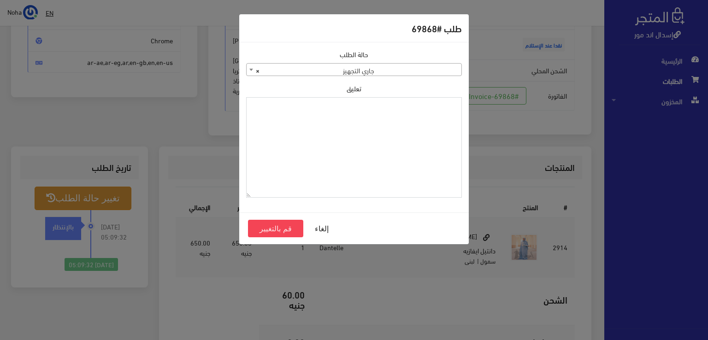
paste textarea "1109617"
type textarea "1109617"
click at [293, 230] on button "قم بالتغيير" at bounding box center [275, 229] width 55 height 18
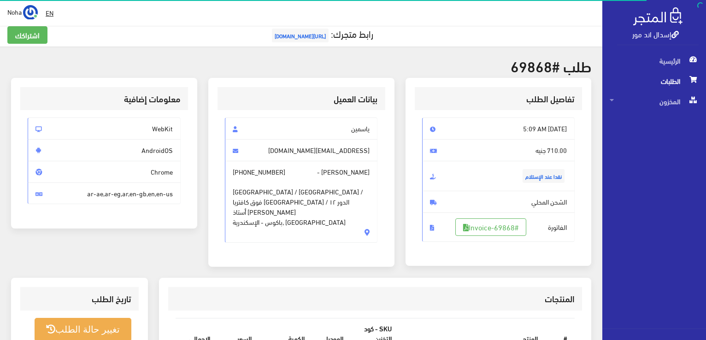
scroll to position [46, 0]
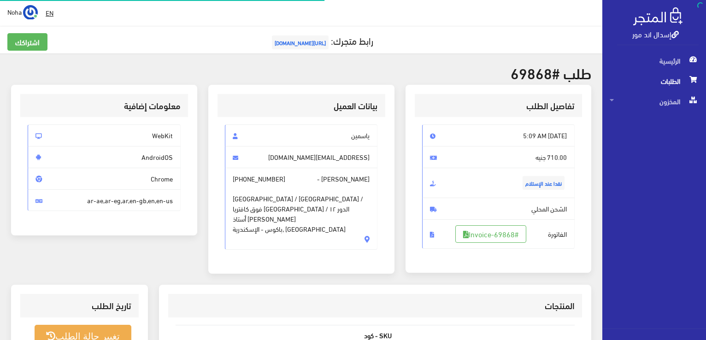
scroll to position [132, 0]
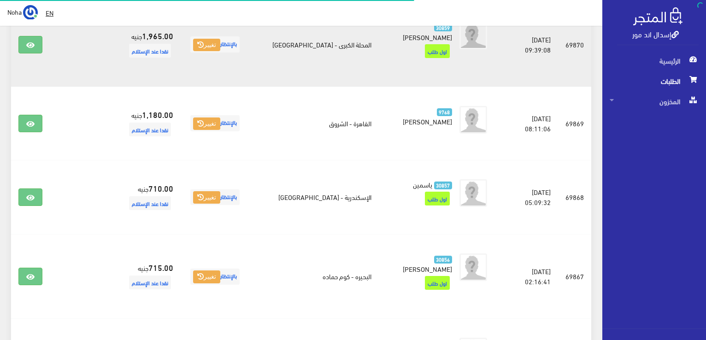
scroll to position [184, 0]
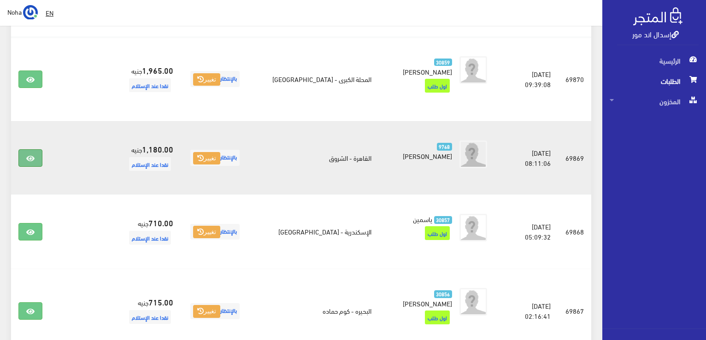
click at [35, 149] on link at bounding box center [30, 158] width 24 height 18
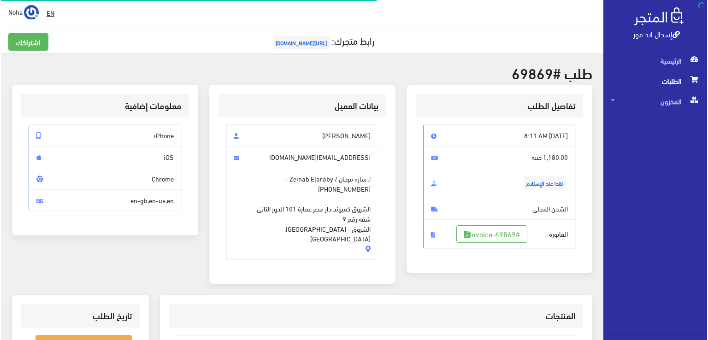
scroll to position [184, 0]
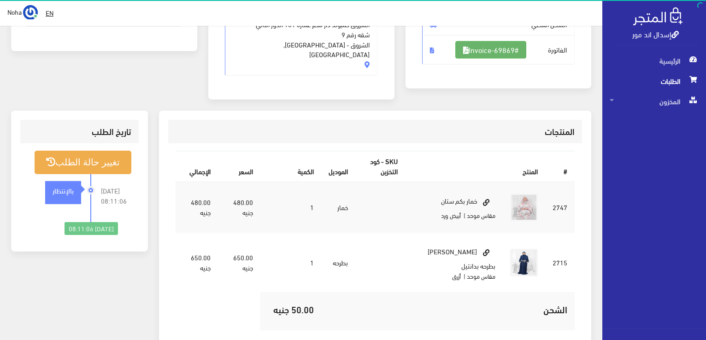
click at [495, 47] on link "#Invoice-69869" at bounding box center [490, 50] width 71 height 18
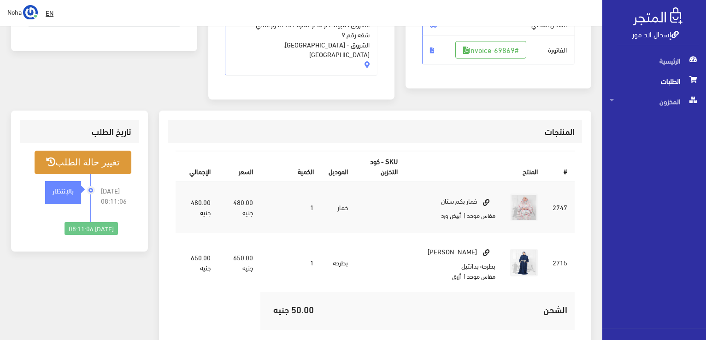
click at [64, 151] on button "تغيير حالة الطلب" at bounding box center [83, 163] width 97 height 24
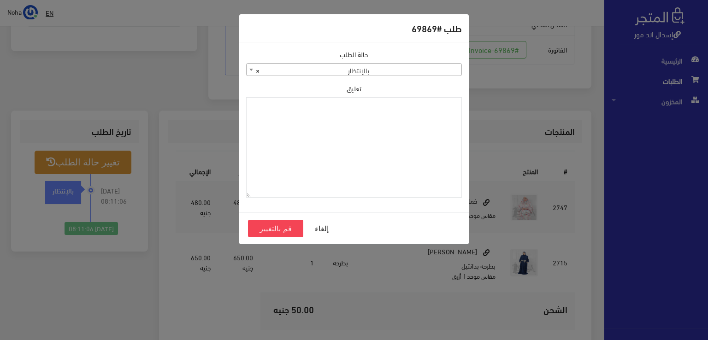
click at [441, 74] on span "× بالإنتظار" at bounding box center [354, 70] width 215 height 13
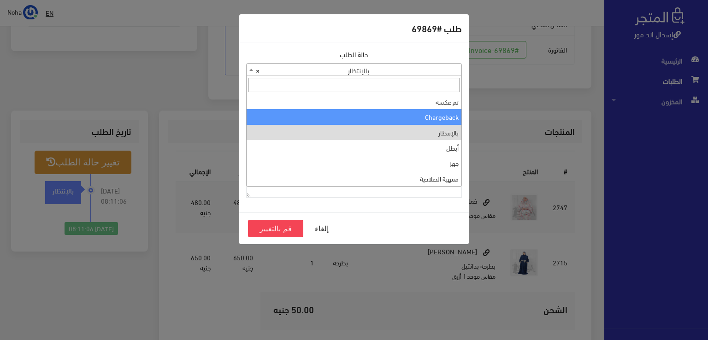
scroll to position [0, 0]
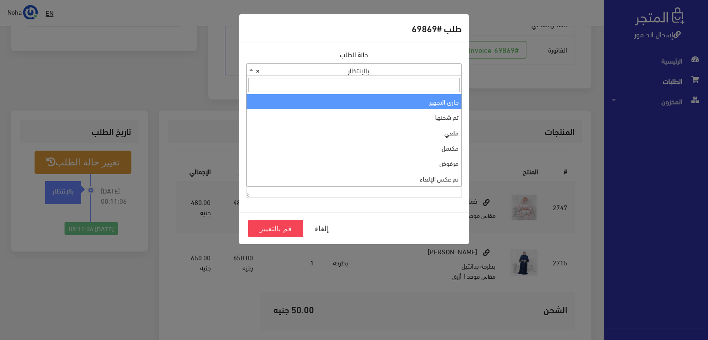
select select "1"
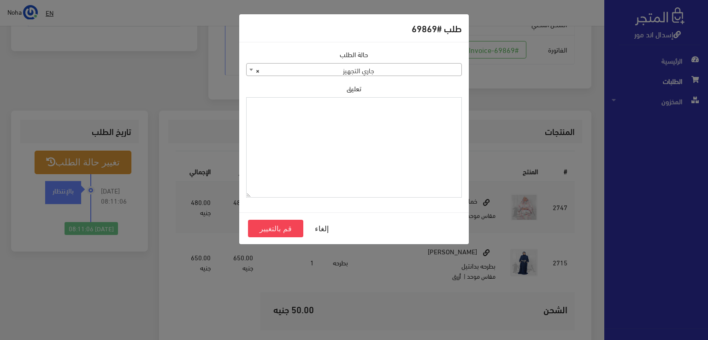
paste textarea "1109617"
type textarea "1109617"
click at [262, 229] on button "قم بالتغيير" at bounding box center [275, 229] width 55 height 18
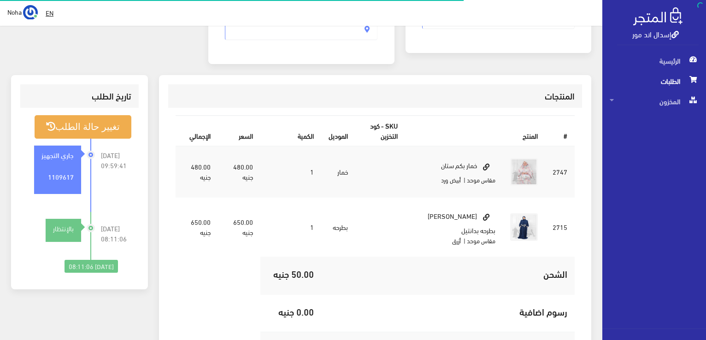
scroll to position [230, 0]
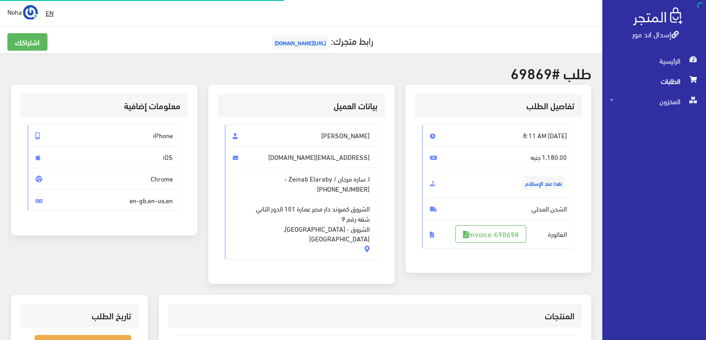
scroll to position [181, 0]
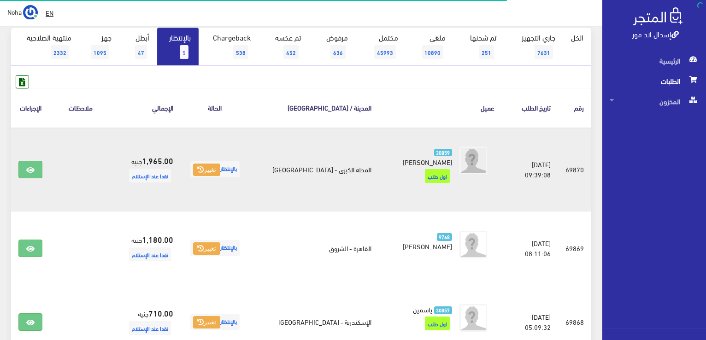
scroll to position [92, 0]
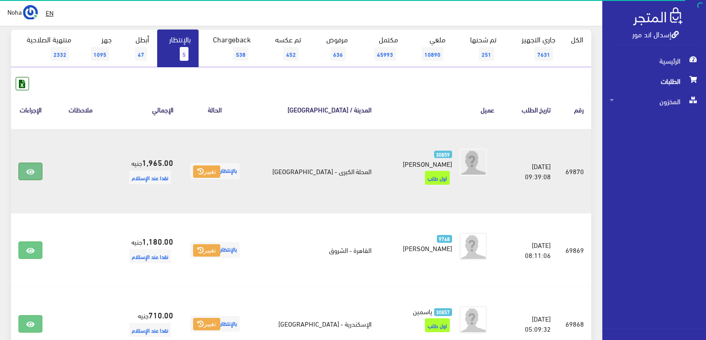
click at [24, 166] on link at bounding box center [30, 172] width 24 height 18
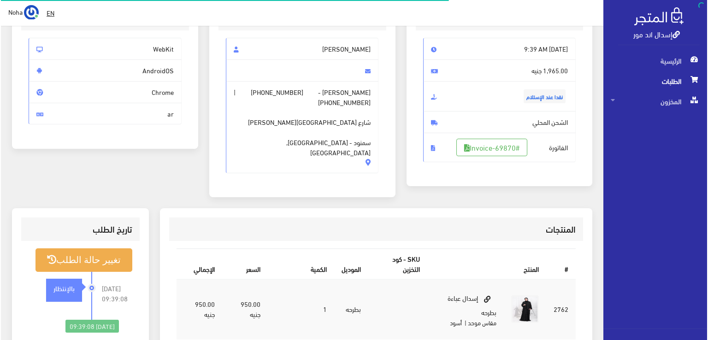
scroll to position [92, 0]
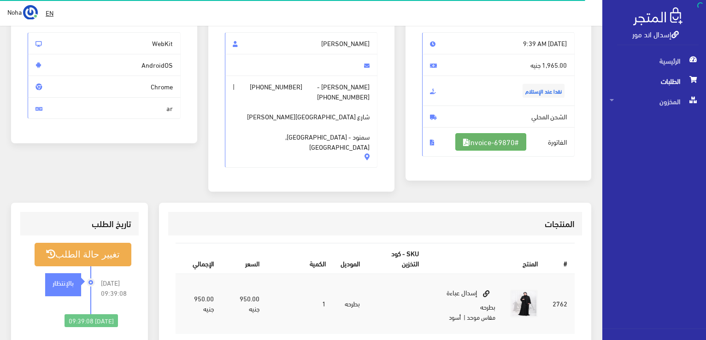
click at [489, 143] on link "#Invoice-69870" at bounding box center [490, 142] width 71 height 18
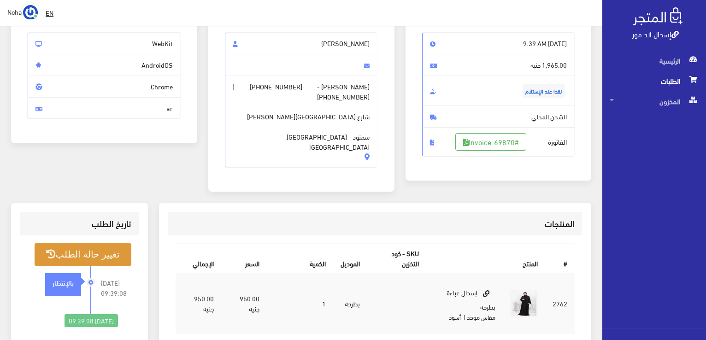
click at [108, 249] on button "تغيير حالة الطلب" at bounding box center [83, 255] width 97 height 24
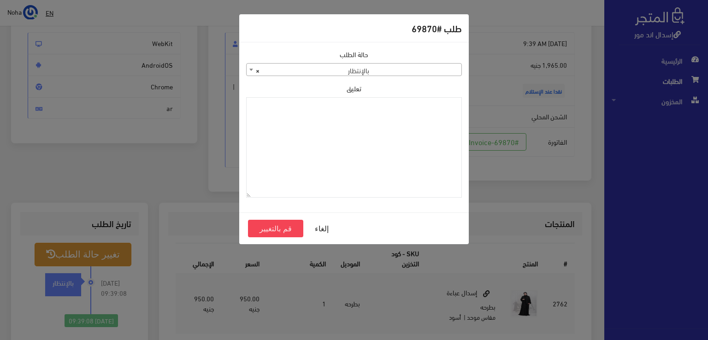
click at [370, 65] on span "× بالإنتظار" at bounding box center [354, 70] width 215 height 13
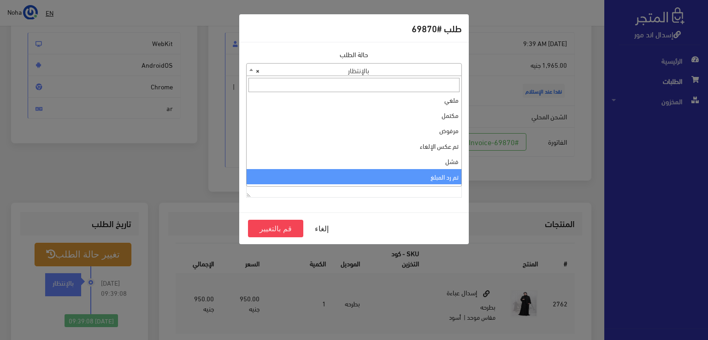
scroll to position [0, 0]
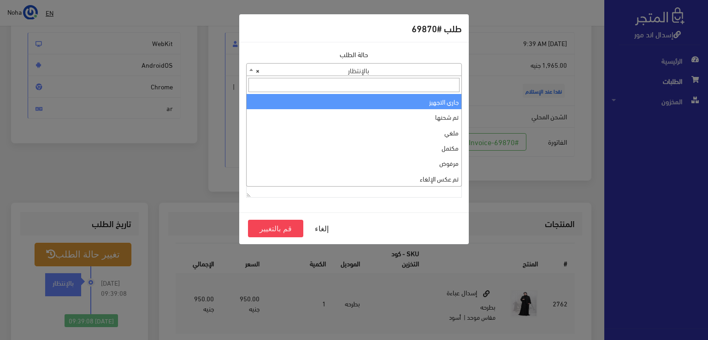
select select "1"
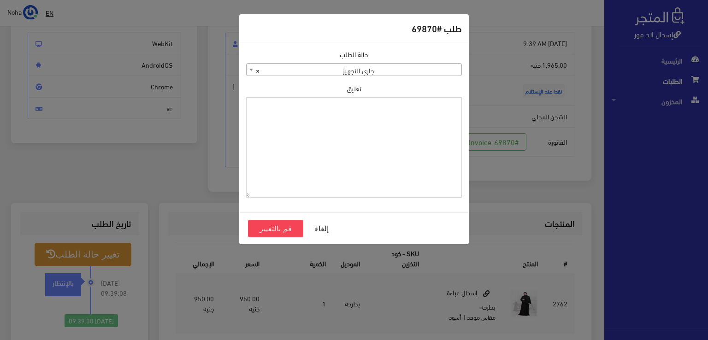
paste textarea "1109617"
type textarea "1109617"
click at [263, 231] on button "قم بالتغيير" at bounding box center [275, 229] width 55 height 18
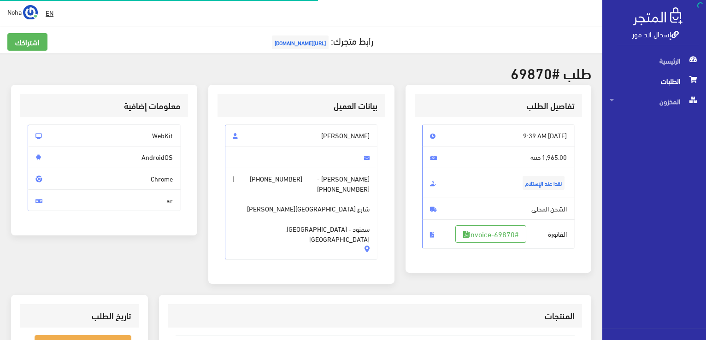
scroll to position [92, 0]
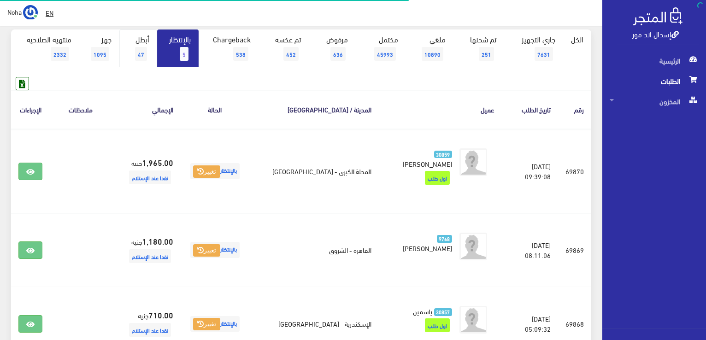
scroll to position [92, 0]
click at [173, 46] on link "بالإنتظار 5" at bounding box center [177, 48] width 41 height 38
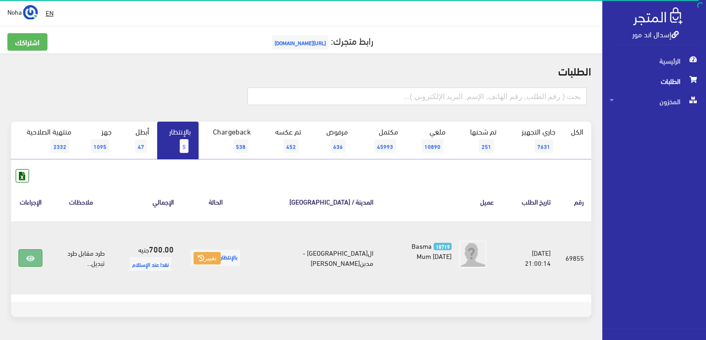
click at [29, 255] on icon at bounding box center [30, 258] width 8 height 7
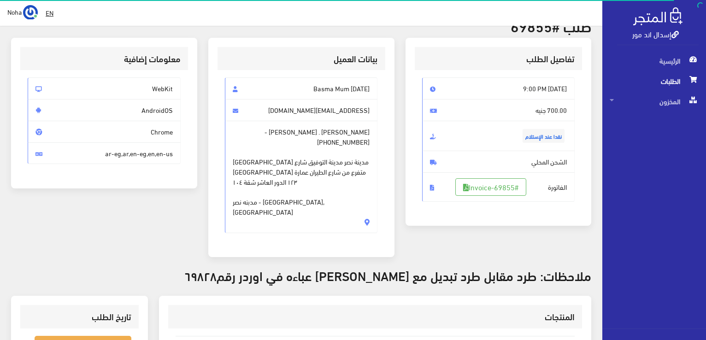
scroll to position [184, 0]
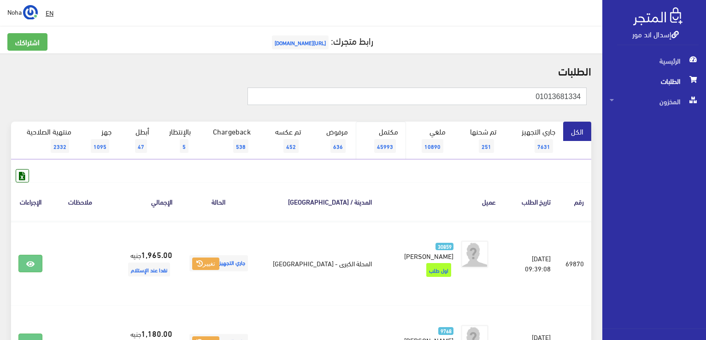
type input "01013681334"
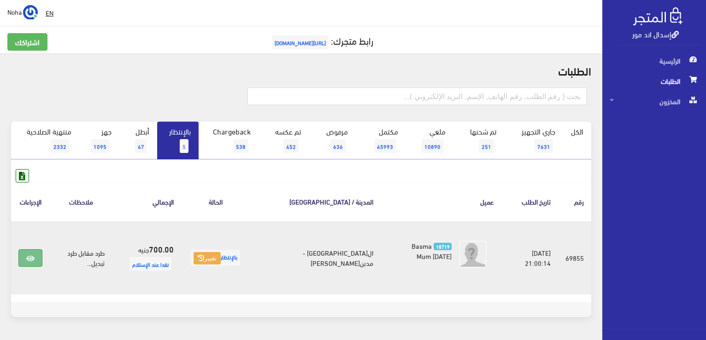
click at [24, 257] on link at bounding box center [30, 258] width 24 height 18
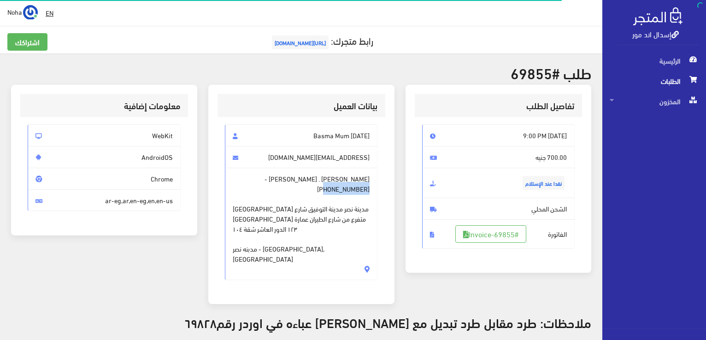
drag, startPoint x: 282, startPoint y: 181, endPoint x: 238, endPoint y: 181, distance: 43.8
click at [238, 181] on span "ياسمين محمود . عبد الجواد - +201013681334 محافظة القاهرة مدينة نصر مدينة التوفي…" at bounding box center [301, 224] width 153 height 112
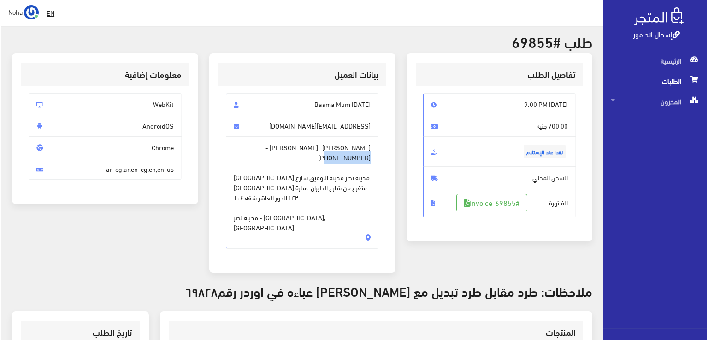
scroll to position [138, 0]
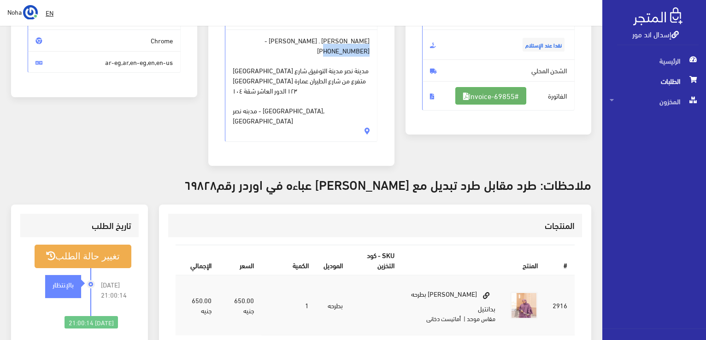
click at [510, 98] on link "#Invoice-69855" at bounding box center [490, 96] width 71 height 18
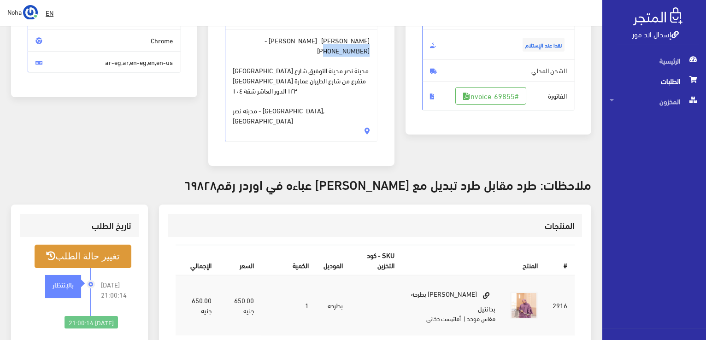
click at [90, 245] on button "تغيير حالة الطلب" at bounding box center [83, 257] width 97 height 24
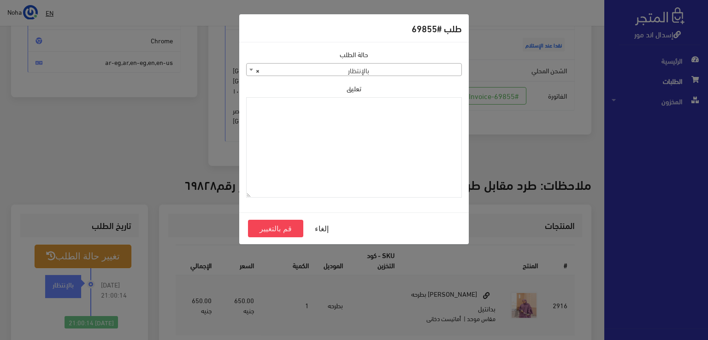
click at [314, 72] on span "× بالإنتظار" at bounding box center [354, 70] width 215 height 13
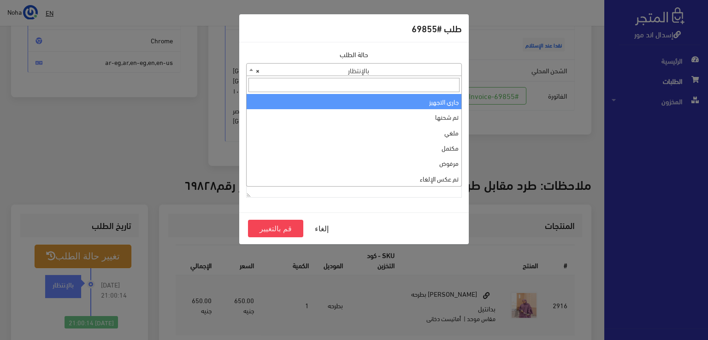
click at [329, 91] on input "search" at bounding box center [353, 85] width 211 height 14
select select "1"
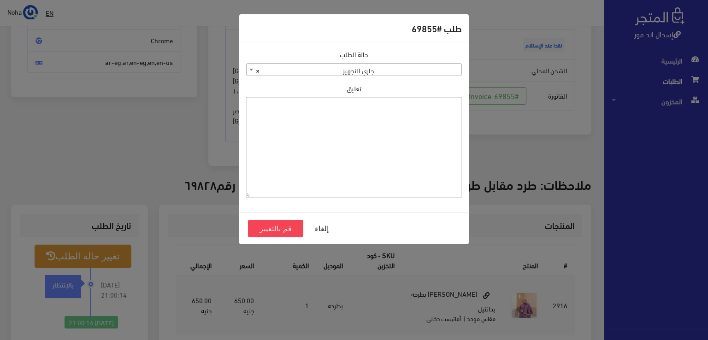
paste textarea "1109617"
type textarea "1109617"
click at [273, 221] on button "قم بالتغيير" at bounding box center [275, 229] width 55 height 18
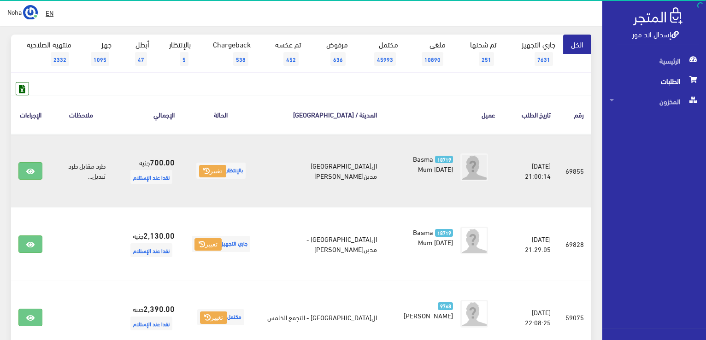
scroll to position [92, 0]
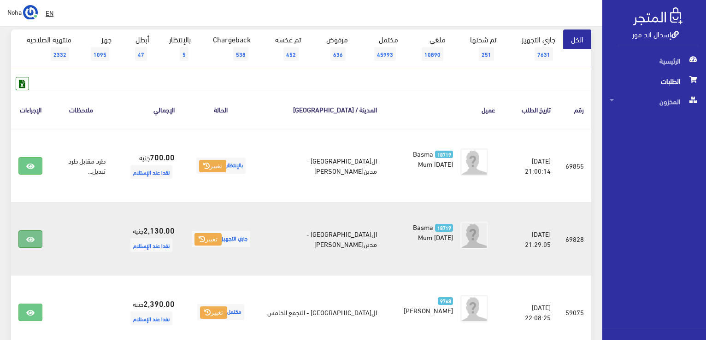
click at [29, 237] on icon at bounding box center [30, 239] width 8 height 7
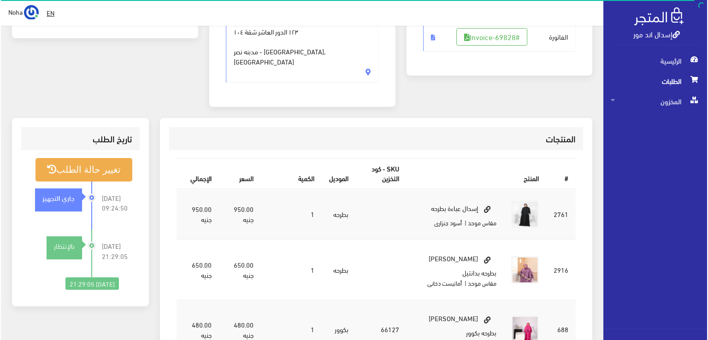
scroll to position [277, 0]
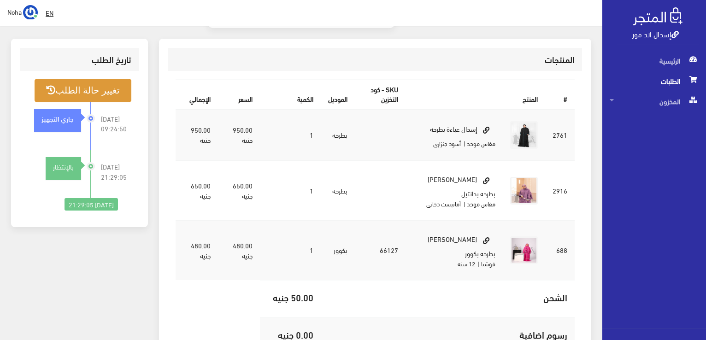
click at [82, 79] on button "تغيير حالة الطلب" at bounding box center [83, 91] width 97 height 24
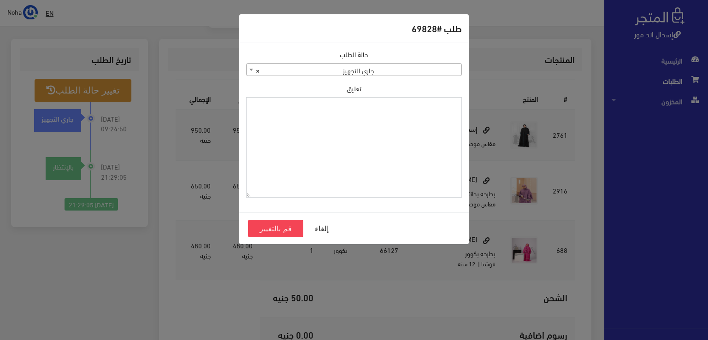
click at [344, 137] on textarea "تعليق" at bounding box center [354, 147] width 216 height 101
type textarea "i"
type textarea "هتبدل العباية فى اوردر 69855"
click at [269, 227] on button "قم بالتغيير" at bounding box center [275, 229] width 55 height 18
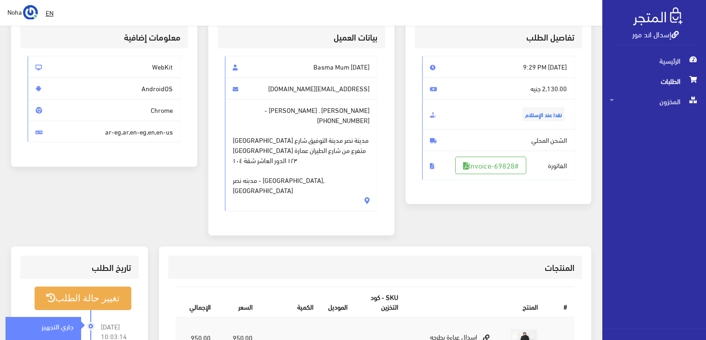
scroll to position [277, 0]
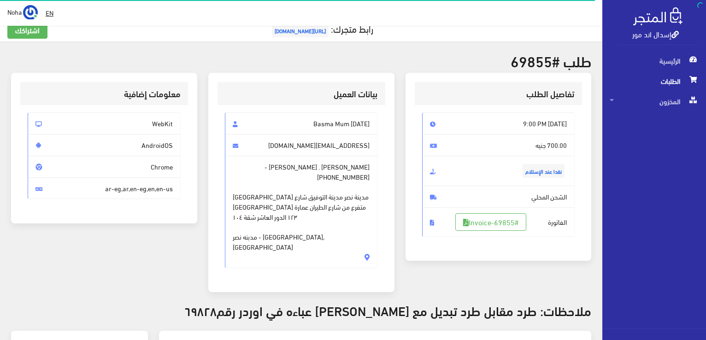
scroll to position [184, 0]
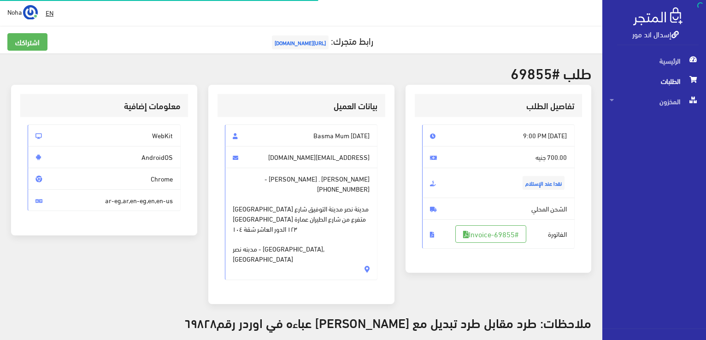
scroll to position [132, 0]
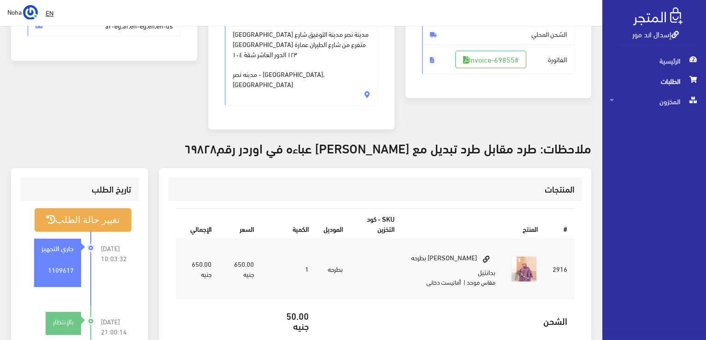
scroll to position [178, 0]
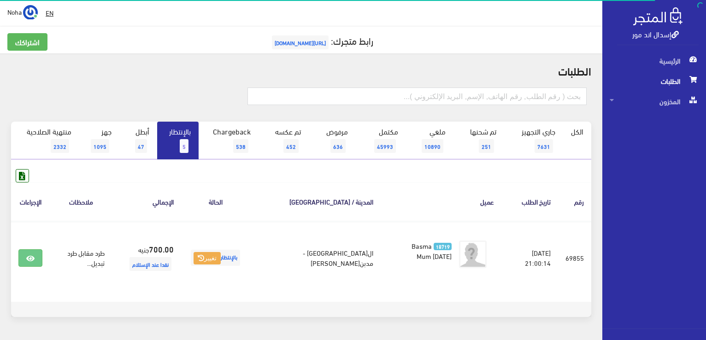
click at [186, 142] on span "5" at bounding box center [184, 146] width 9 height 14
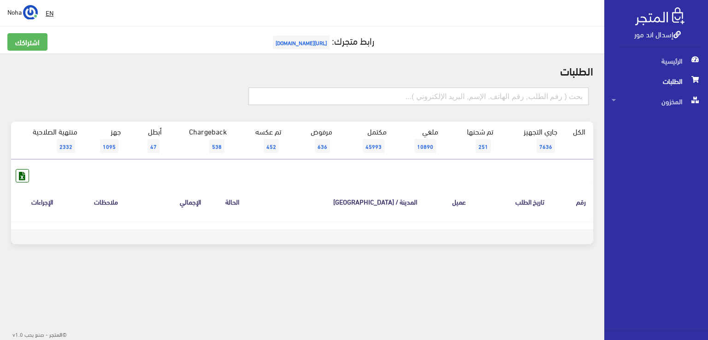
click at [538, 93] on input "text" at bounding box center [418, 97] width 341 height 18
type input "69829"
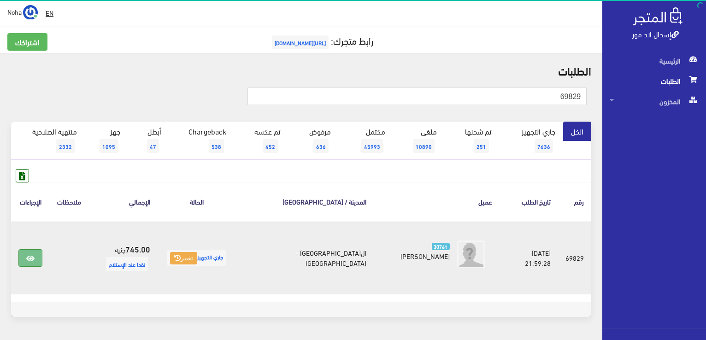
click at [38, 259] on link at bounding box center [30, 258] width 24 height 18
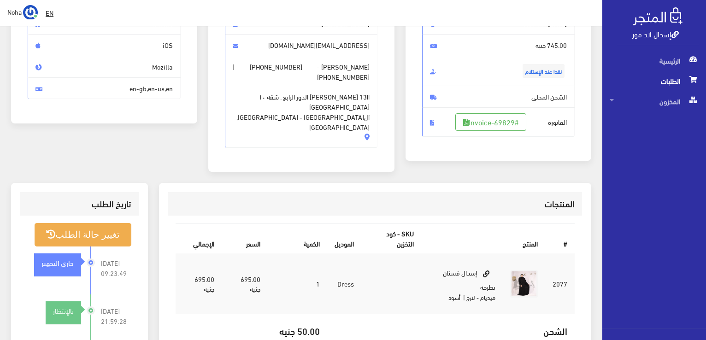
scroll to position [92, 0]
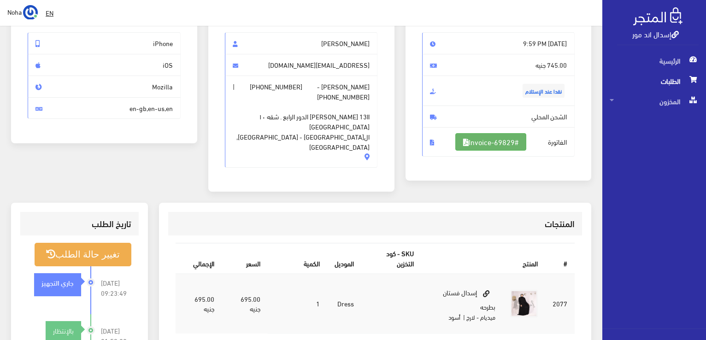
click at [470, 142] on link "#Invoice-69829" at bounding box center [490, 142] width 71 height 18
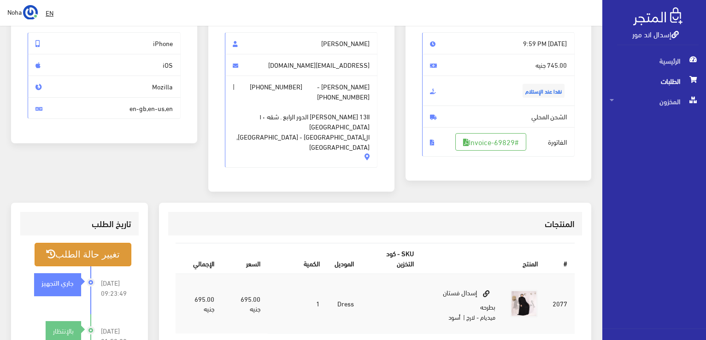
click at [100, 243] on button "تغيير حالة الطلب" at bounding box center [83, 255] width 97 height 24
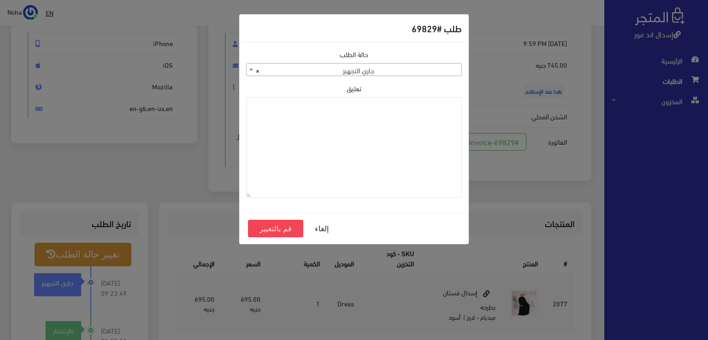
click at [170, 127] on div "طلب #69829 حالة الطلب جاري التجهيز تم شحنها ملغي مكتمل مرفوض تم عكس الإلغاء فشل…" at bounding box center [354, 170] width 708 height 340
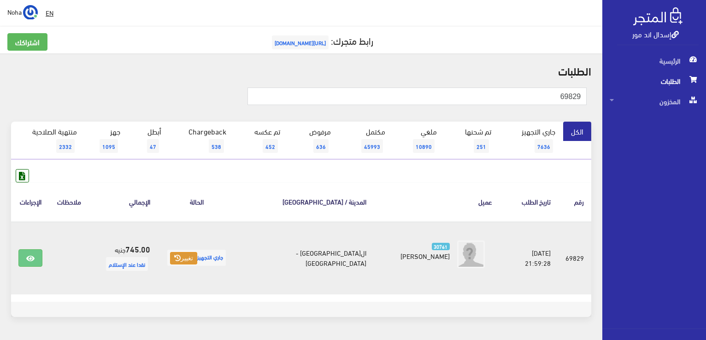
click at [197, 257] on button "تغيير" at bounding box center [183, 258] width 27 height 13
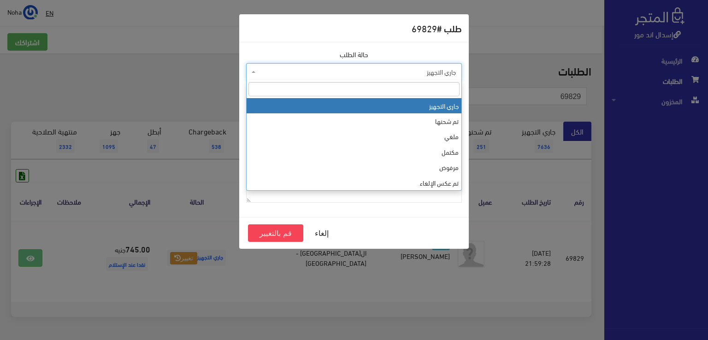
click at [434, 74] on span "جاري التجهيز" at bounding box center [357, 71] width 198 height 9
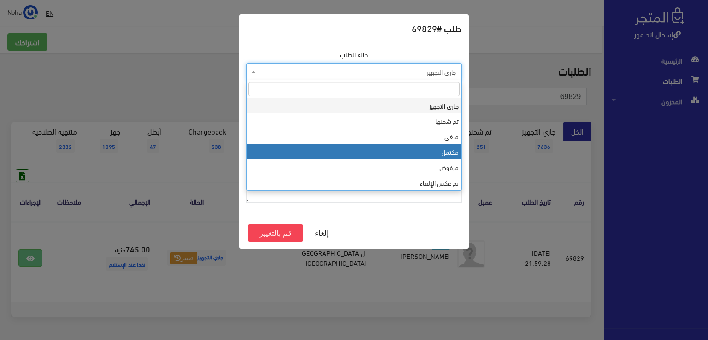
select select "4"
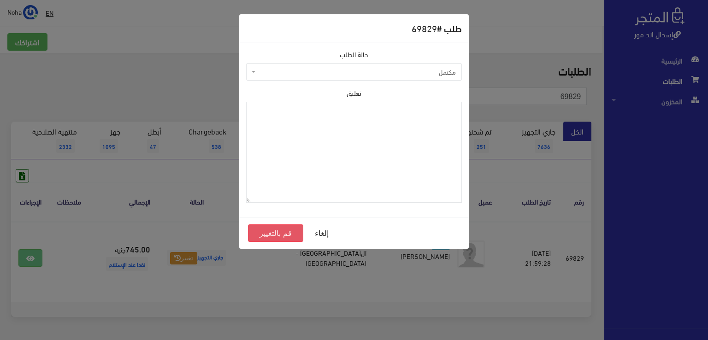
click at [261, 231] on button "قم بالتغيير" at bounding box center [275, 233] width 55 height 18
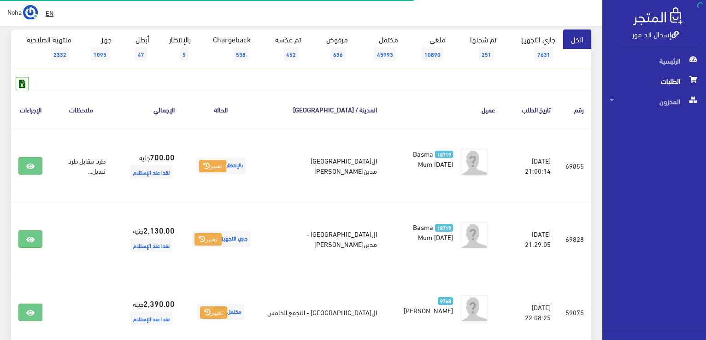
scroll to position [92, 0]
click at [668, 78] on span "الطلبات" at bounding box center [654, 81] width 89 height 20
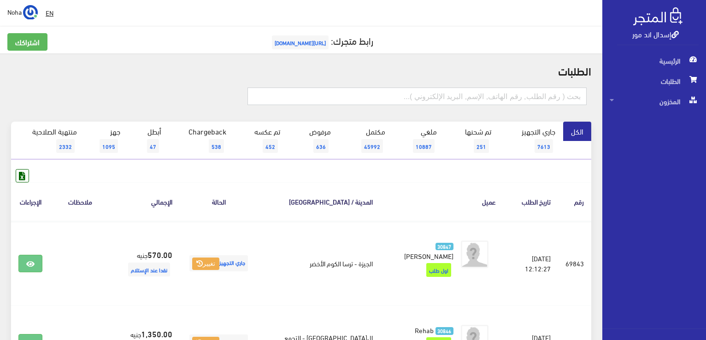
click at [489, 97] on input "text" at bounding box center [416, 97] width 339 height 18
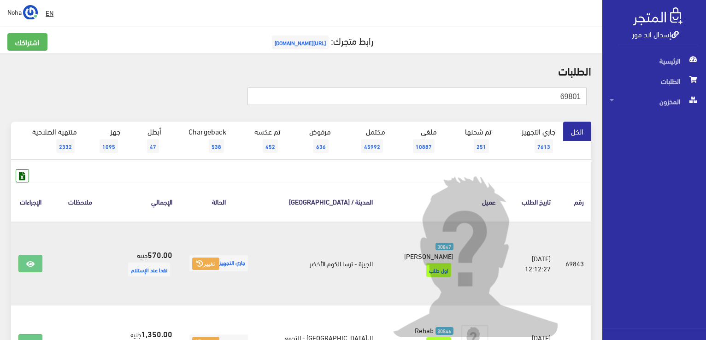
type input "69801"
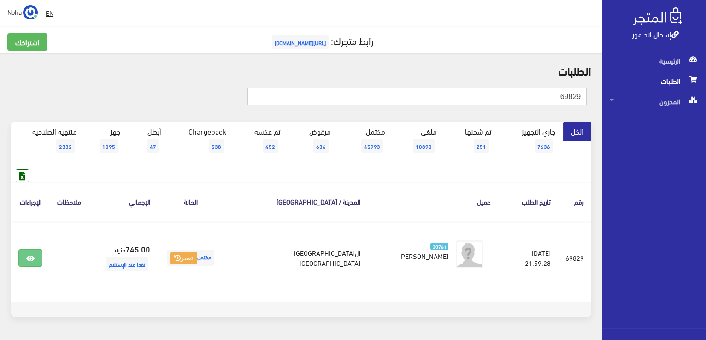
drag, startPoint x: 542, startPoint y: 98, endPoint x: 707, endPoint y: 105, distance: 165.6
click at [706, 105] on html "إسدال اند مور الرئيسية الطلبات" at bounding box center [353, 170] width 706 height 340
click at [533, 91] on input "text" at bounding box center [416, 97] width 339 height 18
type input "69828"
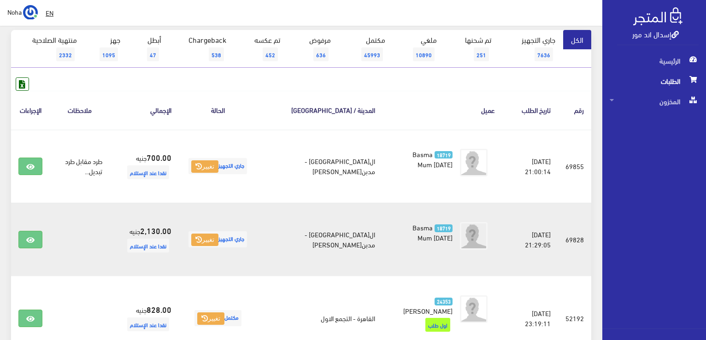
scroll to position [92, 0]
click at [35, 241] on link at bounding box center [30, 239] width 24 height 18
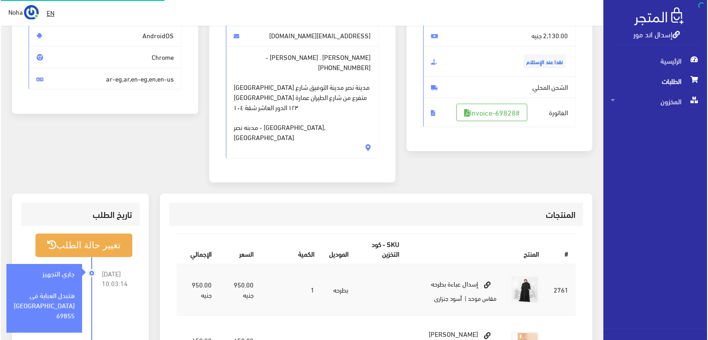
scroll to position [138, 0]
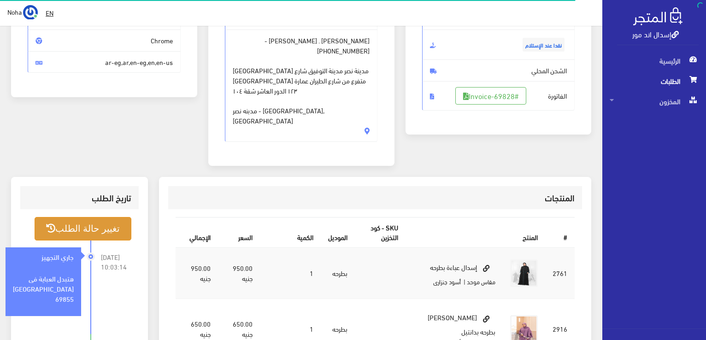
click at [97, 219] on button "تغيير حالة الطلب" at bounding box center [83, 229] width 97 height 24
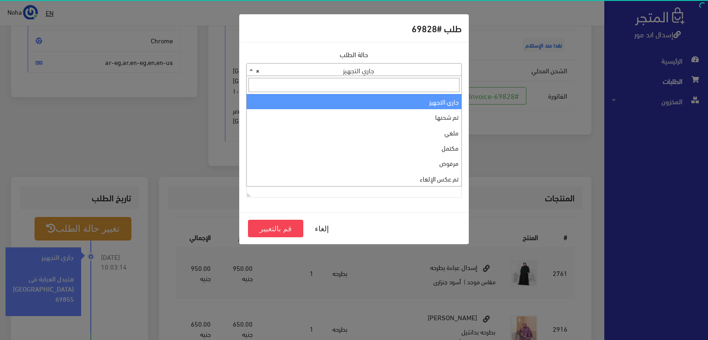
click at [414, 71] on span "× جاري التجهيز" at bounding box center [354, 70] width 215 height 13
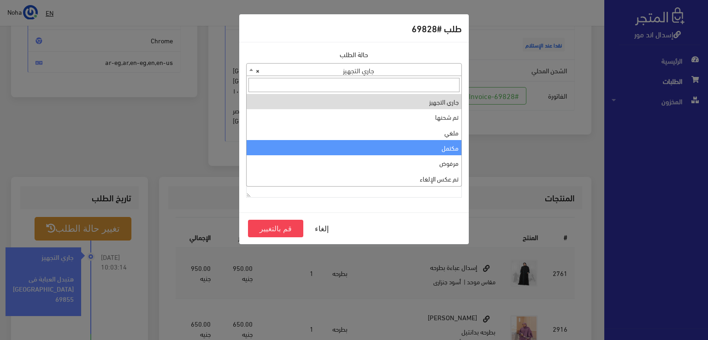
select select "4"
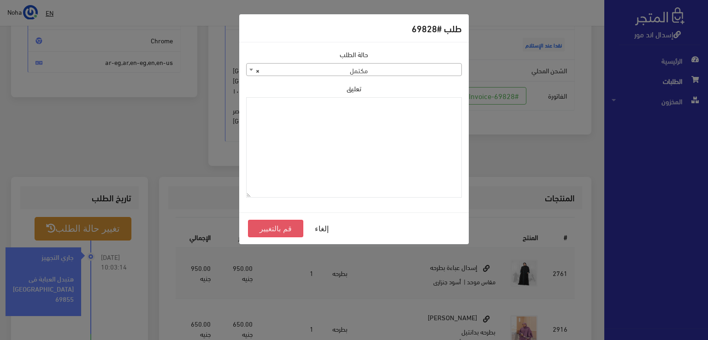
click at [277, 225] on button "قم بالتغيير" at bounding box center [275, 229] width 55 height 18
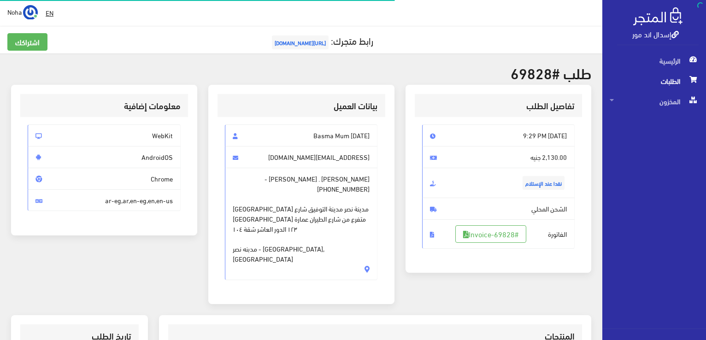
scroll to position [132, 0]
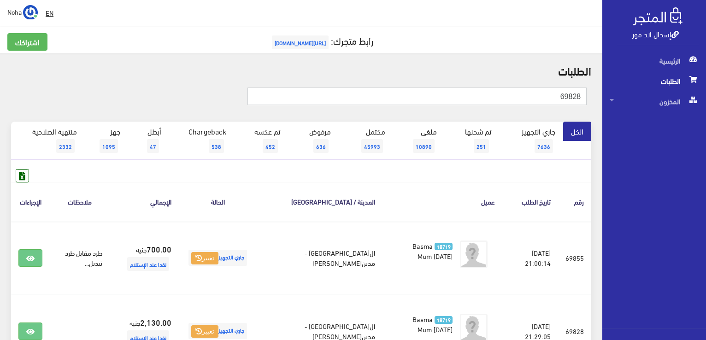
click at [424, 94] on input "69828" at bounding box center [416, 97] width 339 height 18
type input "69835"
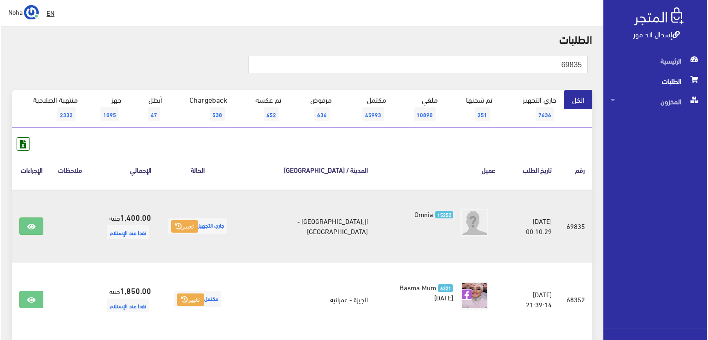
scroll to position [46, 0]
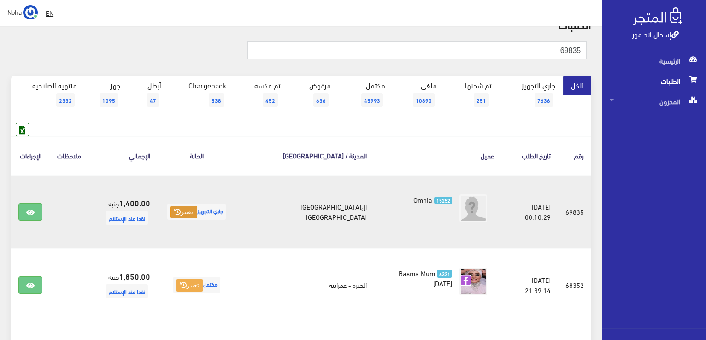
click at [191, 217] on button "تغيير" at bounding box center [183, 212] width 27 height 13
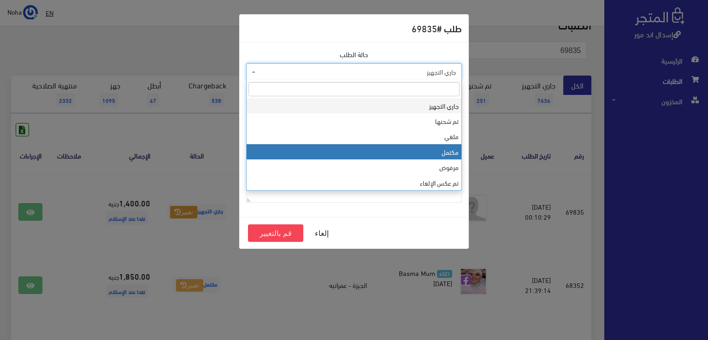
select select "4"
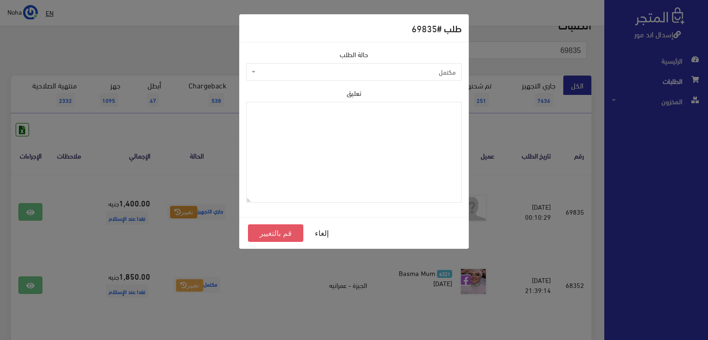
click at [284, 235] on button "قم بالتغيير" at bounding box center [275, 233] width 55 height 18
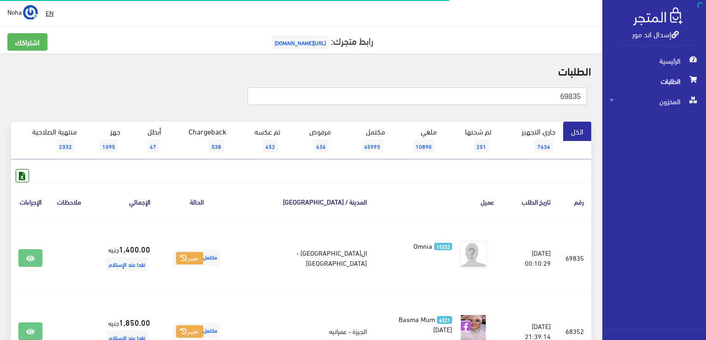
click at [548, 97] on input "69835" at bounding box center [416, 97] width 339 height 18
type input "69836"
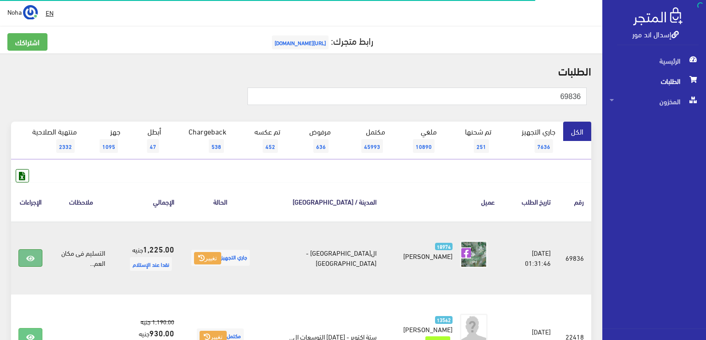
click at [31, 258] on icon at bounding box center [30, 258] width 8 height 7
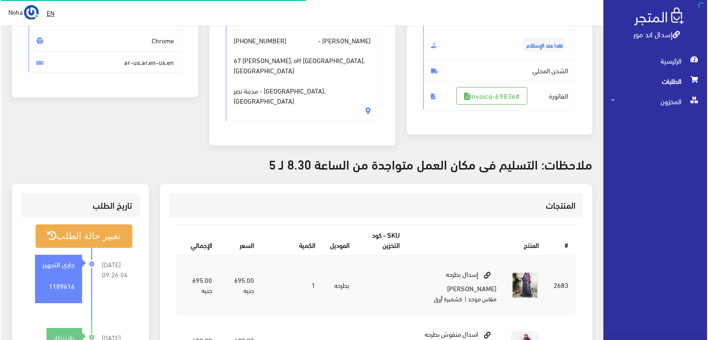
scroll to position [138, 0]
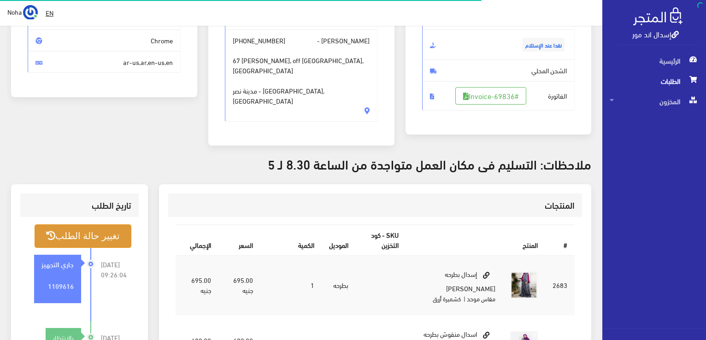
click at [94, 227] on button "تغيير حالة الطلب" at bounding box center [83, 236] width 97 height 24
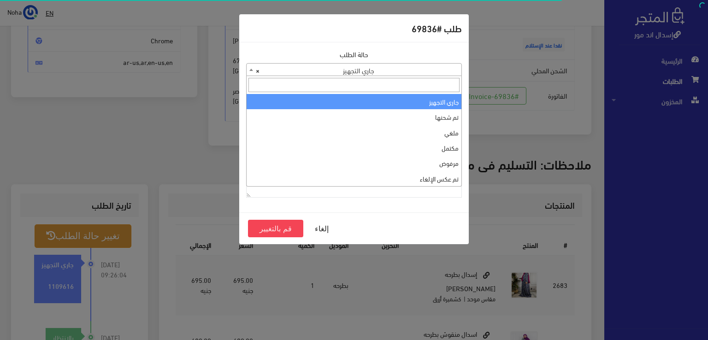
click at [383, 63] on span "× جاري التجهيز" at bounding box center [354, 69] width 216 height 13
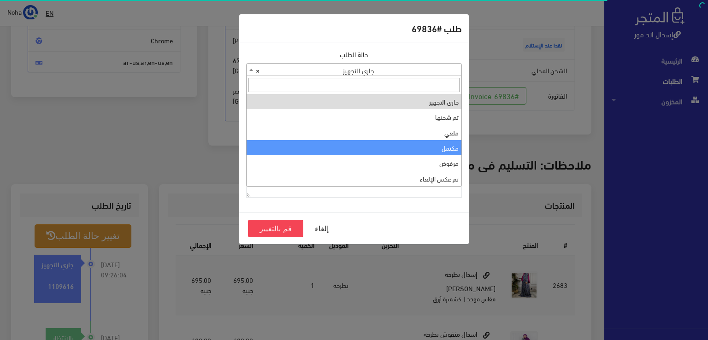
select select "4"
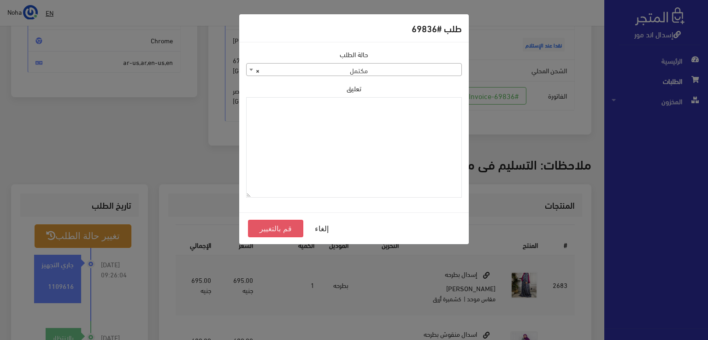
click at [271, 228] on button "قم بالتغيير" at bounding box center [275, 229] width 55 height 18
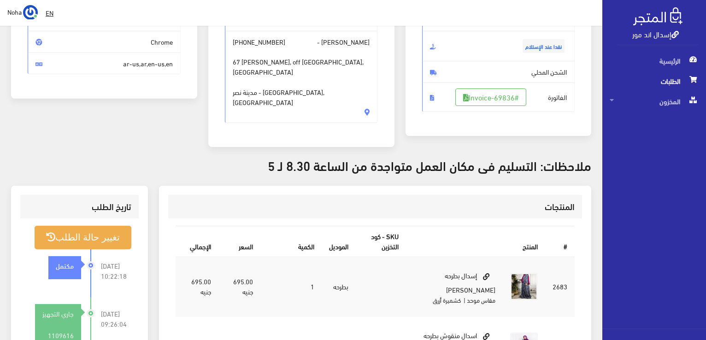
scroll to position [138, 0]
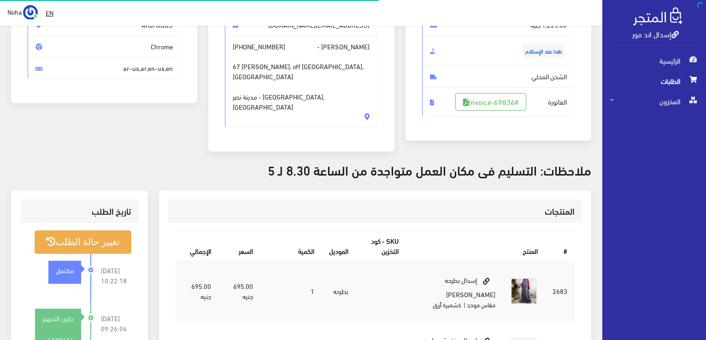
scroll to position [132, 0]
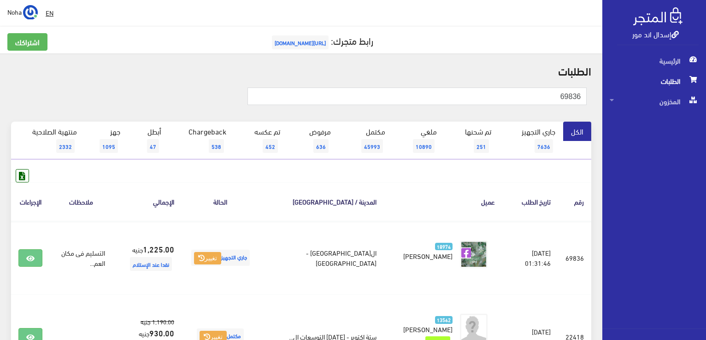
click at [671, 86] on span "الطلبات" at bounding box center [654, 81] width 89 height 20
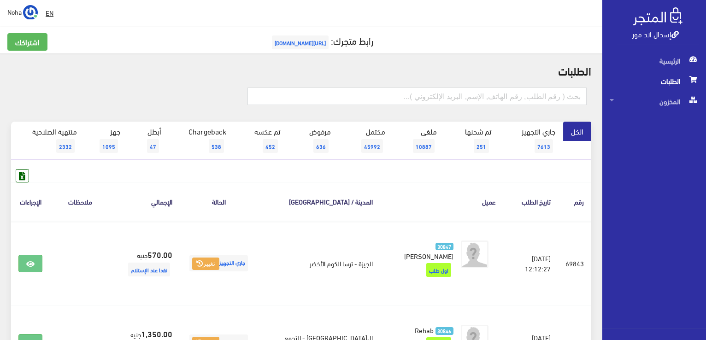
click at [672, 80] on span "الطلبات" at bounding box center [654, 81] width 89 height 20
